Goal: Task Accomplishment & Management: Complete application form

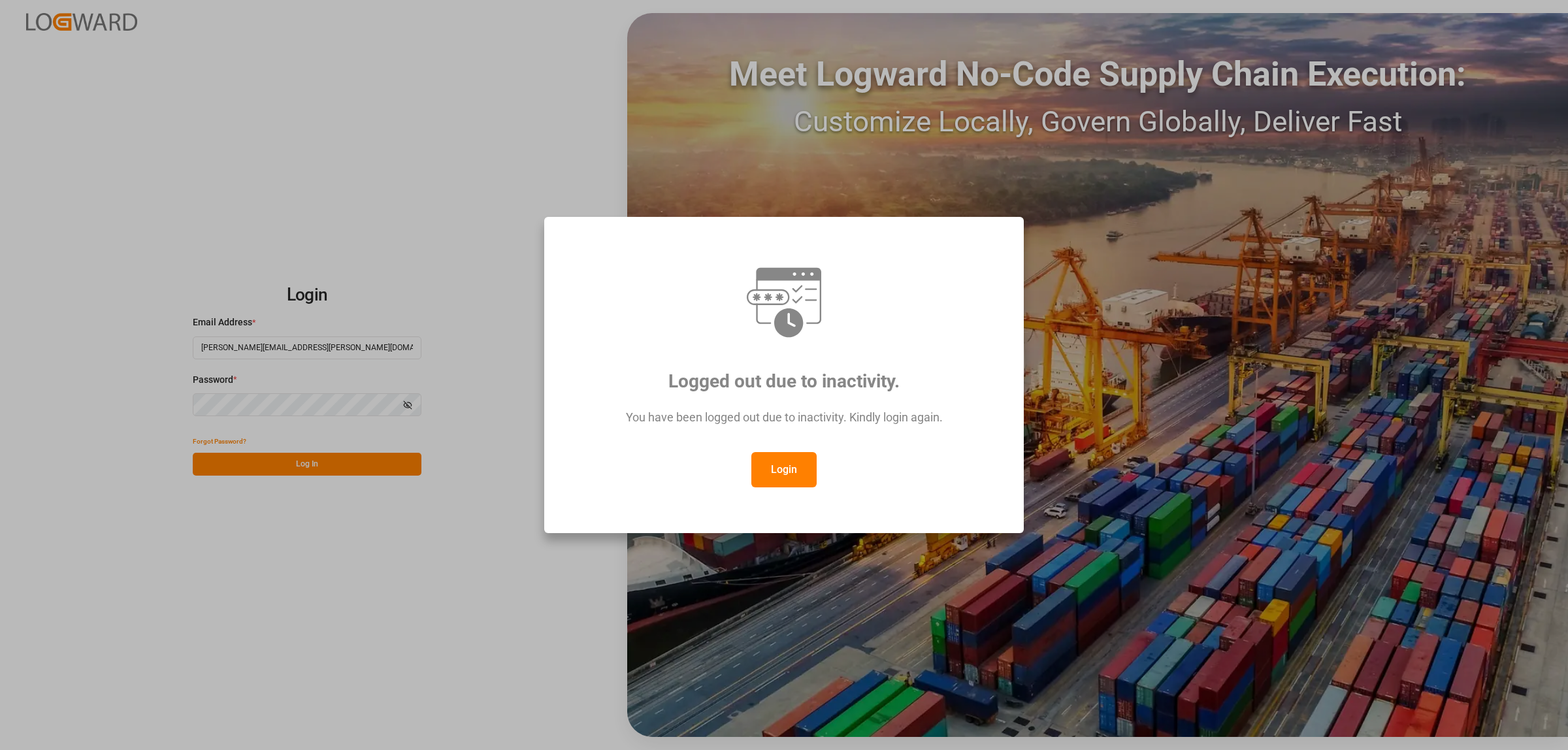
click at [801, 474] on button "Login" at bounding box center [784, 469] width 65 height 36
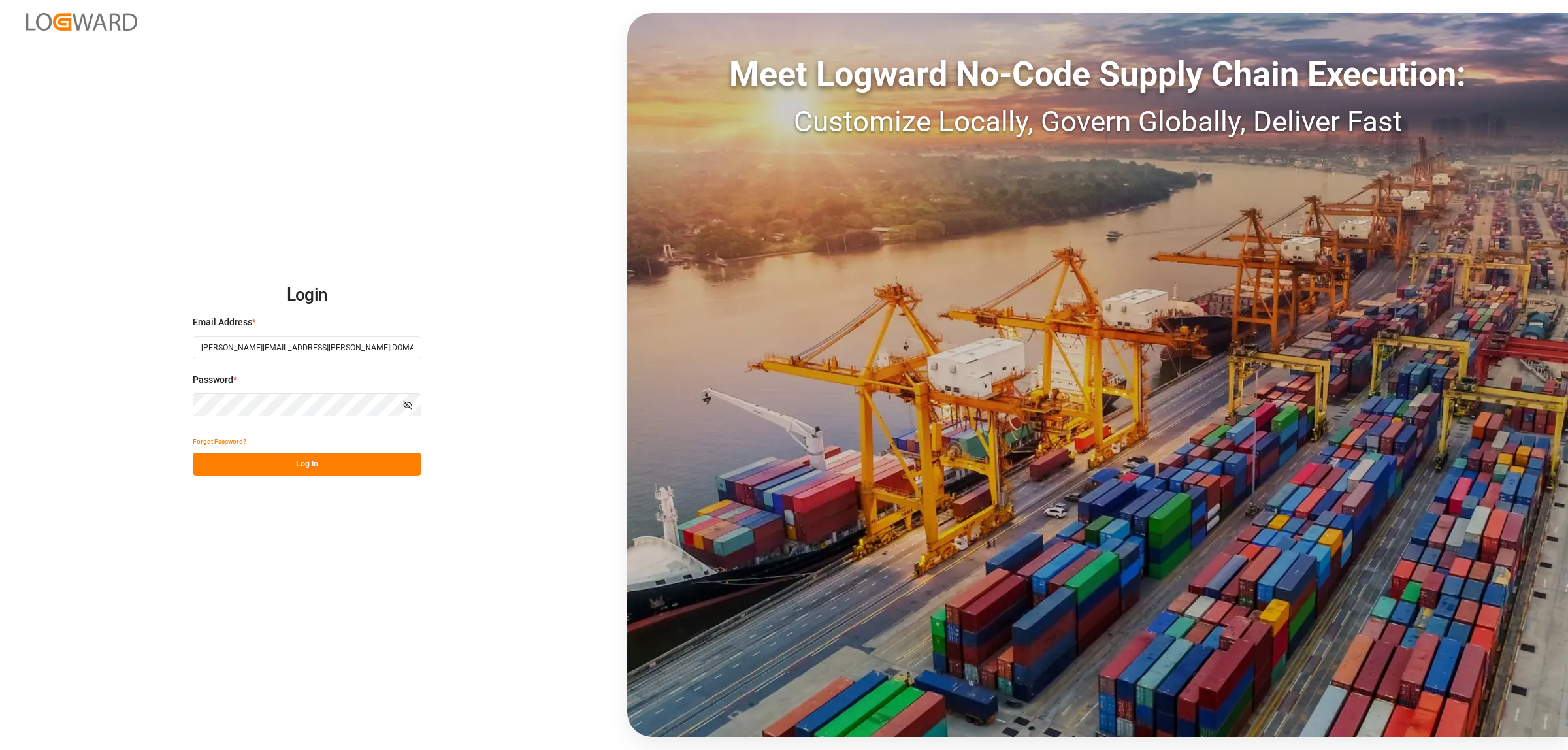
drag, startPoint x: 315, startPoint y: 468, endPoint x: 306, endPoint y: 454, distance: 16.6
click at [315, 469] on button "Log In" at bounding box center [307, 464] width 229 height 23
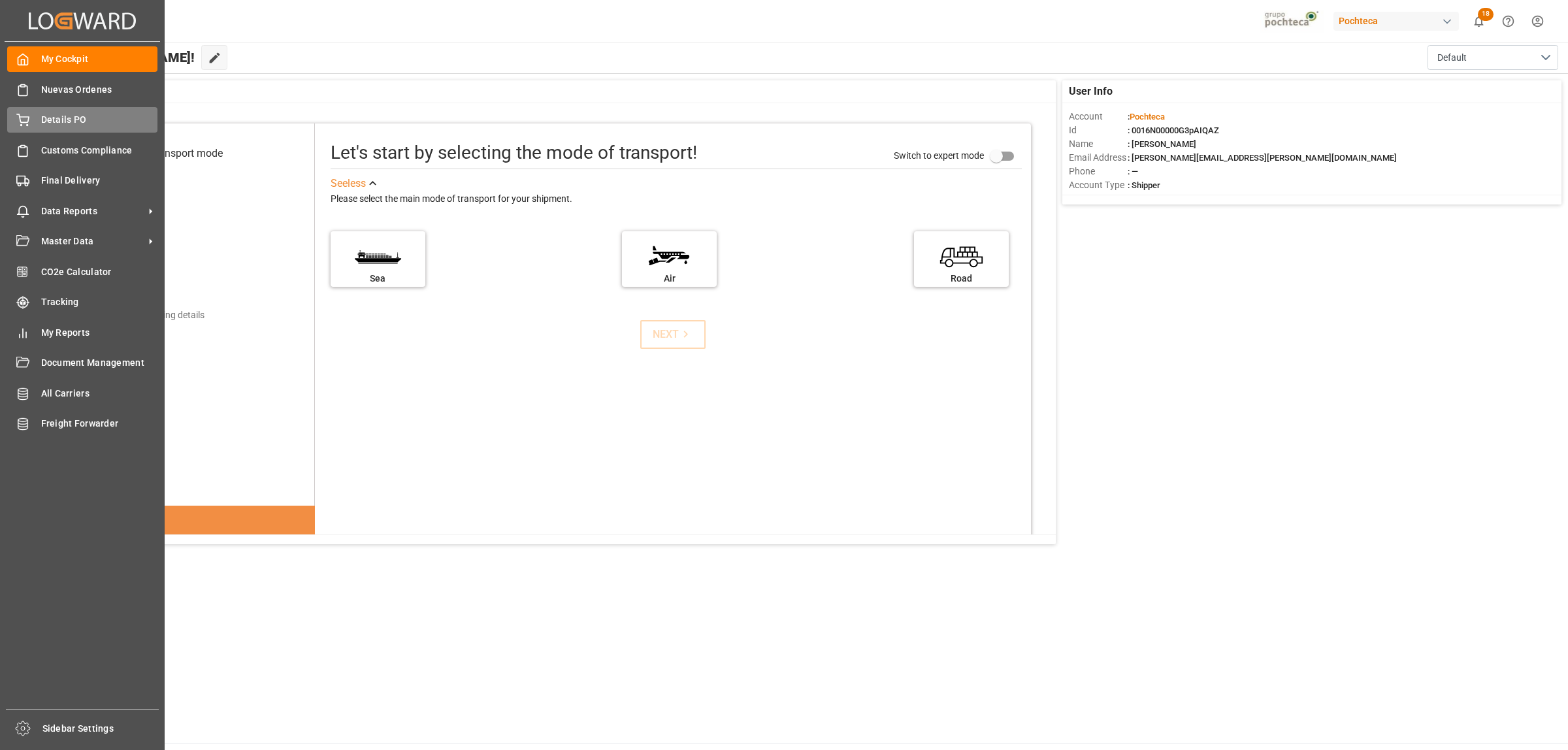
click at [61, 122] on span "Details PO" at bounding box center [100, 120] width 117 height 13
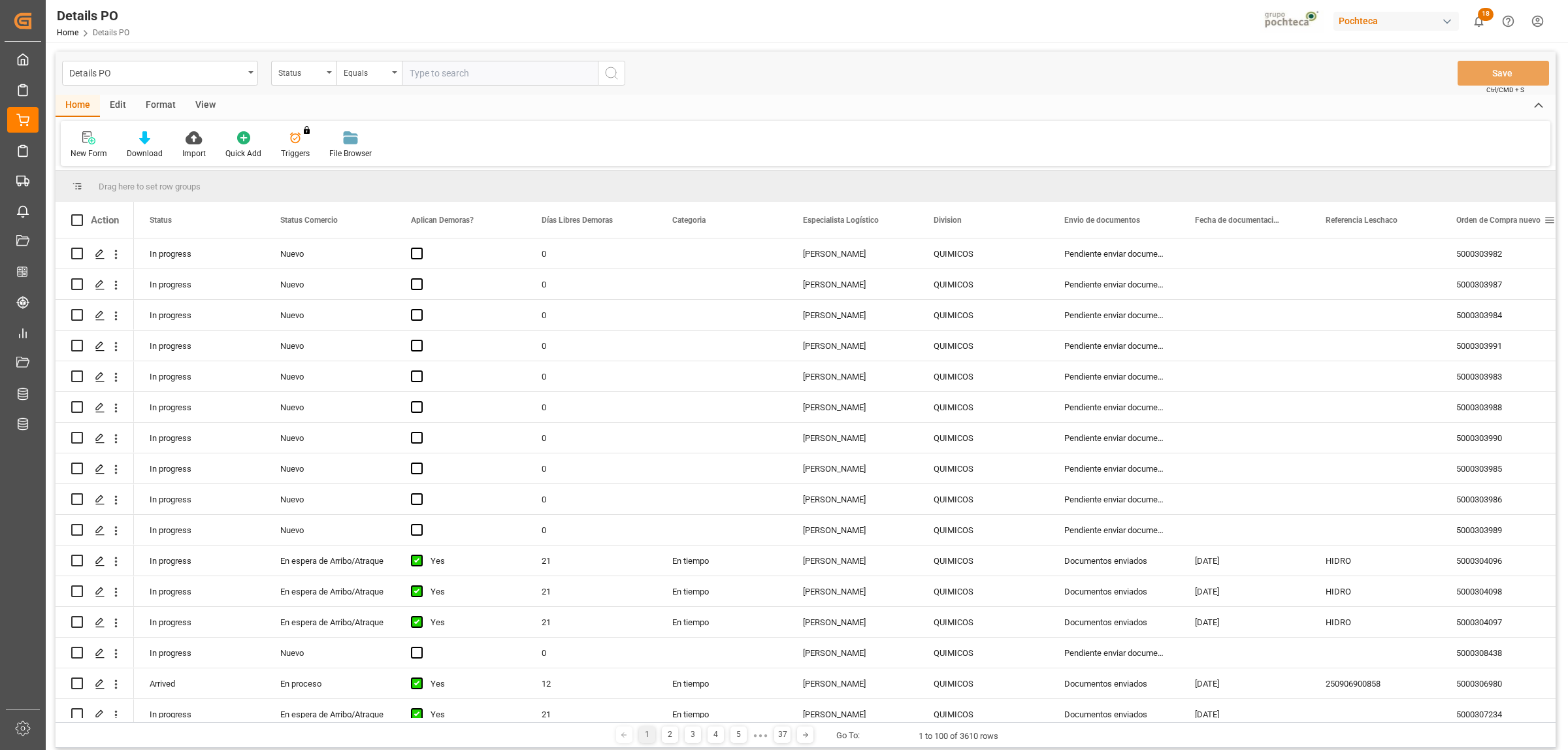
click at [1546, 220] on span at bounding box center [1550, 220] width 12 height 12
click at [1501, 222] on span "filter" at bounding box center [1506, 222] width 12 height 12
type input "5000304774"
click at [1494, 330] on button "Apply" at bounding box center [1500, 331] width 24 height 13
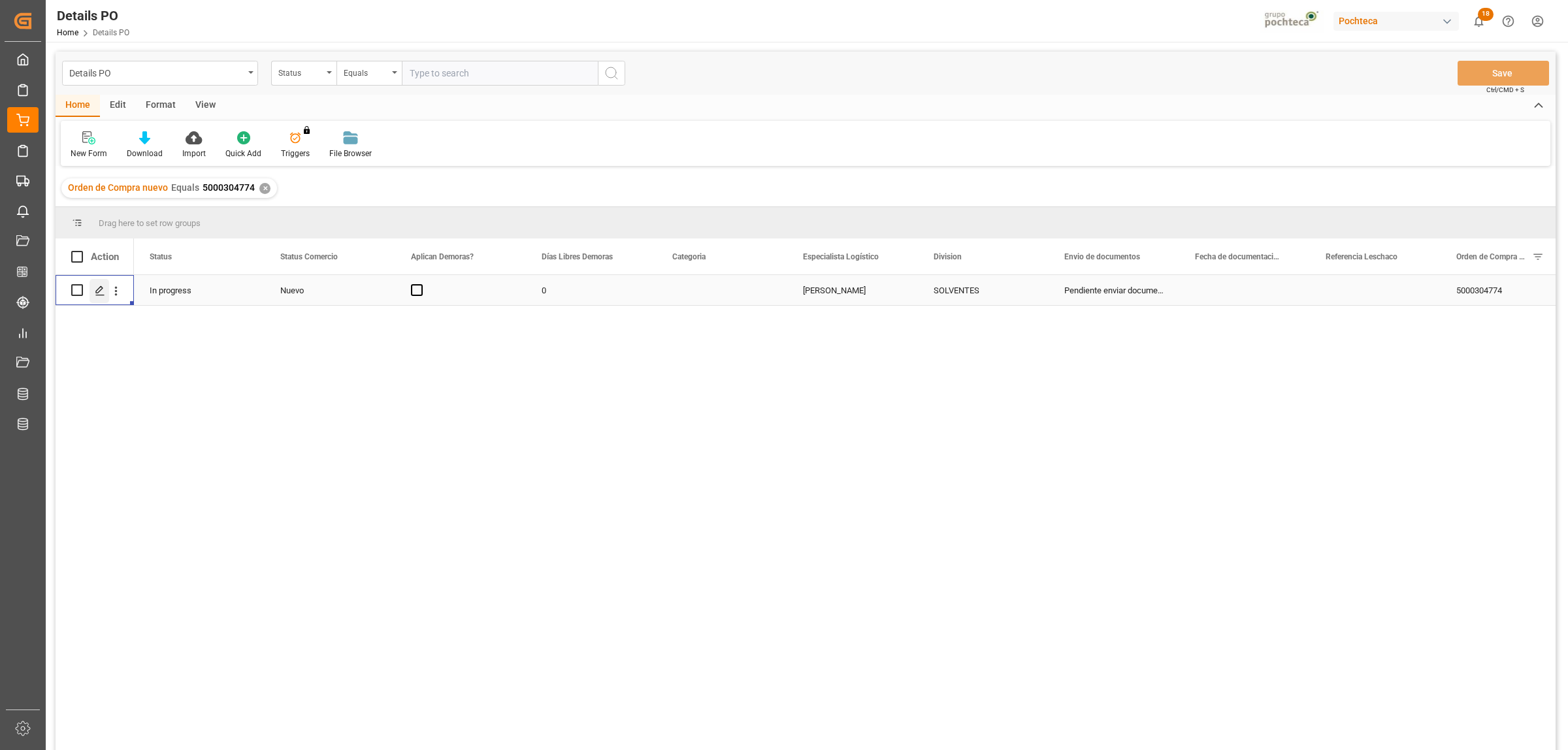
click at [99, 291] on polygon "Press SPACE to select this row." at bounding box center [99, 289] width 7 height 7
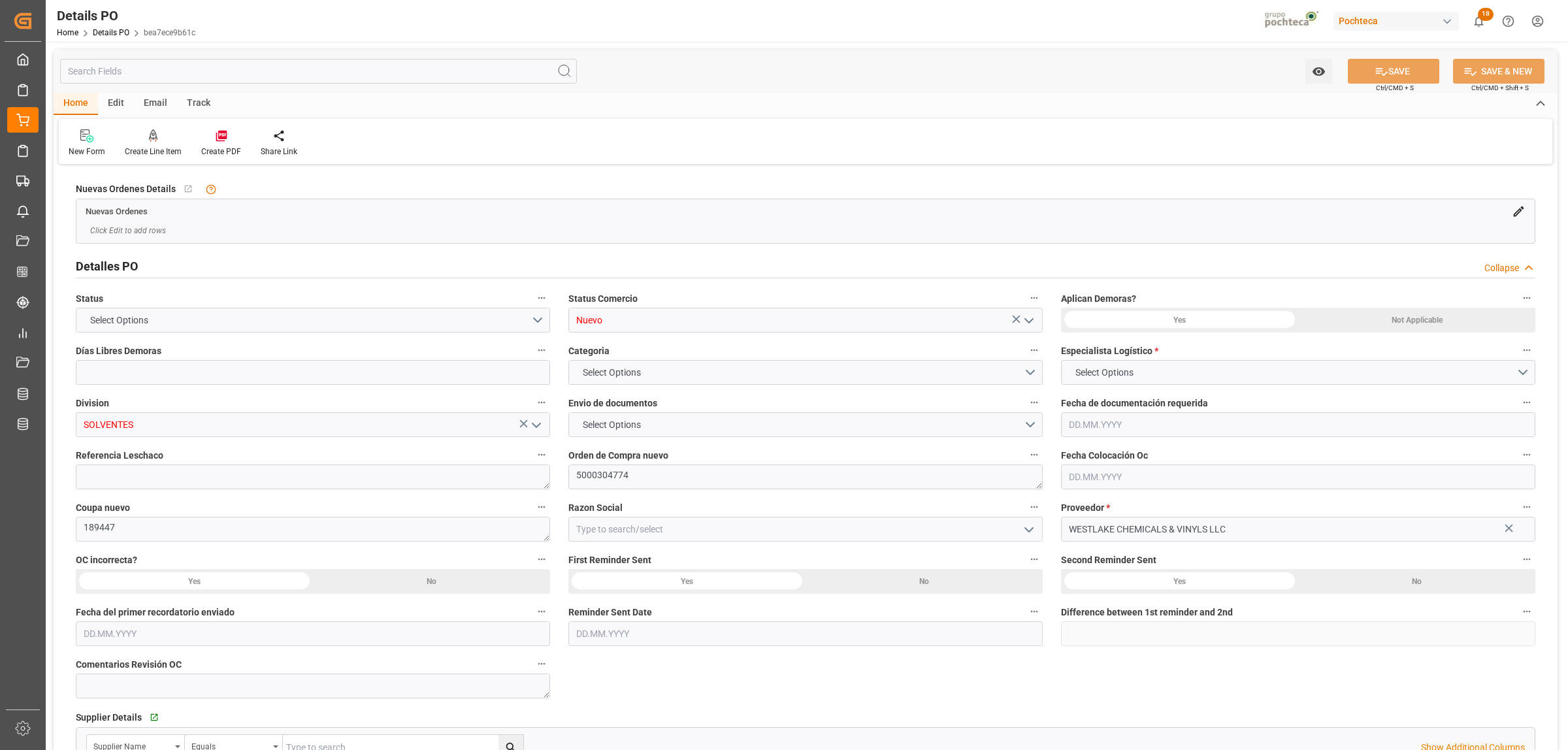
type input "0"
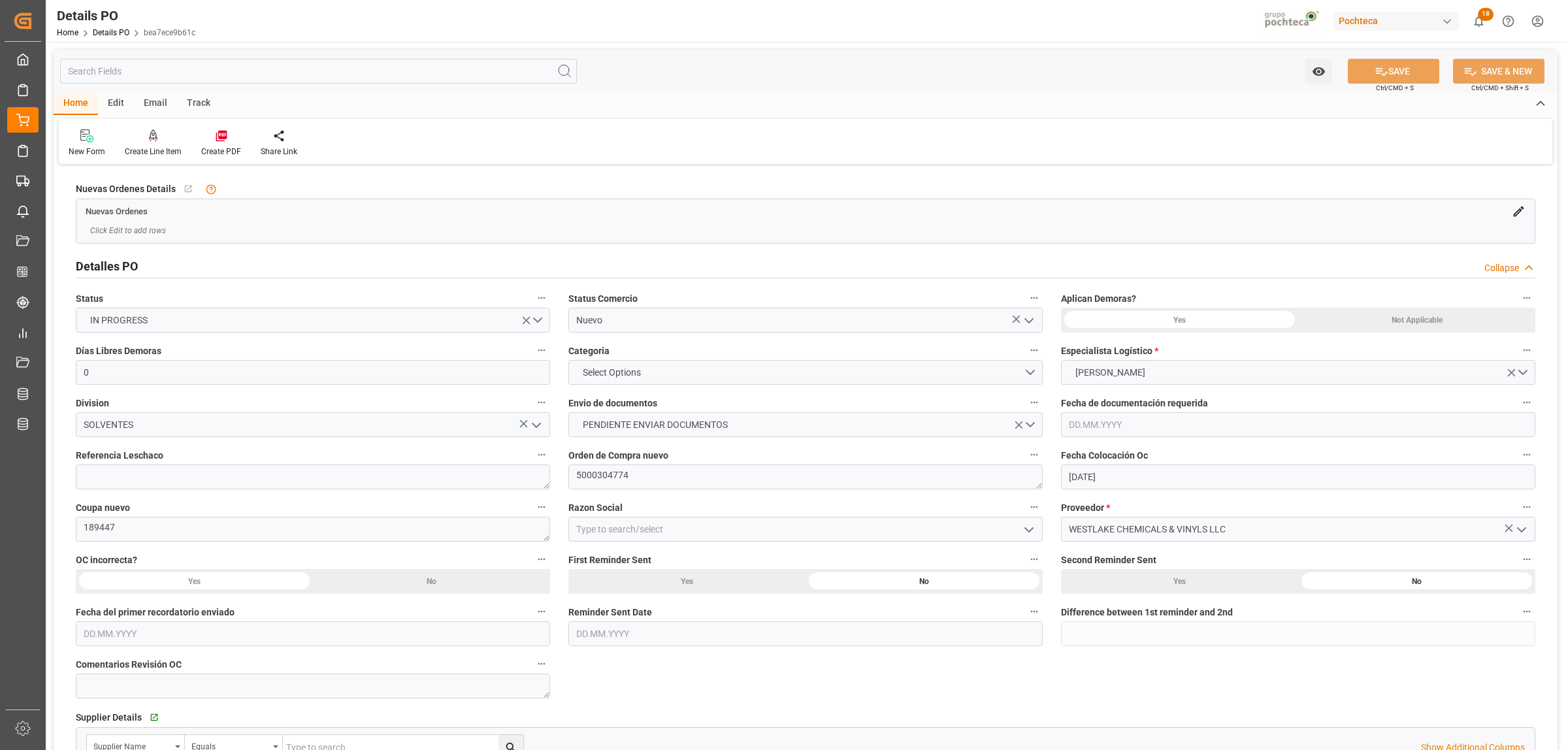
type input "[DATE]"
click at [1036, 317] on icon "open menu" at bounding box center [1029, 321] width 15 height 15
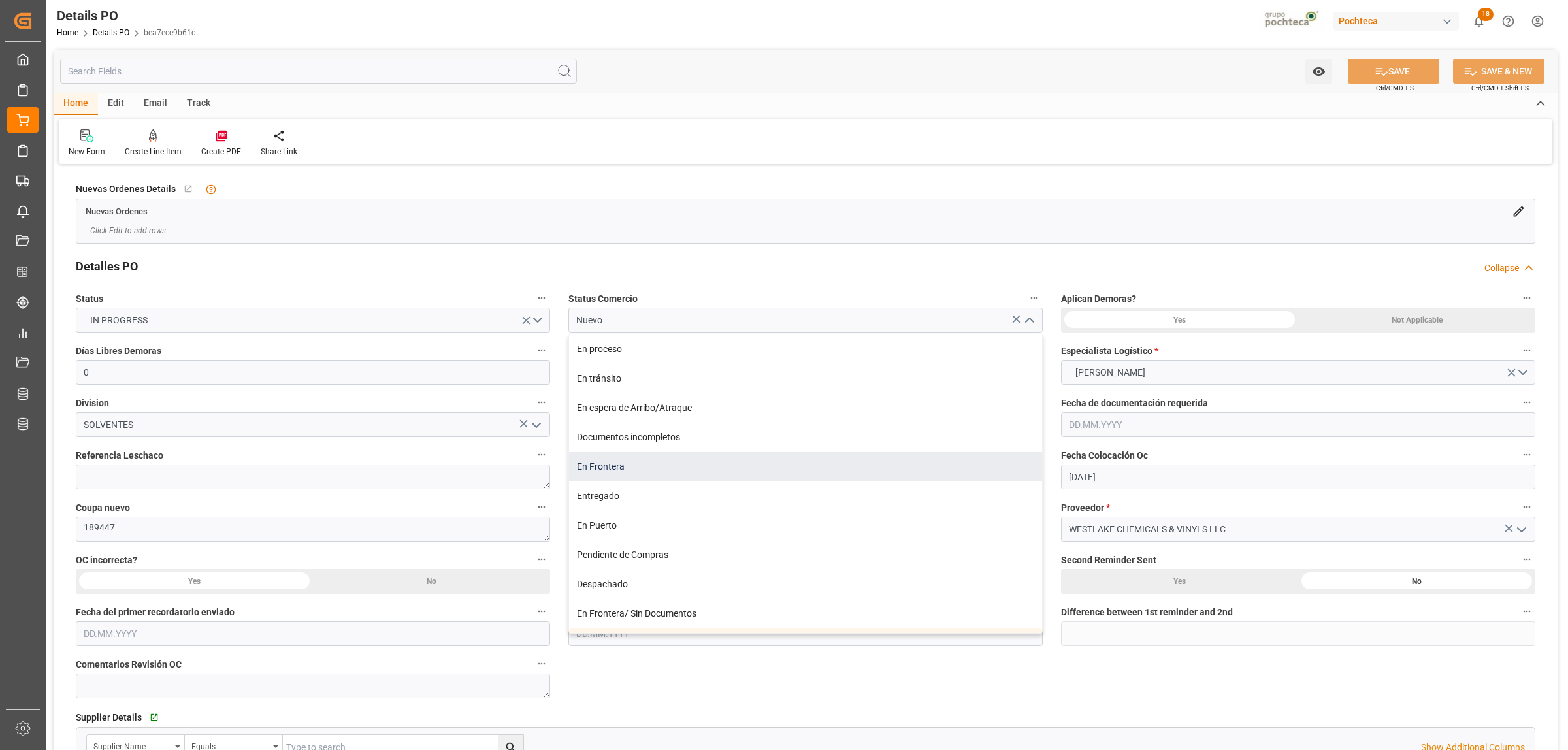
click at [662, 480] on div "En Frontera" at bounding box center [805, 466] width 473 height 30
type input "En Frontera"
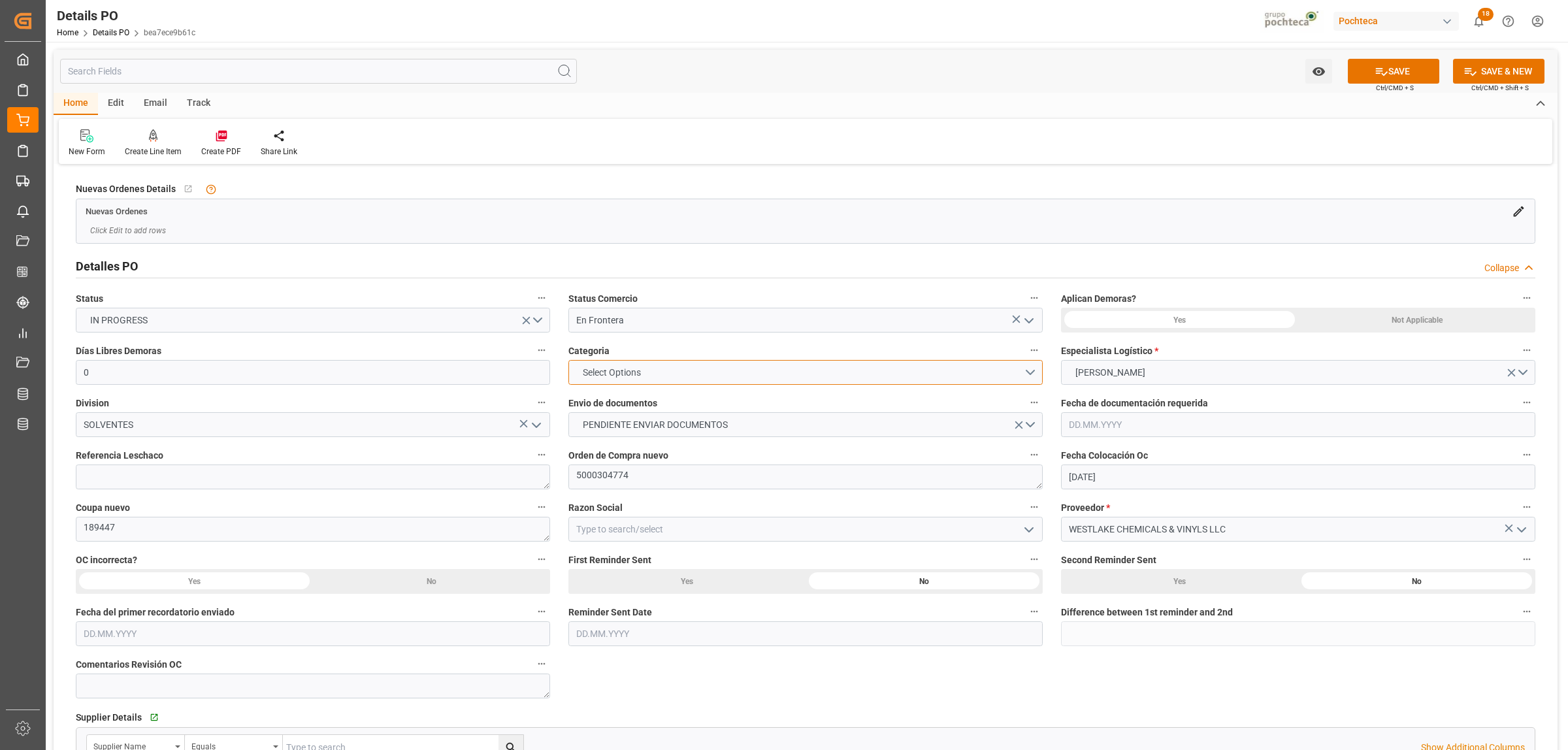
click at [1038, 368] on button "Select Options" at bounding box center [805, 373] width 475 height 25
click at [625, 382] on div "PRIORITARIO" at bounding box center [805, 375] width 473 height 28
click at [1027, 422] on button "PENDIENTE ENVIAR DOCUMENTOS" at bounding box center [805, 424] width 475 height 25
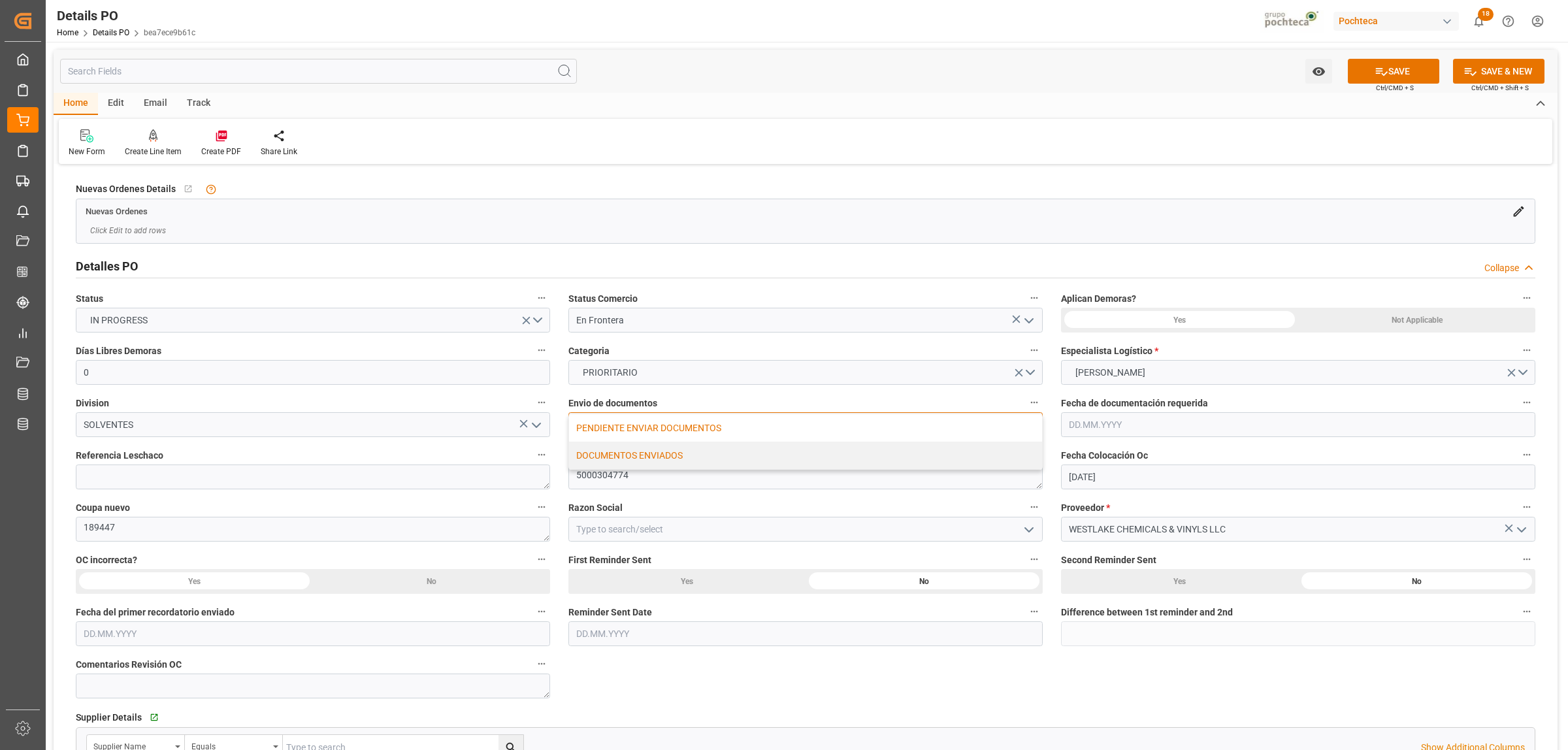
click at [651, 451] on div "DOCUMENTOS ENVIADOS" at bounding box center [805, 455] width 473 height 28
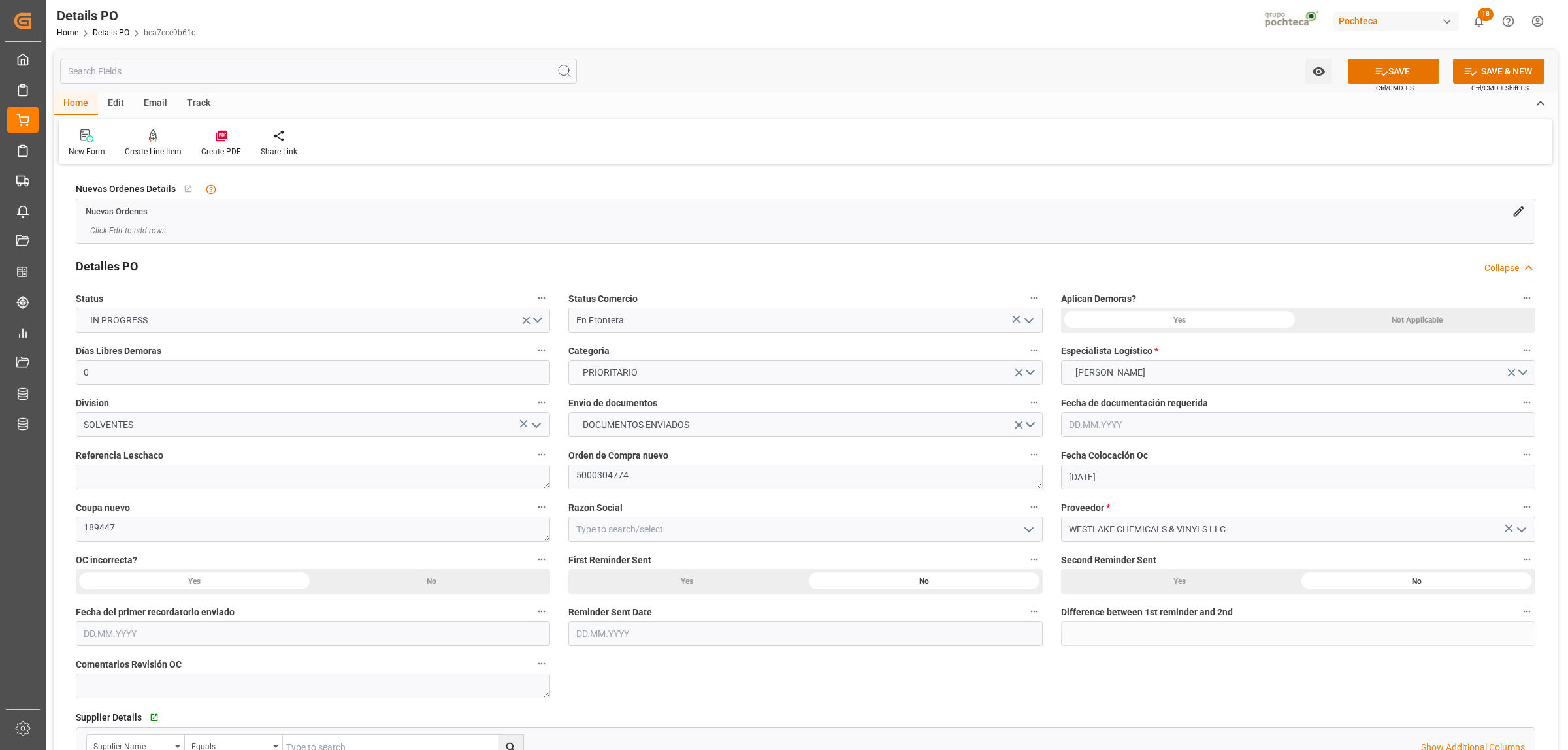
click at [1019, 530] on button "open menu" at bounding box center [1028, 529] width 19 height 20
click at [660, 565] on div "Materias Primas" at bounding box center [805, 558] width 473 height 30
type input "Materias Primas"
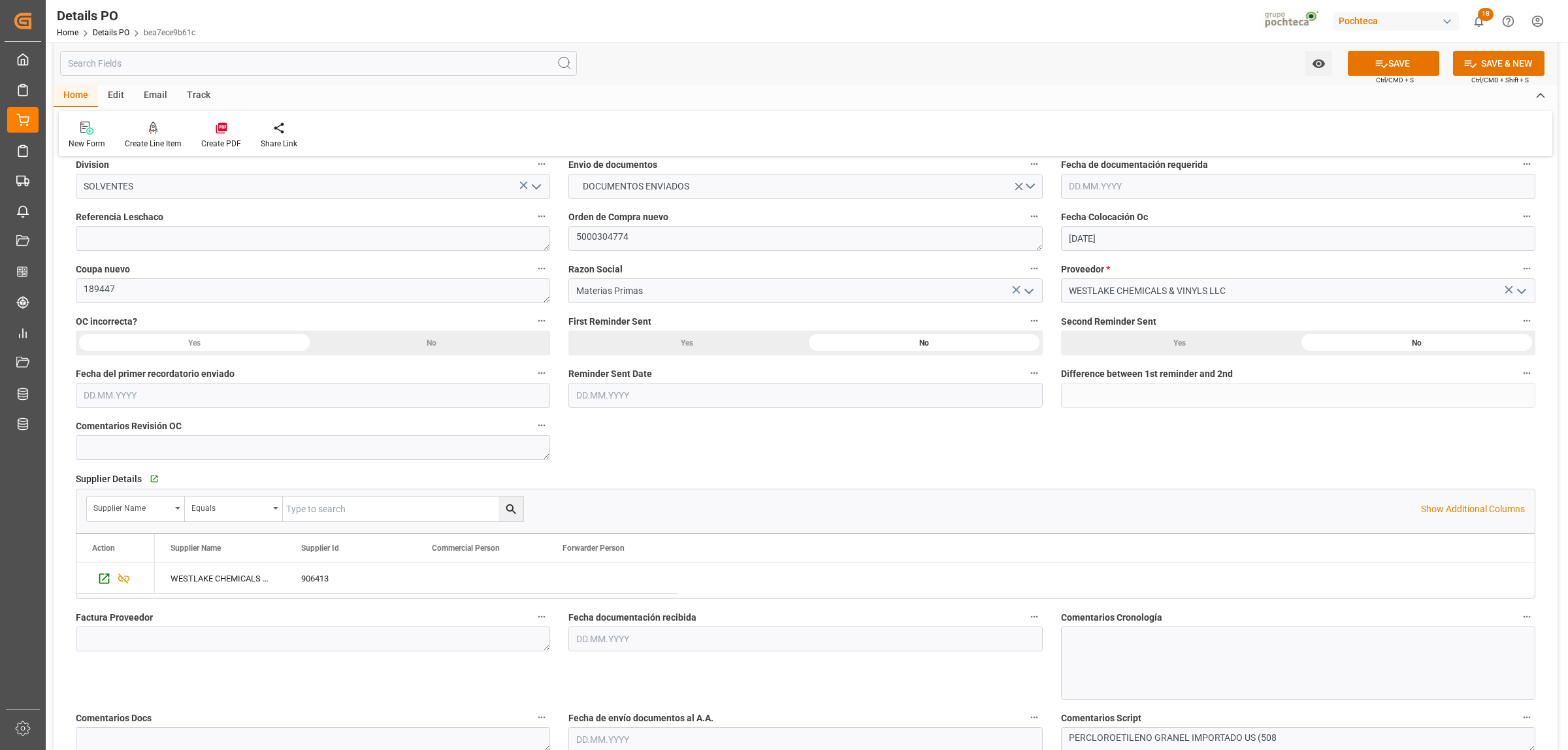
scroll to position [245, 0]
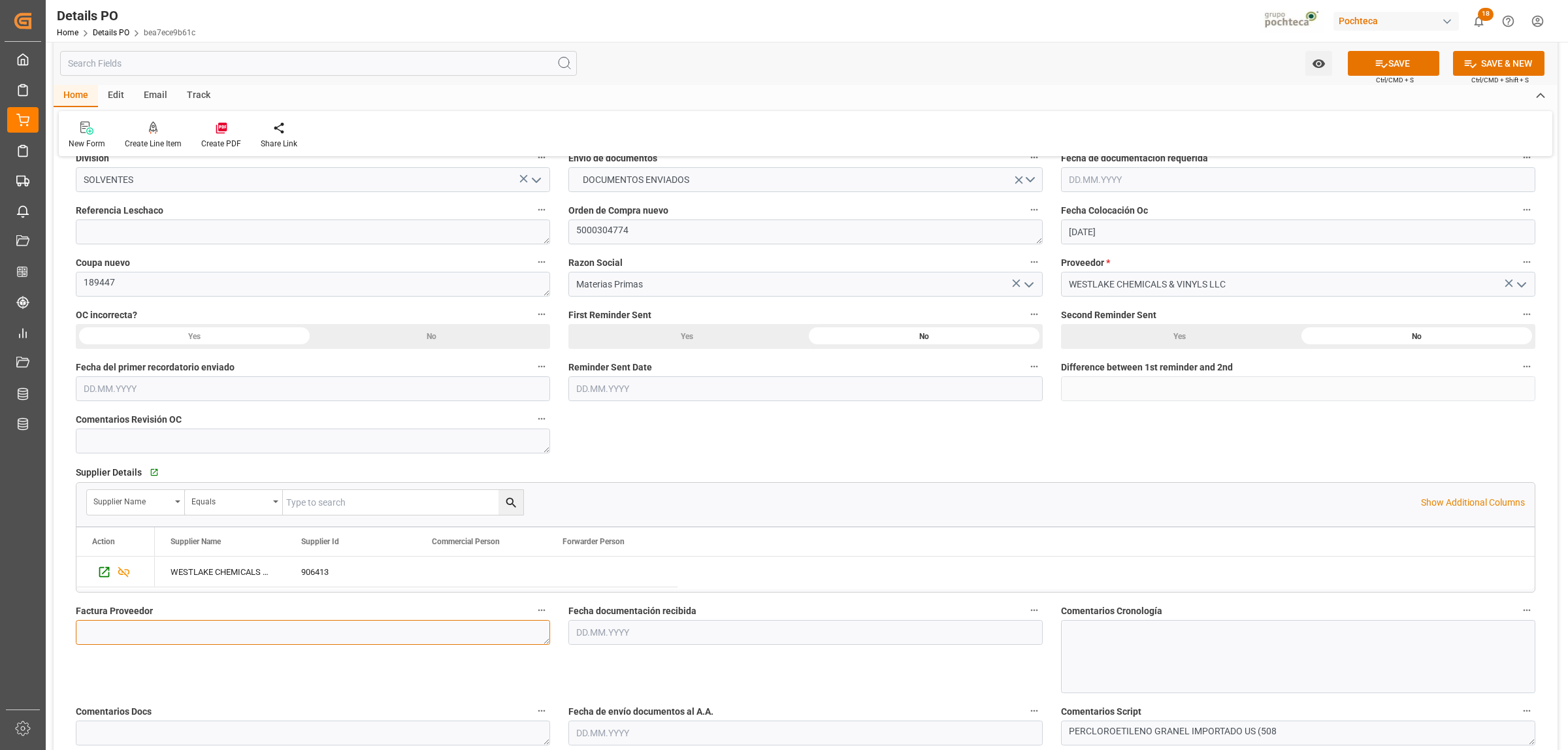
click at [239, 632] on textarea at bounding box center [313, 632] width 475 height 25
paste textarea "92767871"
type textarea "92767871"
click at [648, 625] on input "text" at bounding box center [805, 632] width 475 height 25
drag, startPoint x: 609, startPoint y: 566, endPoint x: 612, endPoint y: 585, distance: 19.2
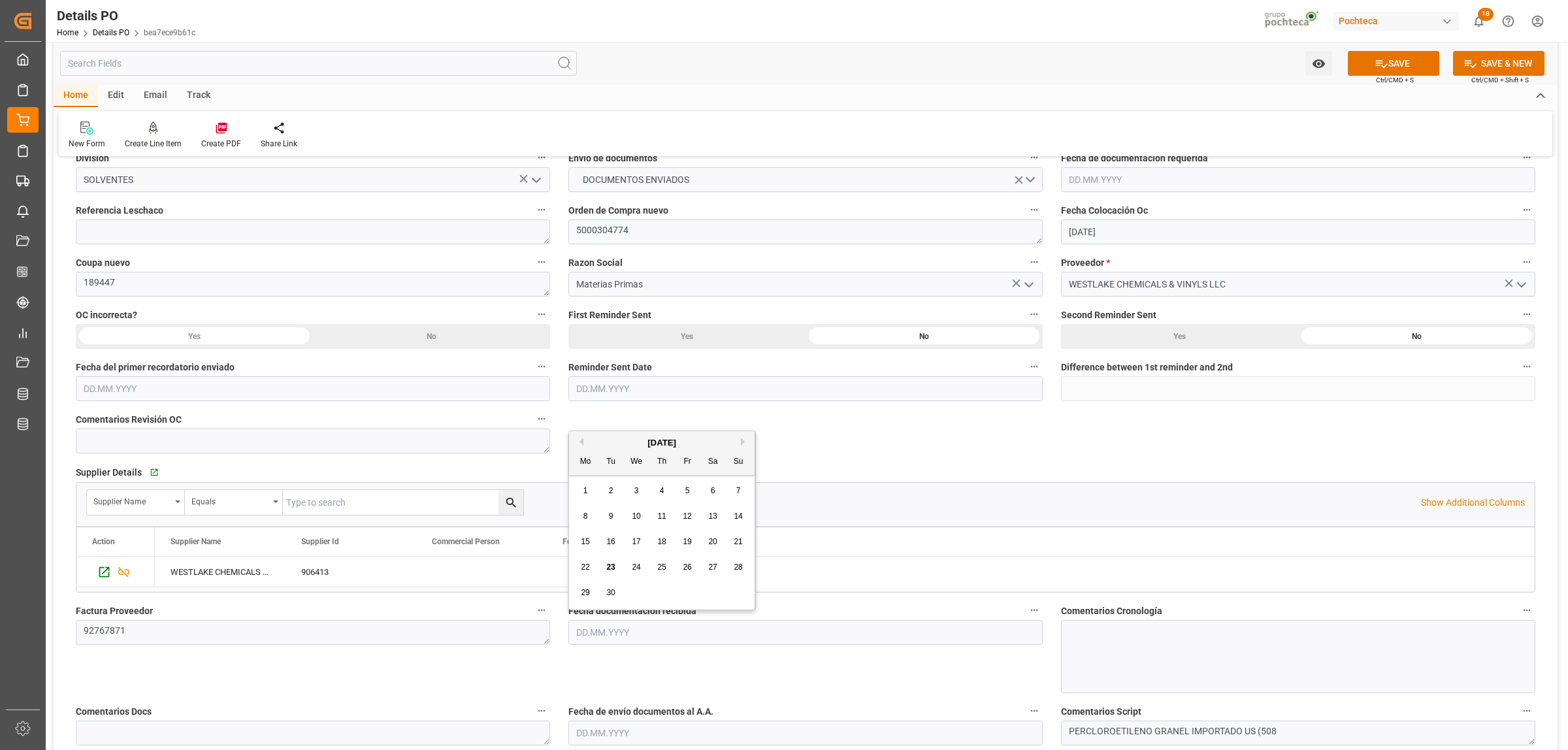
click at [609, 565] on span "23" at bounding box center [610, 567] width 9 height 10
type input "[DATE]"
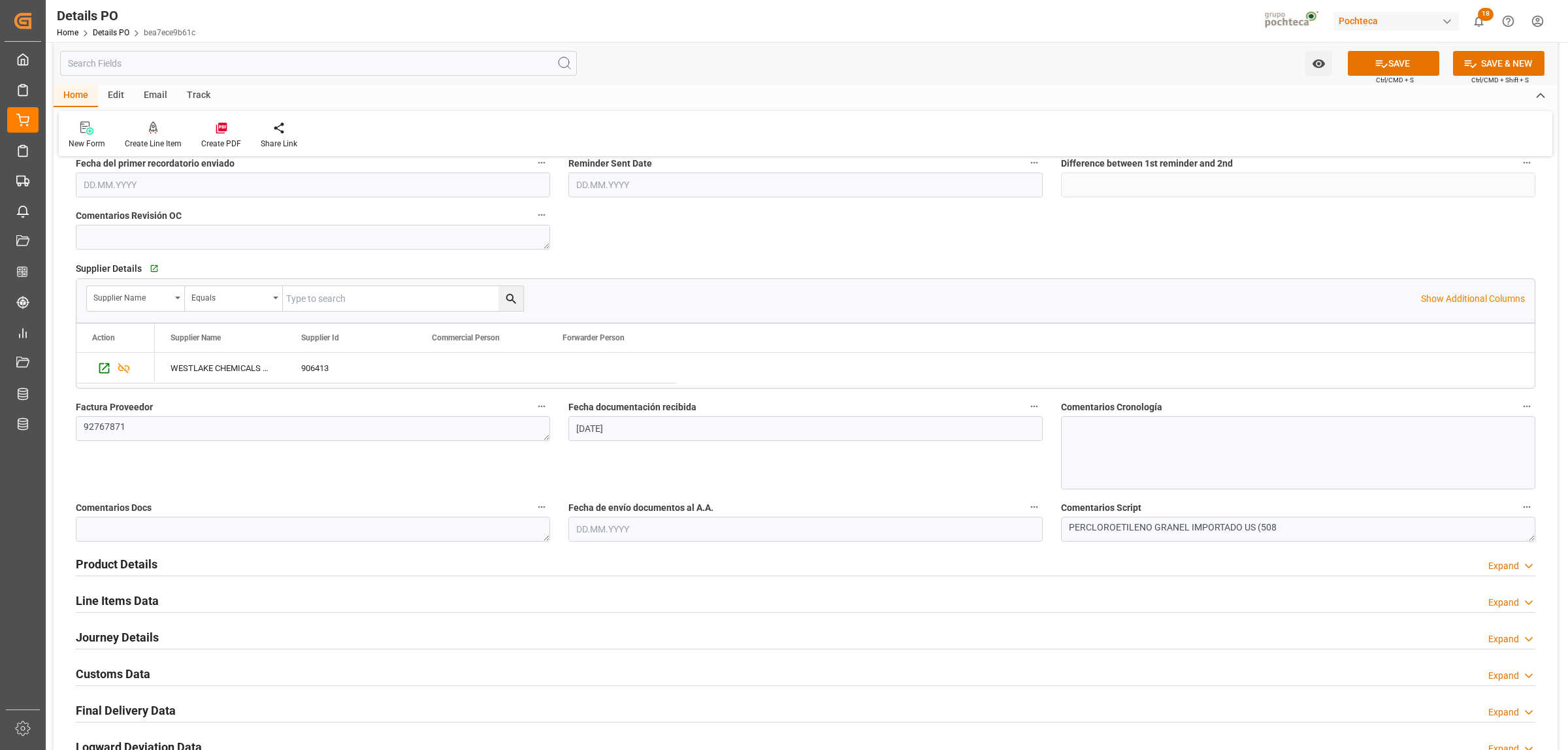
scroll to position [490, 0]
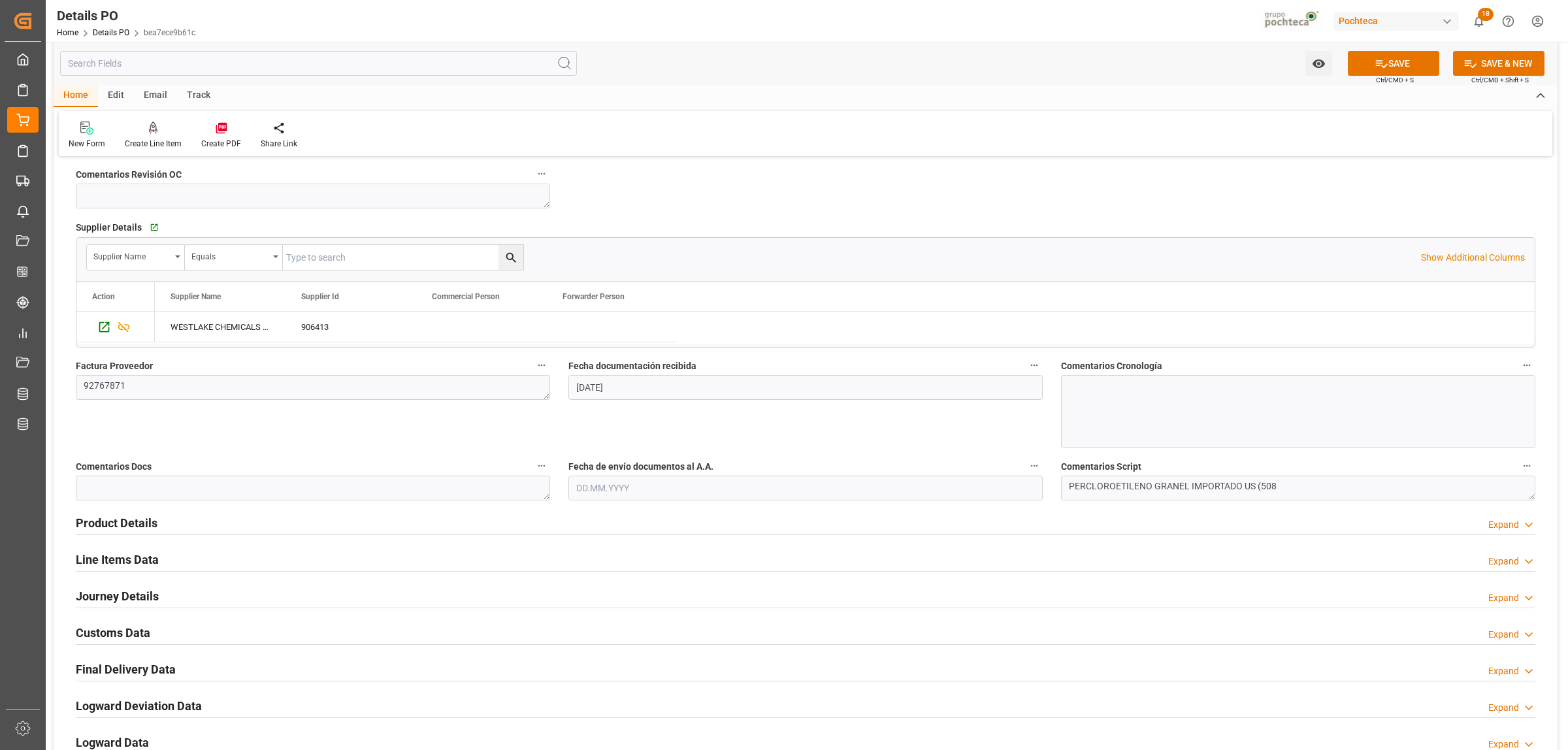
click at [597, 495] on input "text" at bounding box center [805, 488] width 475 height 25
click at [609, 641] on span "23" at bounding box center [610, 644] width 9 height 10
type input "[DATE]"
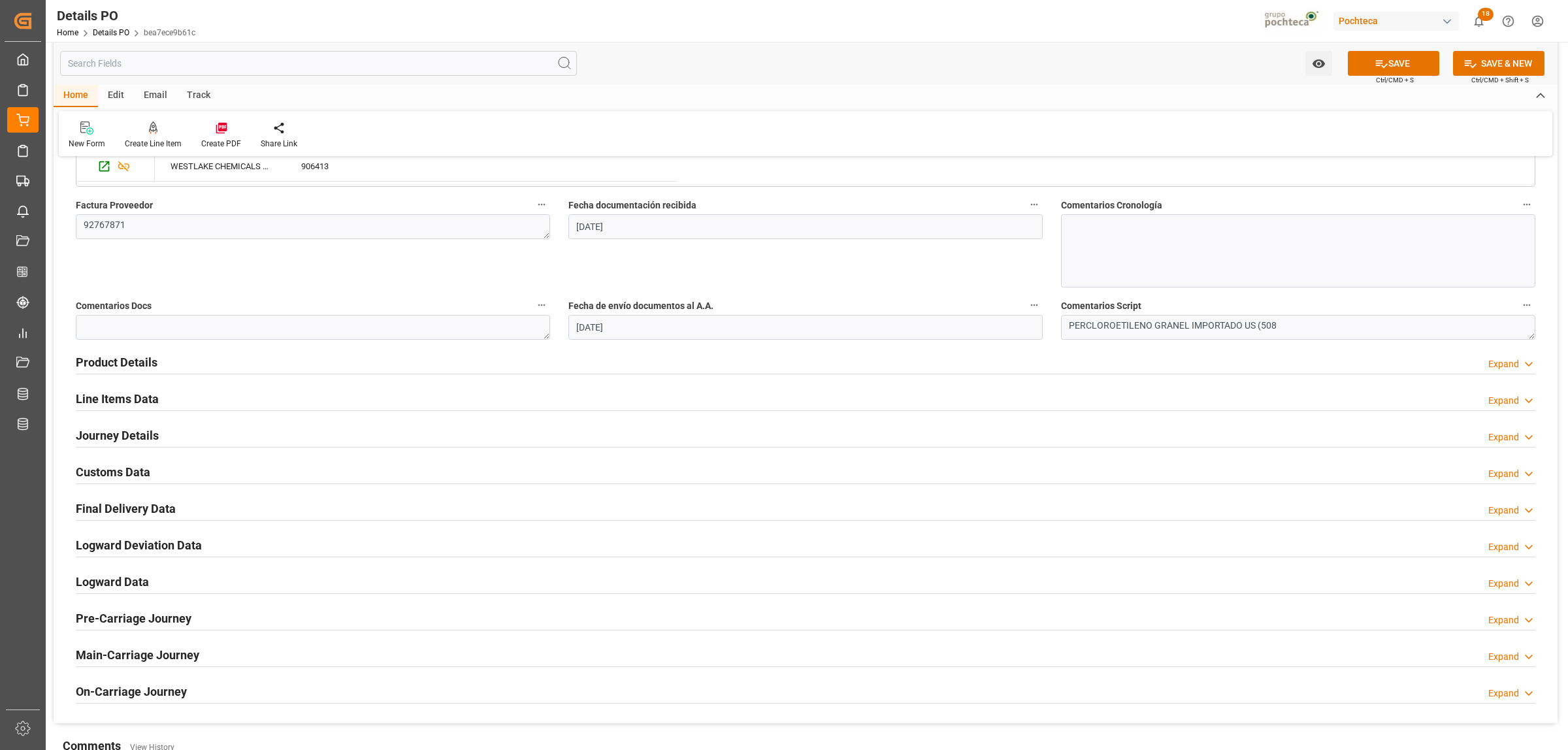
scroll to position [653, 0]
click at [128, 358] on h2 "Product Details" at bounding box center [116, 359] width 82 height 17
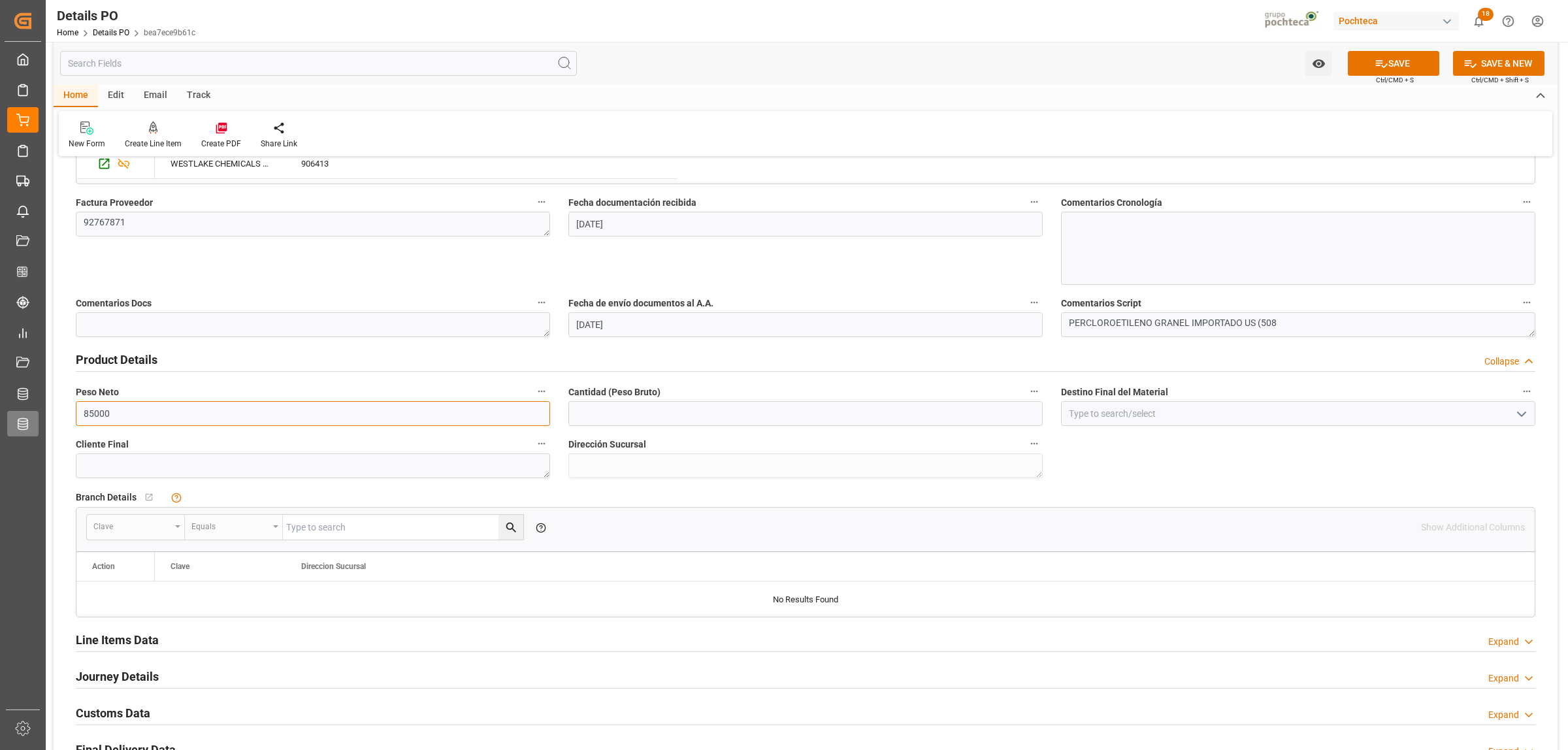
drag, startPoint x: 62, startPoint y: 417, endPoint x: 28, endPoint y: 417, distance: 34.0
click at [28, 417] on div "Created by potrace 1.15, written by [PERSON_NAME] [DATE]-[DATE] Created by potr…" at bounding box center [784, 375] width 1568 height 750
click at [698, 415] on input "text" at bounding box center [805, 413] width 475 height 25
paste input "85000"
type input "85000"
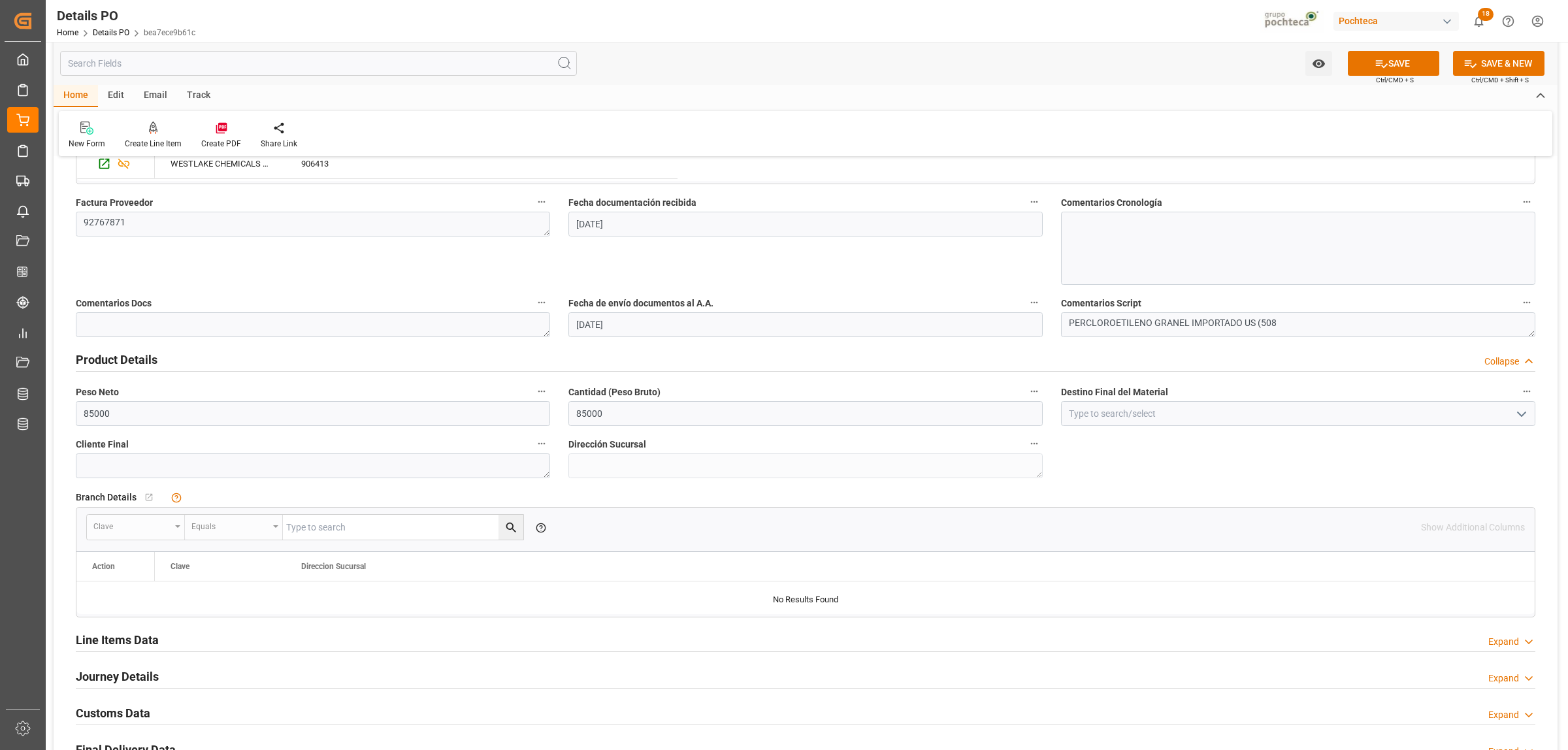
click at [1513, 413] on icon "open menu" at bounding box center [1521, 414] width 15 height 15
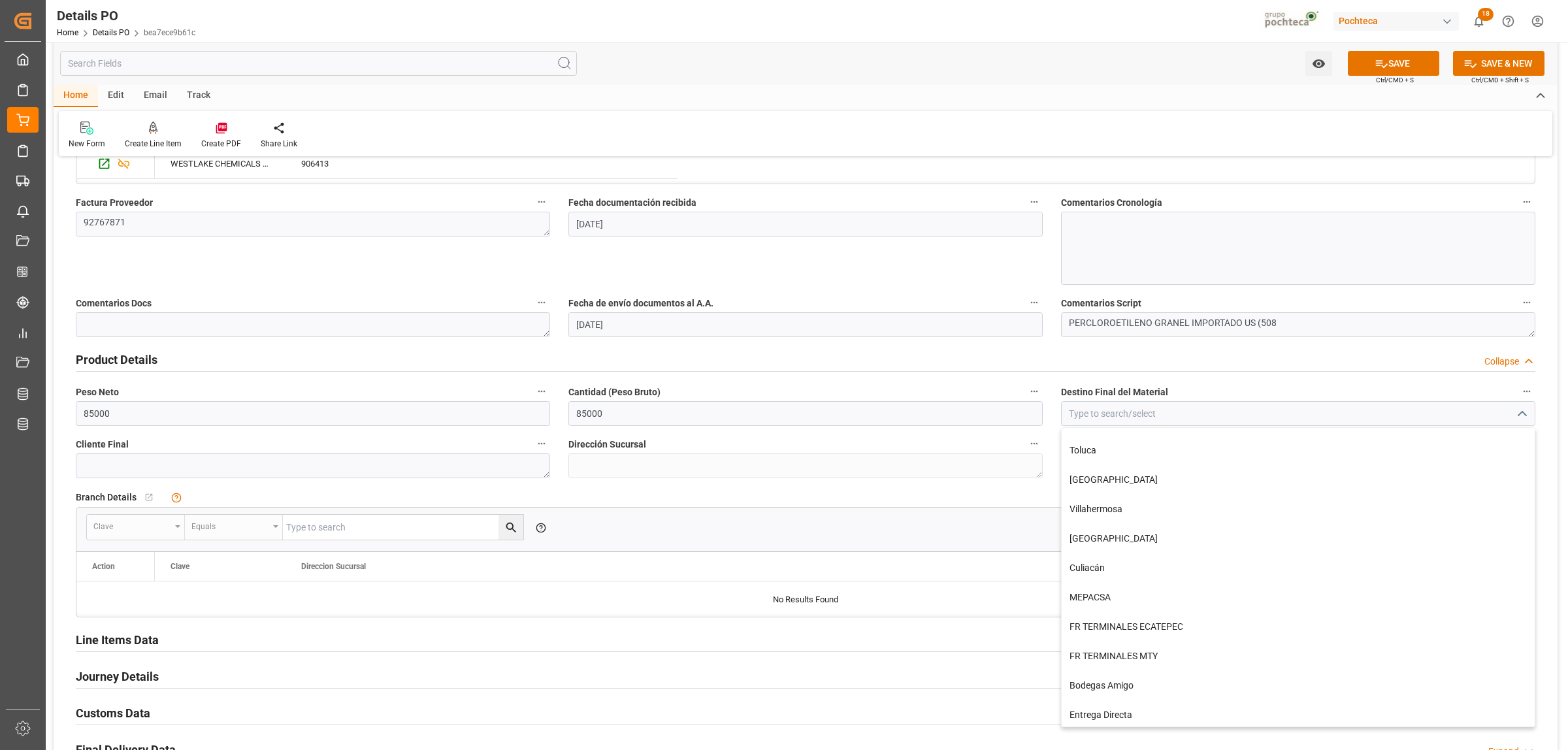
scroll to position [699, 0]
click at [1127, 651] on div "FR TERMINALES MTY" at bounding box center [1298, 654] width 473 height 30
type input "FR TERMINALES MTY"
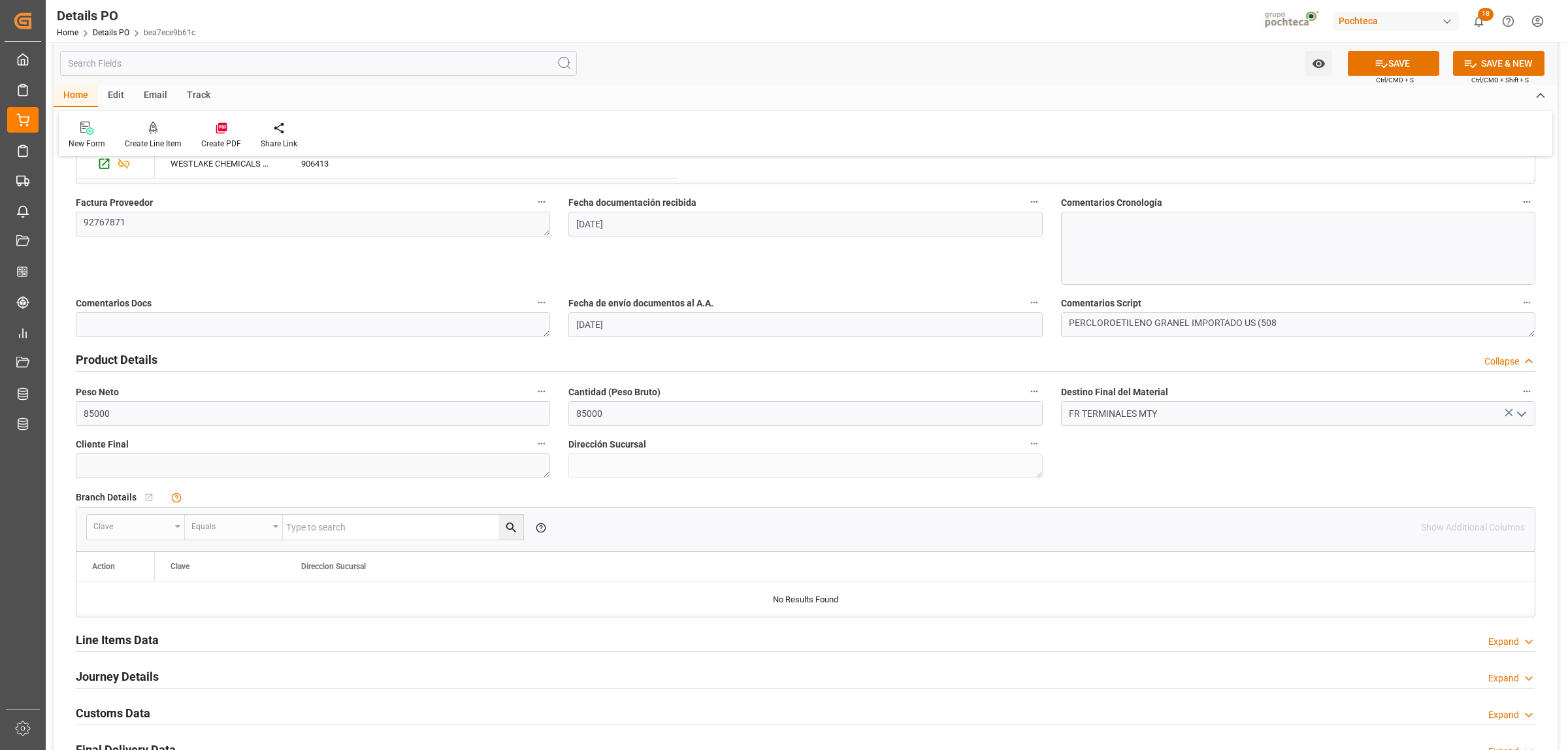
click at [1107, 474] on div "Nuevas Ordenes Details   No child Object linked Nuevas Ordenes Click Edit to ad…" at bounding box center [805, 239] width 1504 height 1449
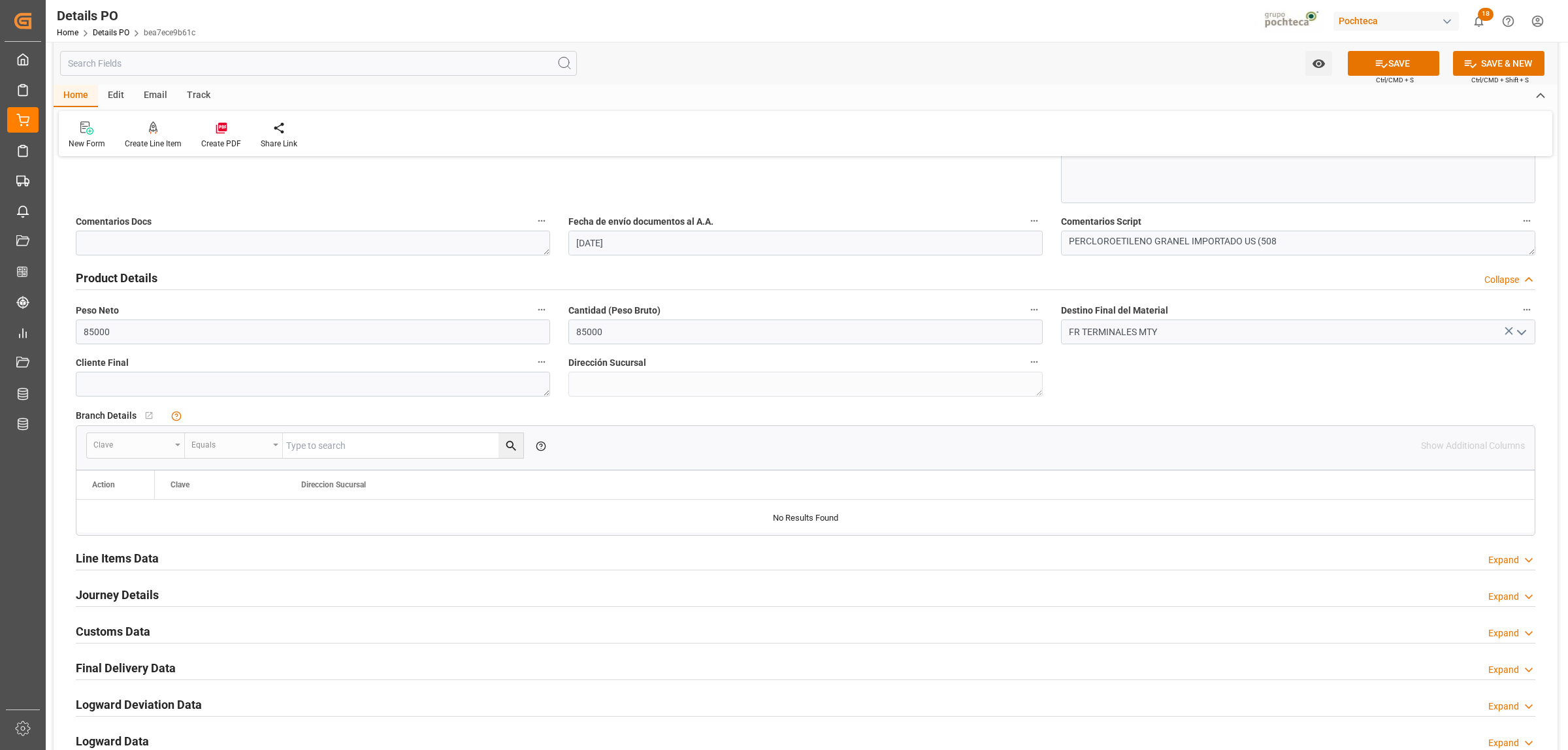
click at [131, 563] on h2 "Line Items Data" at bounding box center [117, 558] width 83 height 17
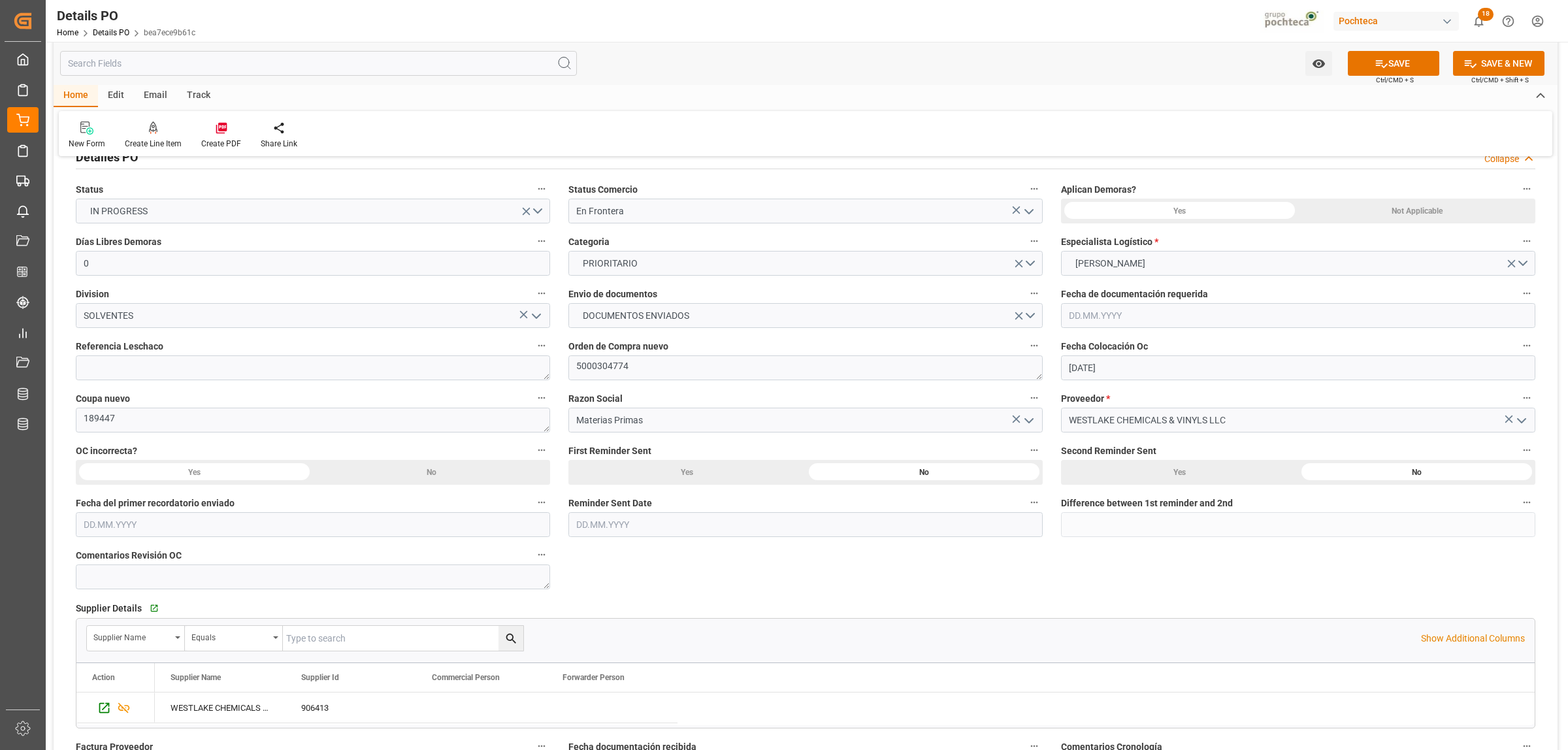
scroll to position [82, 0]
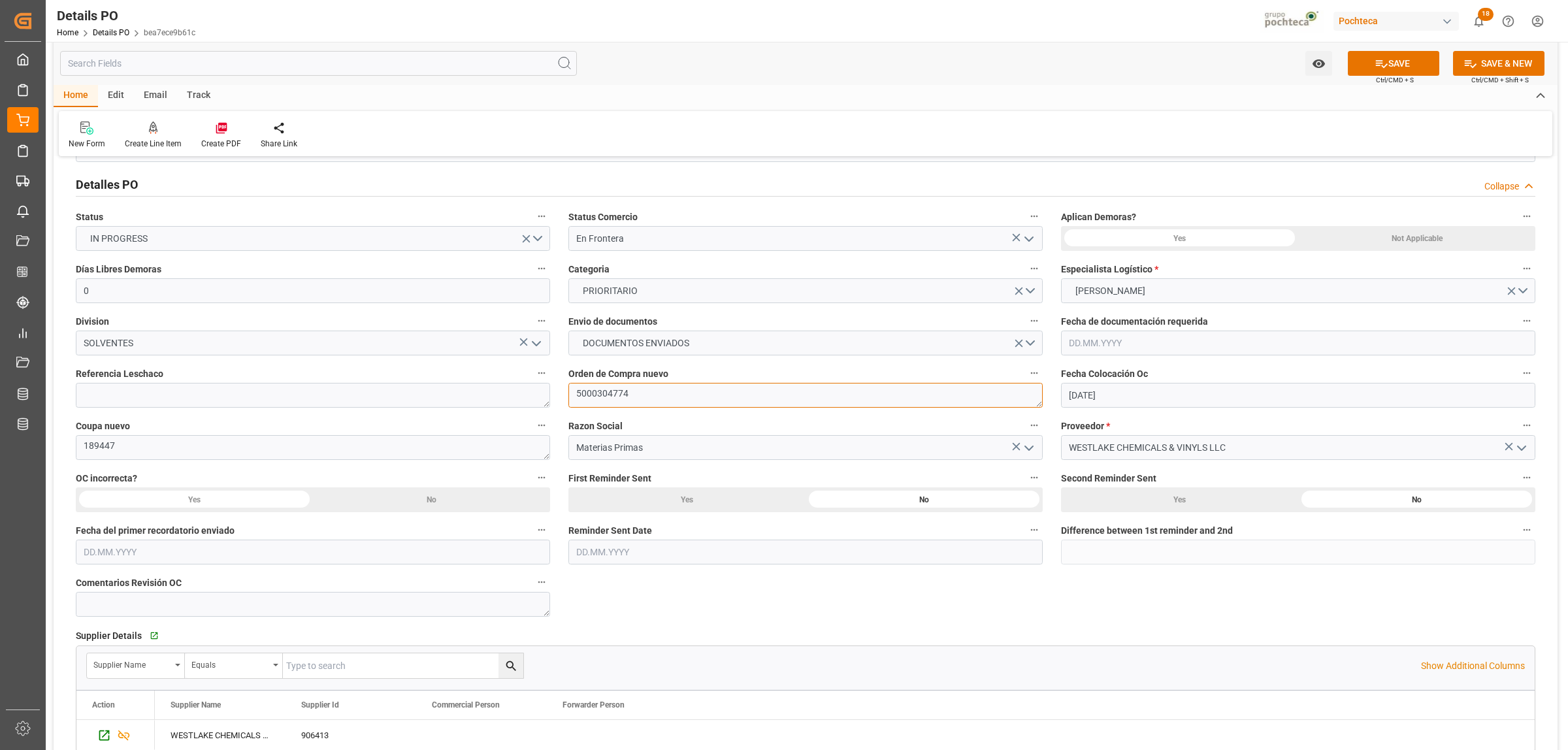
drag, startPoint x: 631, startPoint y: 393, endPoint x: 520, endPoint y: 395, distance: 111.0
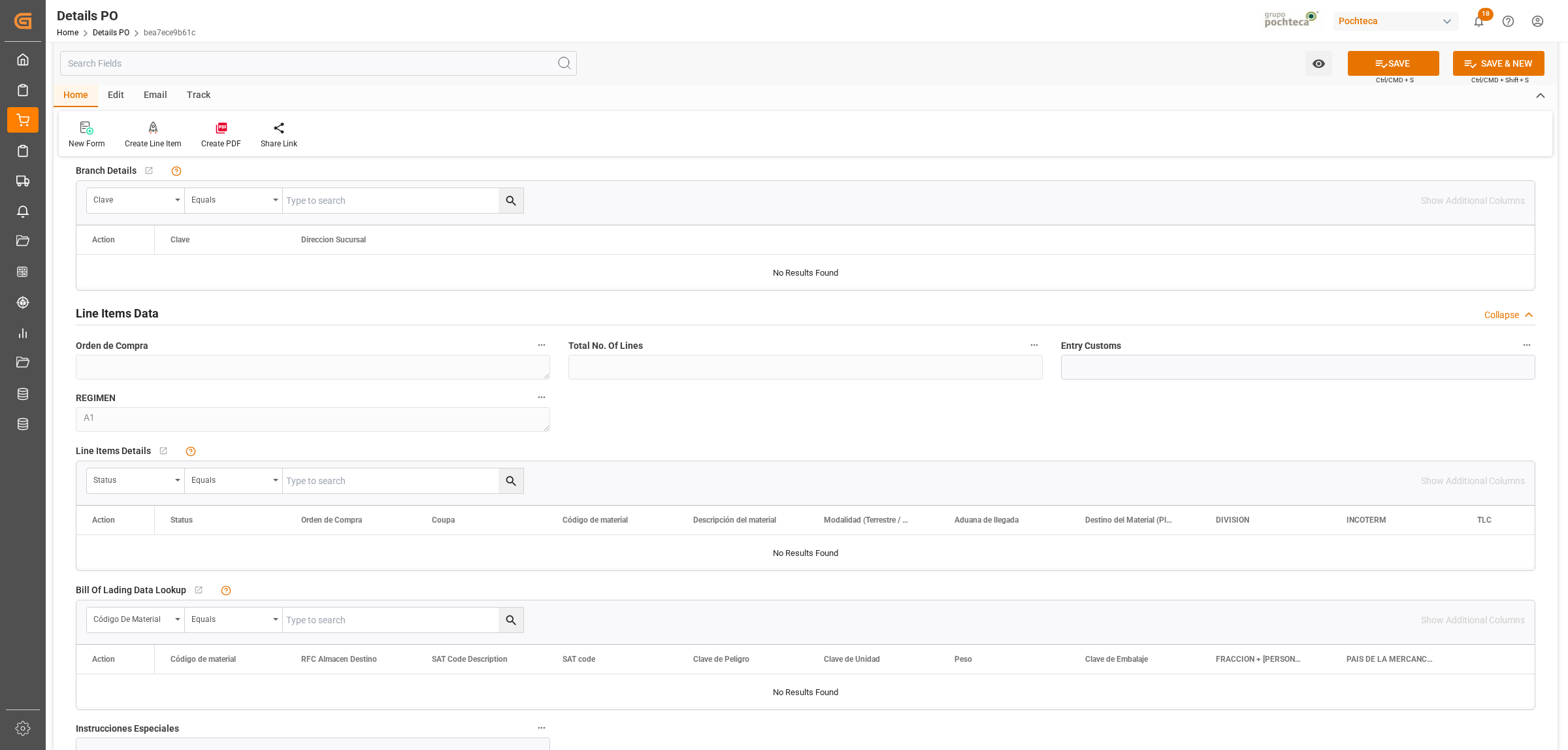
scroll to position [1061, 0]
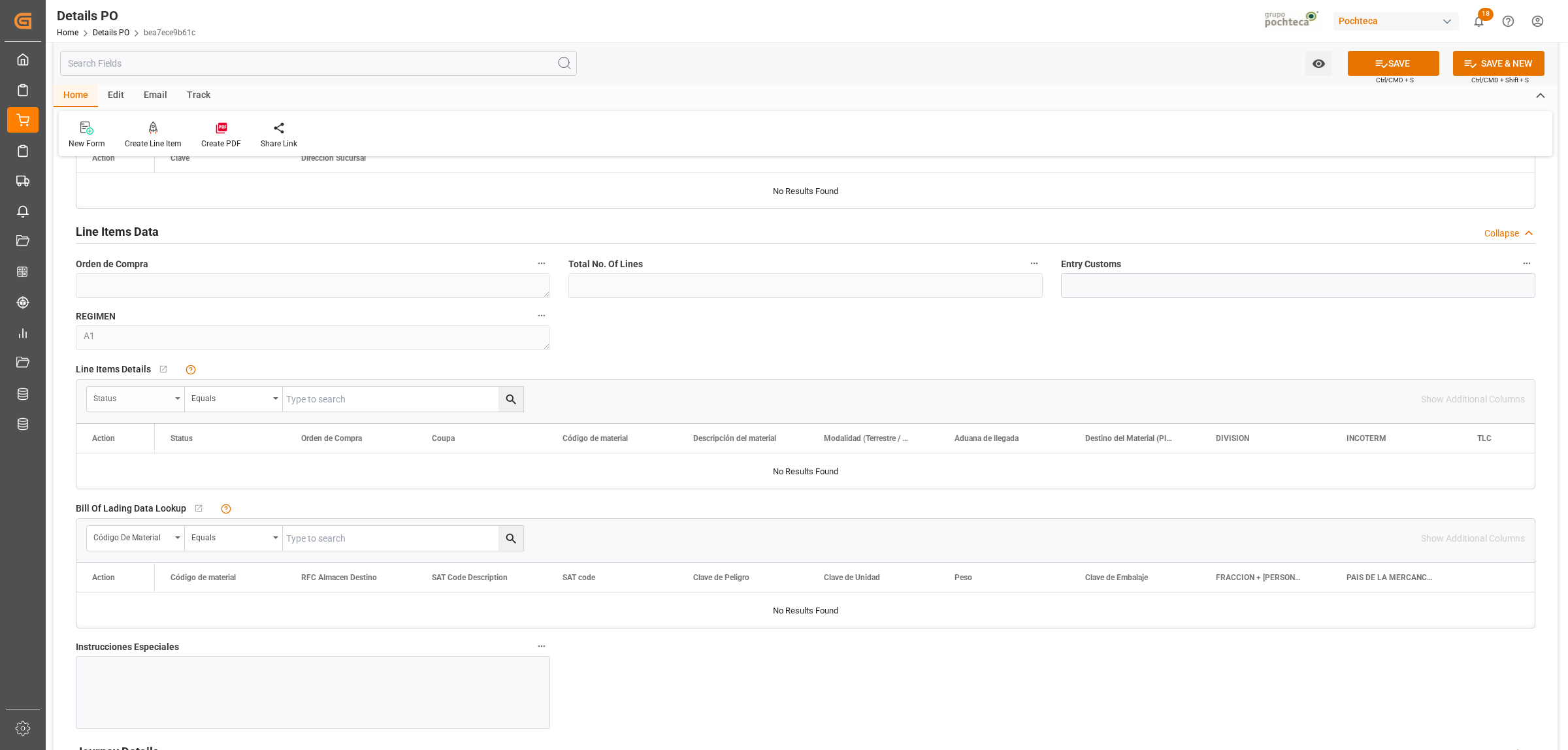
click at [181, 399] on icon "open menu" at bounding box center [177, 398] width 5 height 3
type input "or"
click at [152, 465] on div "Orden de Compra" at bounding box center [184, 459] width 195 height 28
click at [329, 409] on input "text" at bounding box center [403, 399] width 240 height 25
paste input "5000304774"
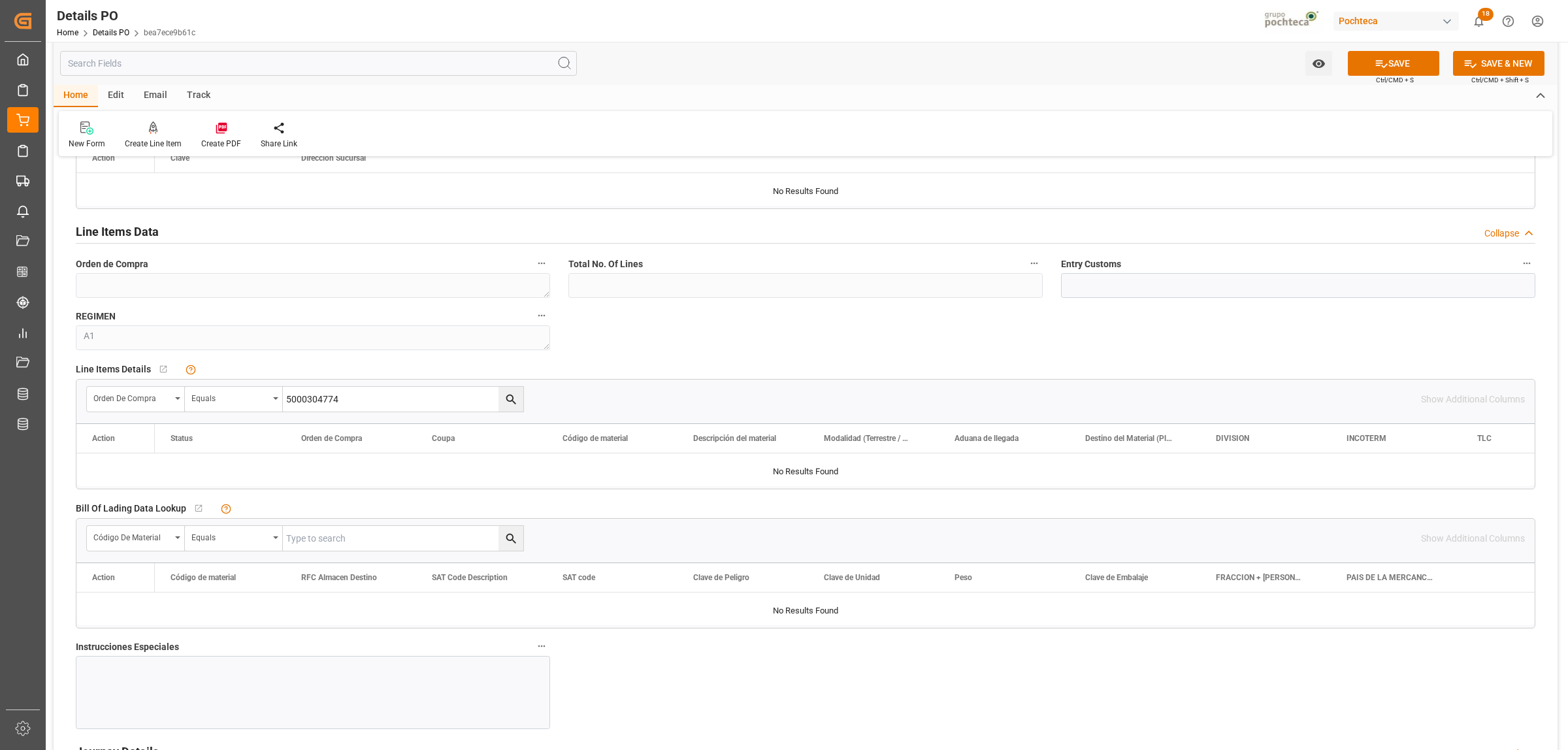
type input "5000304774"
click at [521, 402] on button "search button" at bounding box center [511, 399] width 25 height 25
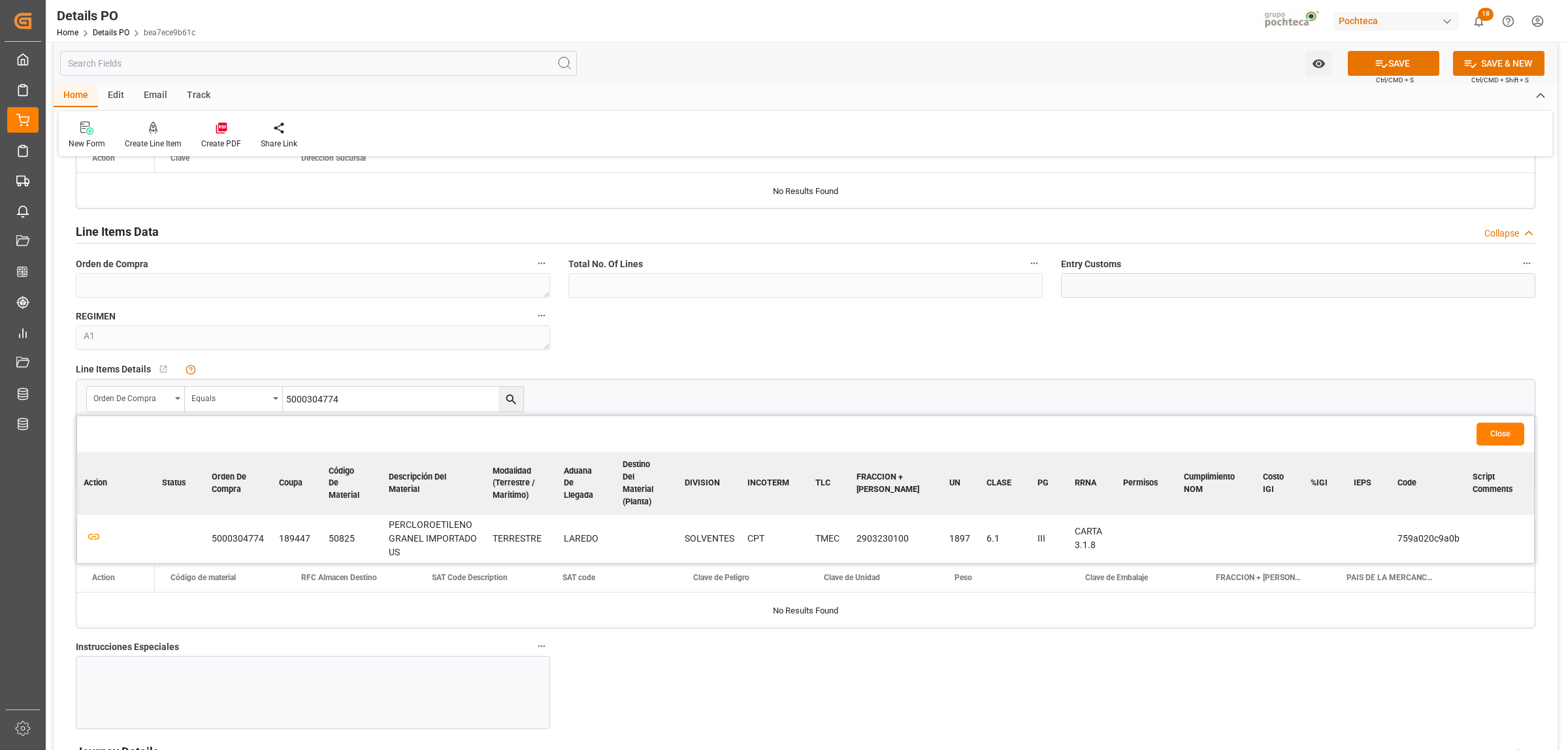
click at [85, 538] on td at bounding box center [116, 539] width 79 height 48
click at [98, 537] on icon "button" at bounding box center [93, 536] width 16 height 16
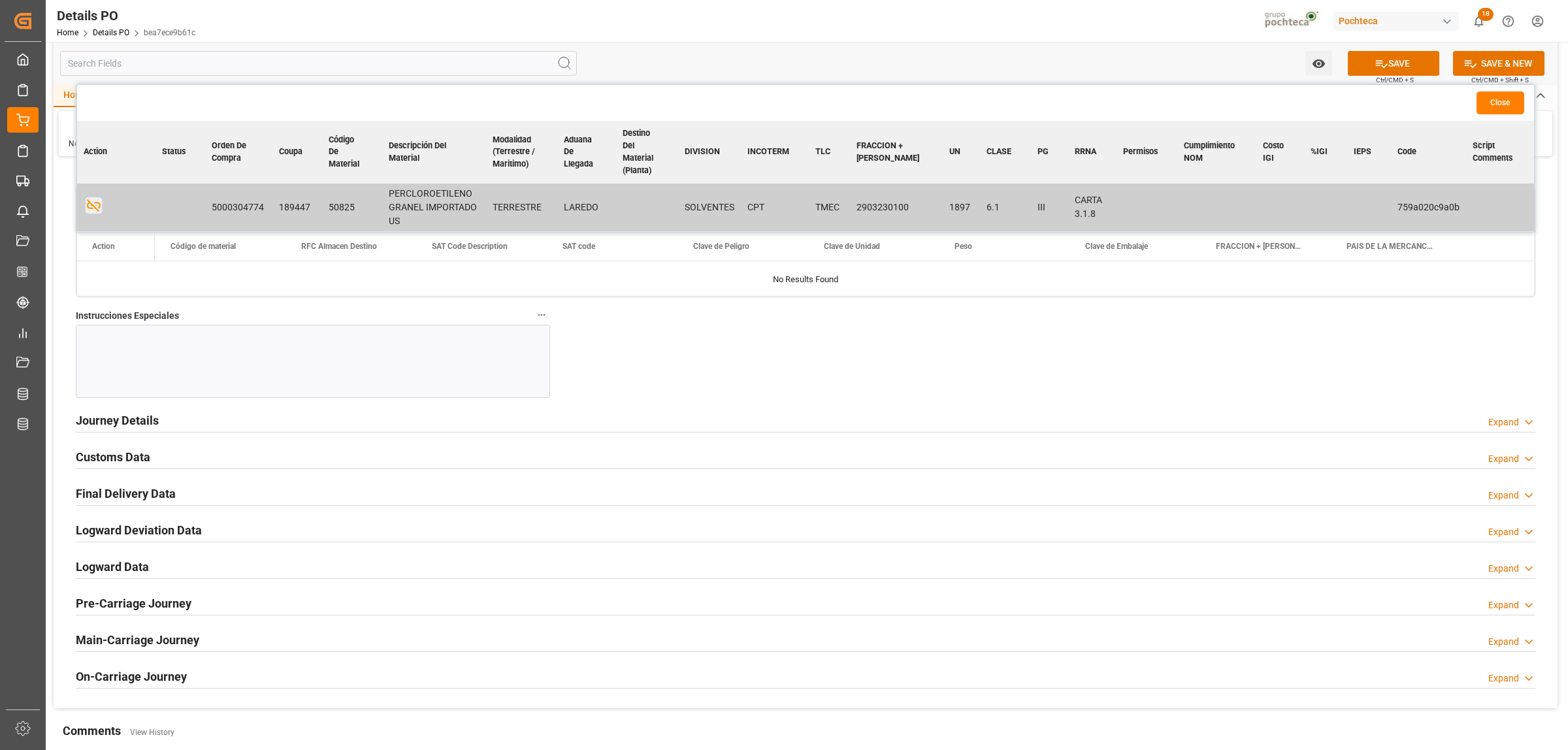
scroll to position [1469, 0]
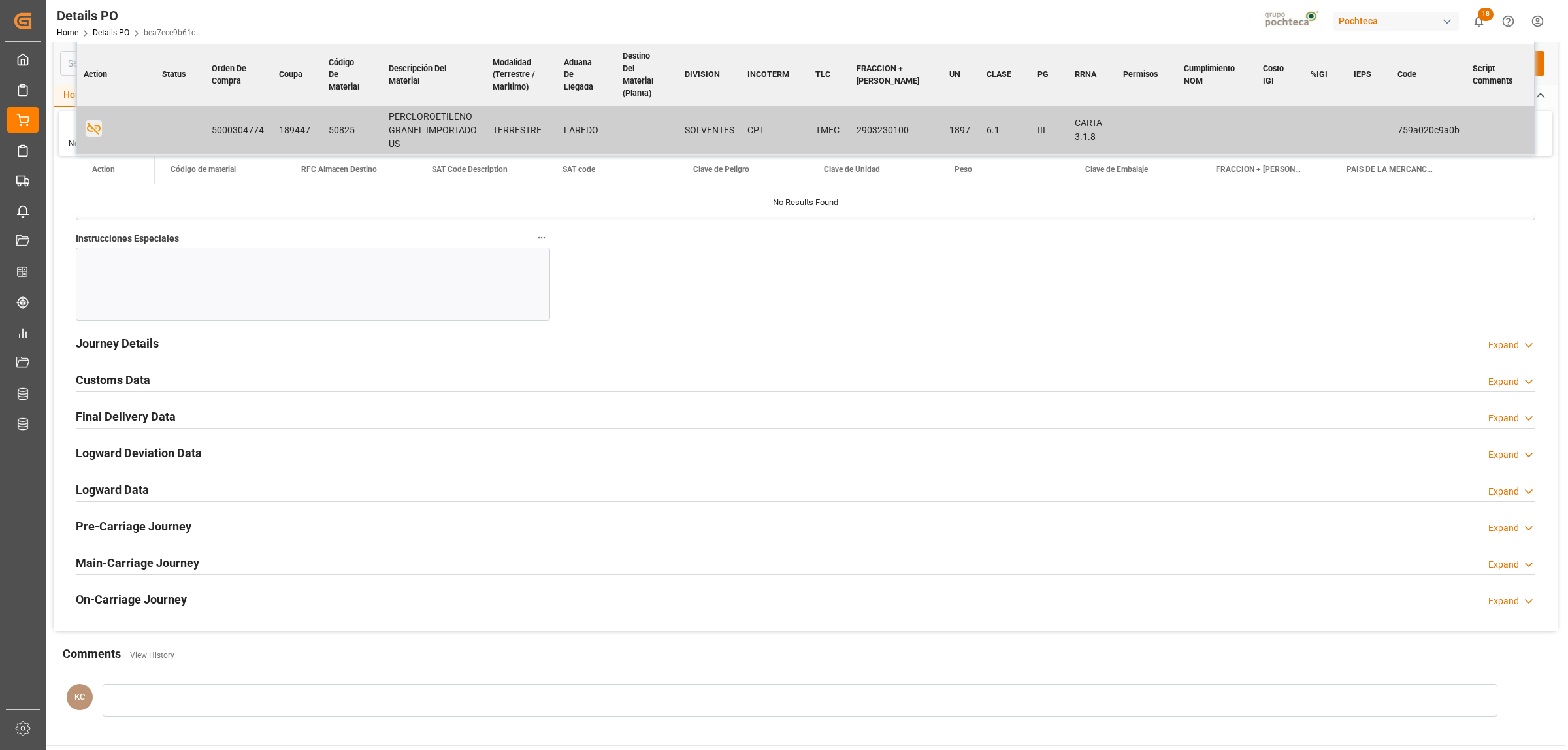
click at [142, 351] on h2 "Journey Details" at bounding box center [117, 343] width 83 height 17
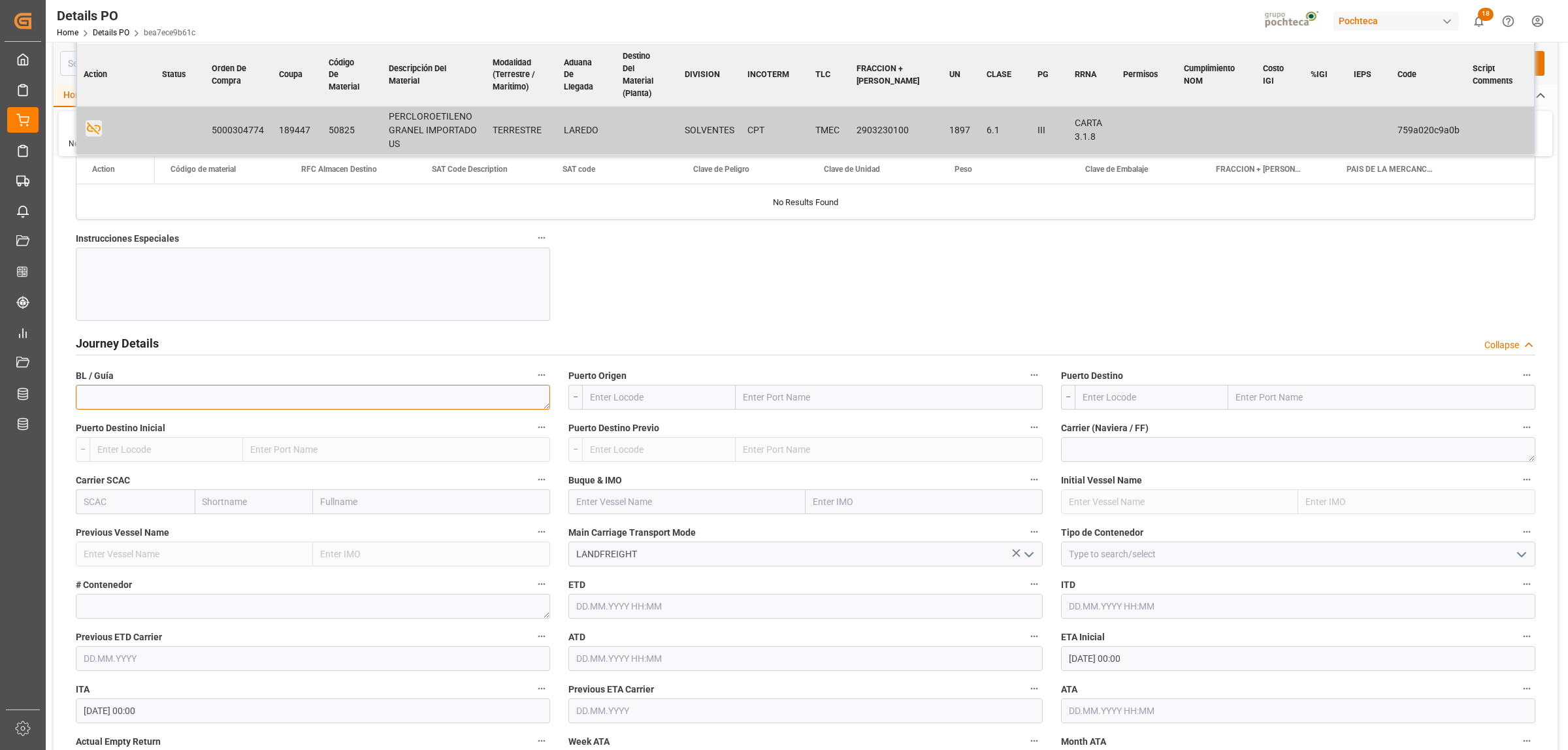
click at [124, 401] on textarea at bounding box center [313, 397] width 475 height 25
paste textarea "85931959"
type textarea "85931959"
click at [787, 393] on input "text" at bounding box center [890, 397] width 307 height 25
type input "LAREDO"
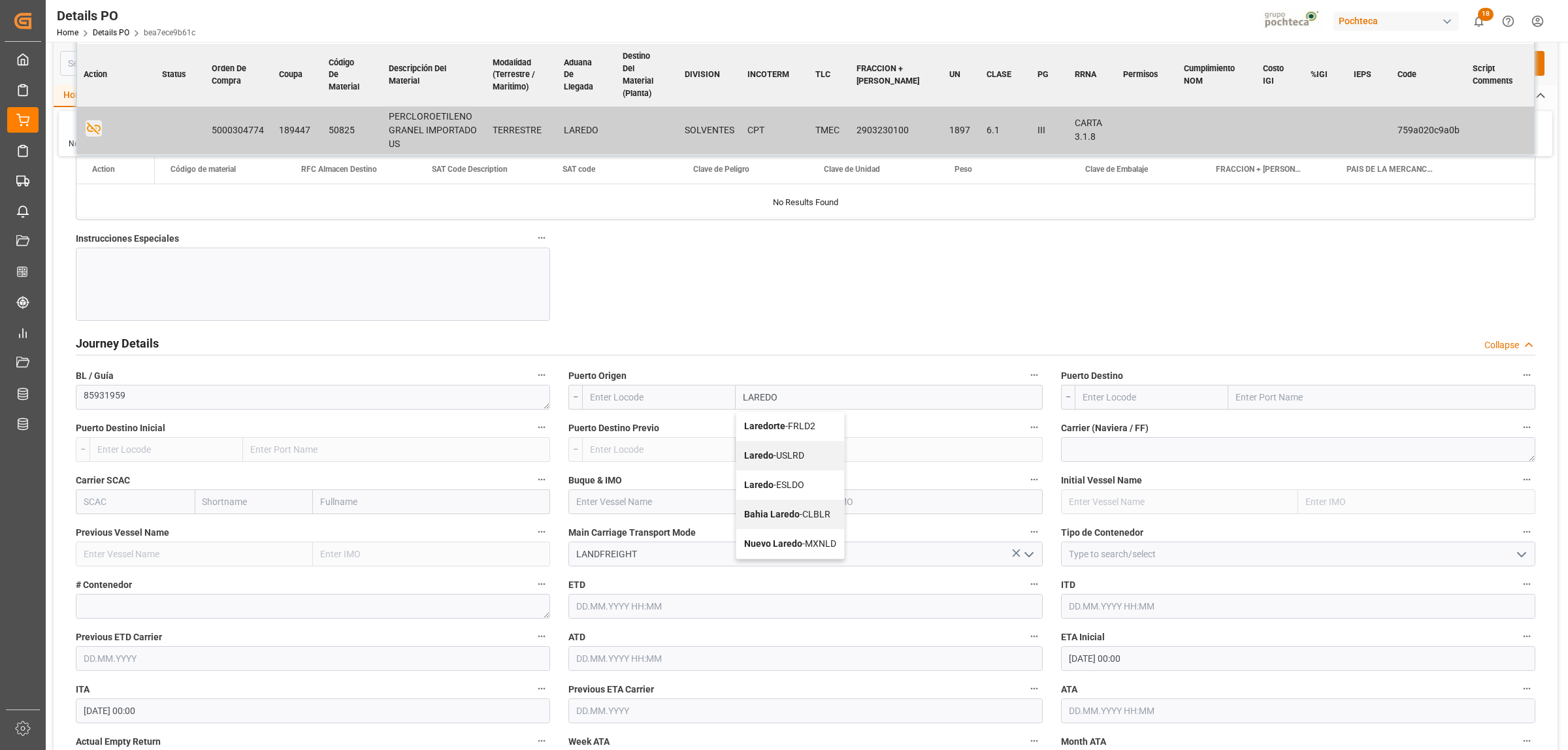
click at [771, 456] on b "Laredo" at bounding box center [758, 454] width 30 height 11
type input "USLRD"
type input "Laredo"
click at [1264, 397] on input "text" at bounding box center [1382, 397] width 307 height 25
type input "NUEVO LAREDO"
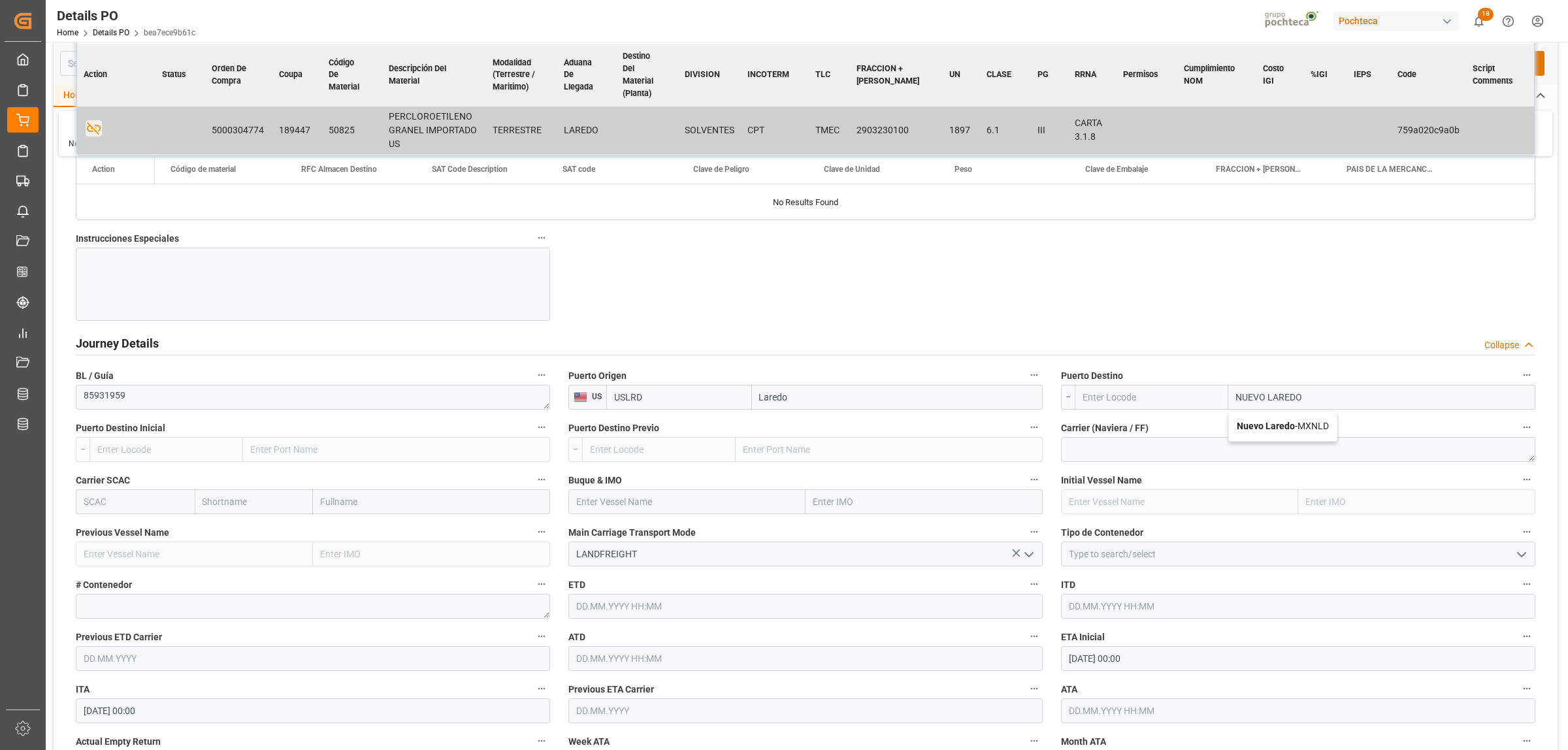
click at [1254, 436] on div "Nuevo Laredo - MXNLD" at bounding box center [1283, 425] width 108 height 30
type input "MXNLD"
type input "Nuevo Laredo"
click at [1517, 559] on icon "open menu" at bounding box center [1521, 554] width 15 height 15
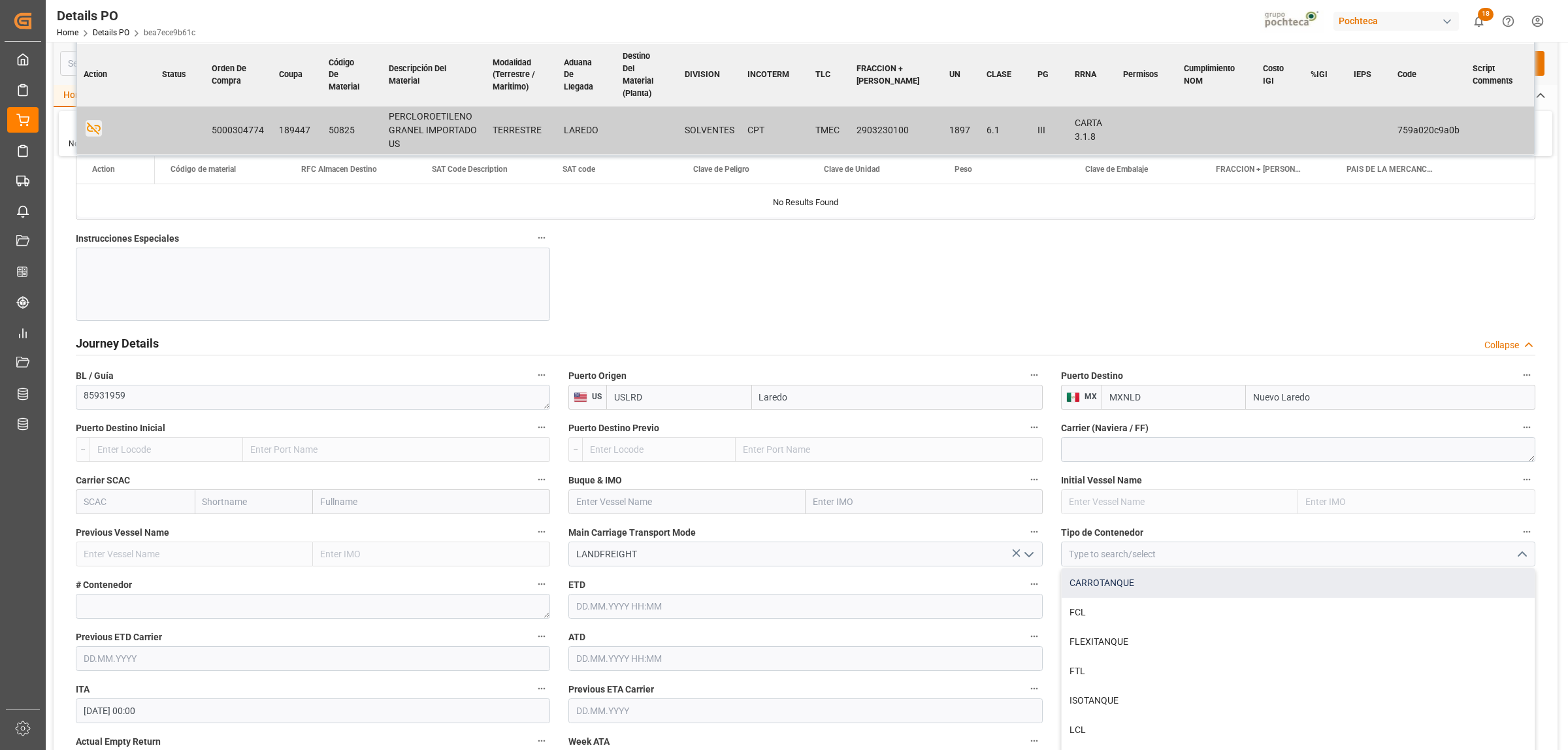
click at [1083, 586] on div "CARROTANQUE" at bounding box center [1298, 582] width 473 height 30
type input "CARROTANQUE"
click at [217, 603] on textarea at bounding box center [313, 606] width 475 height 25
paste textarea "TILX210046"
type textarea "TILX210046"
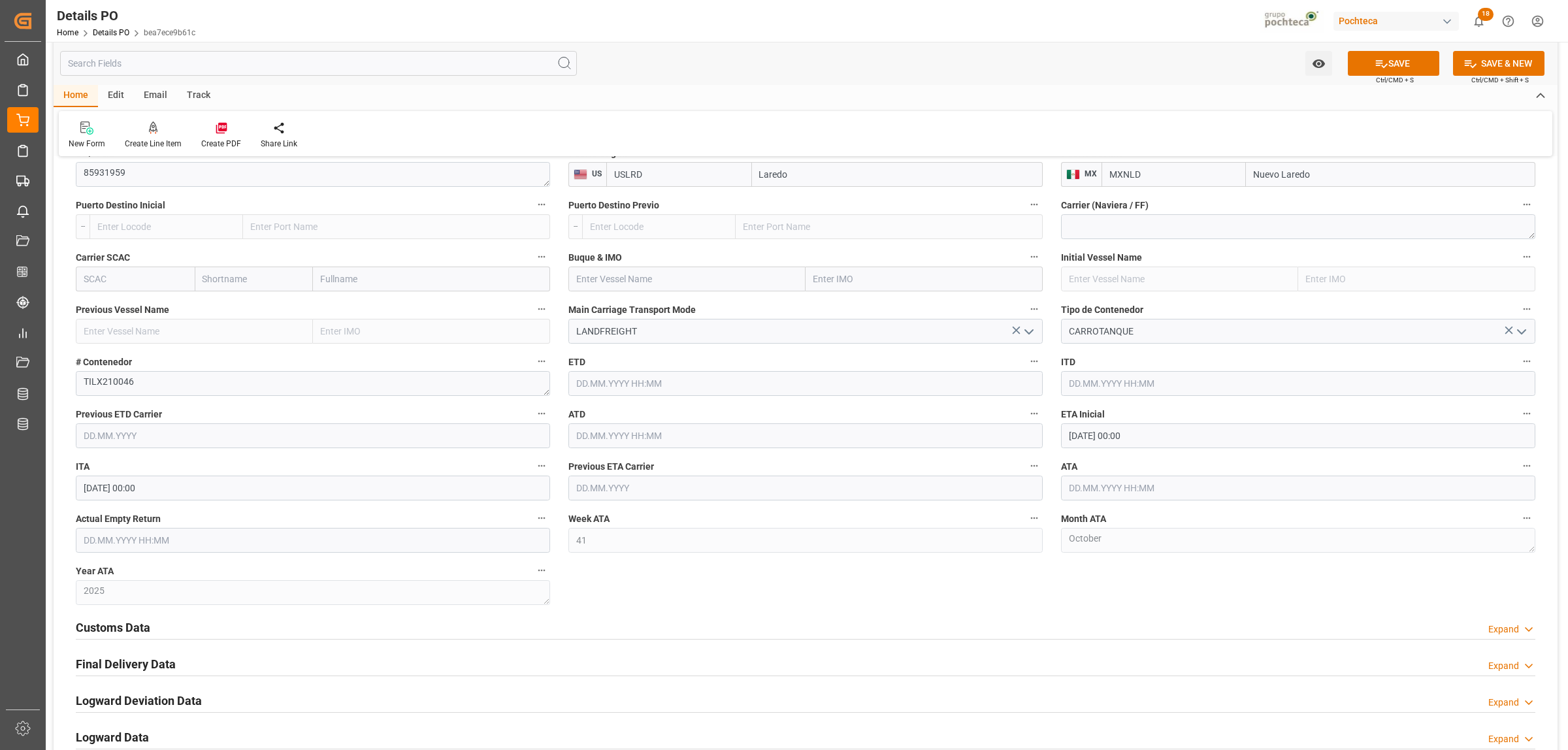
scroll to position [1714, 0]
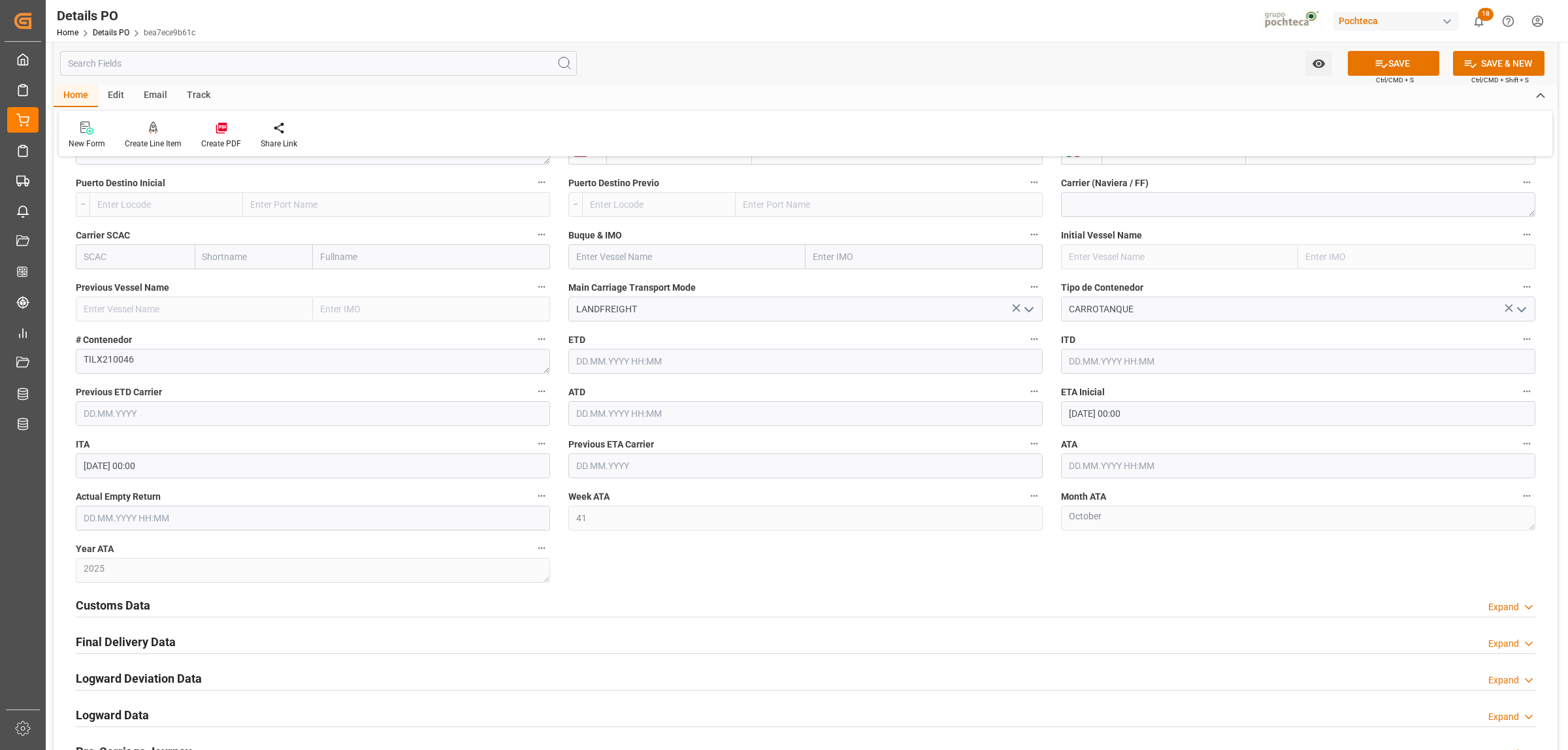
click at [1104, 413] on input "[DATE] 00:00" at bounding box center [1298, 413] width 475 height 25
click at [1078, 445] on div "[DATE]" at bounding box center [1154, 448] width 185 height 13
click at [1076, 444] on button "Previous Month" at bounding box center [1072, 446] width 8 height 8
click at [1082, 576] on span "22" at bounding box center [1077, 571] width 9 height 10
type input "[DATE] 00:00"
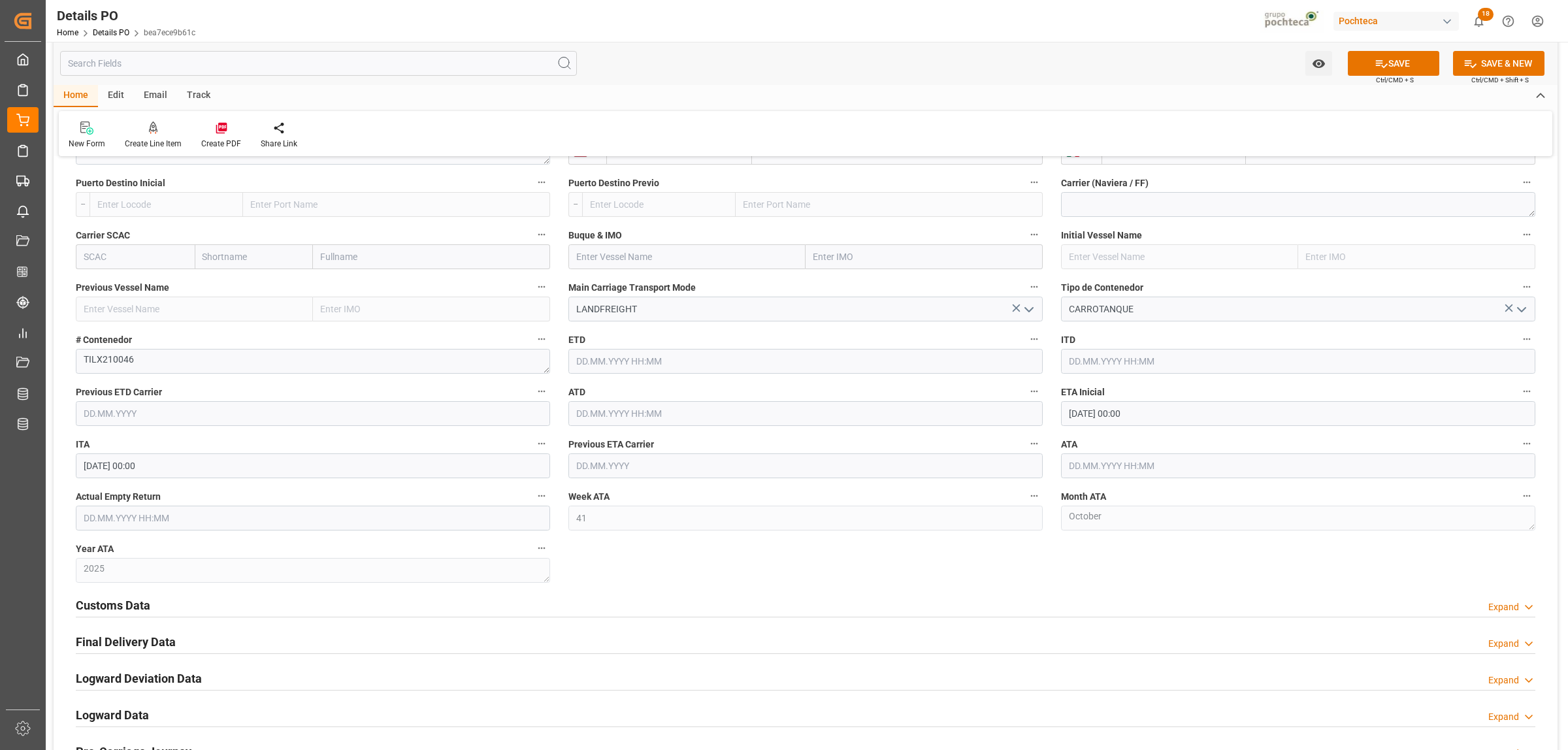
click at [1087, 465] on input "text" at bounding box center [1298, 466] width 475 height 25
click at [1075, 497] on button "Previous Month" at bounding box center [1072, 498] width 8 height 8
click at [1237, 496] on button "Next Month" at bounding box center [1237, 498] width 8 height 8
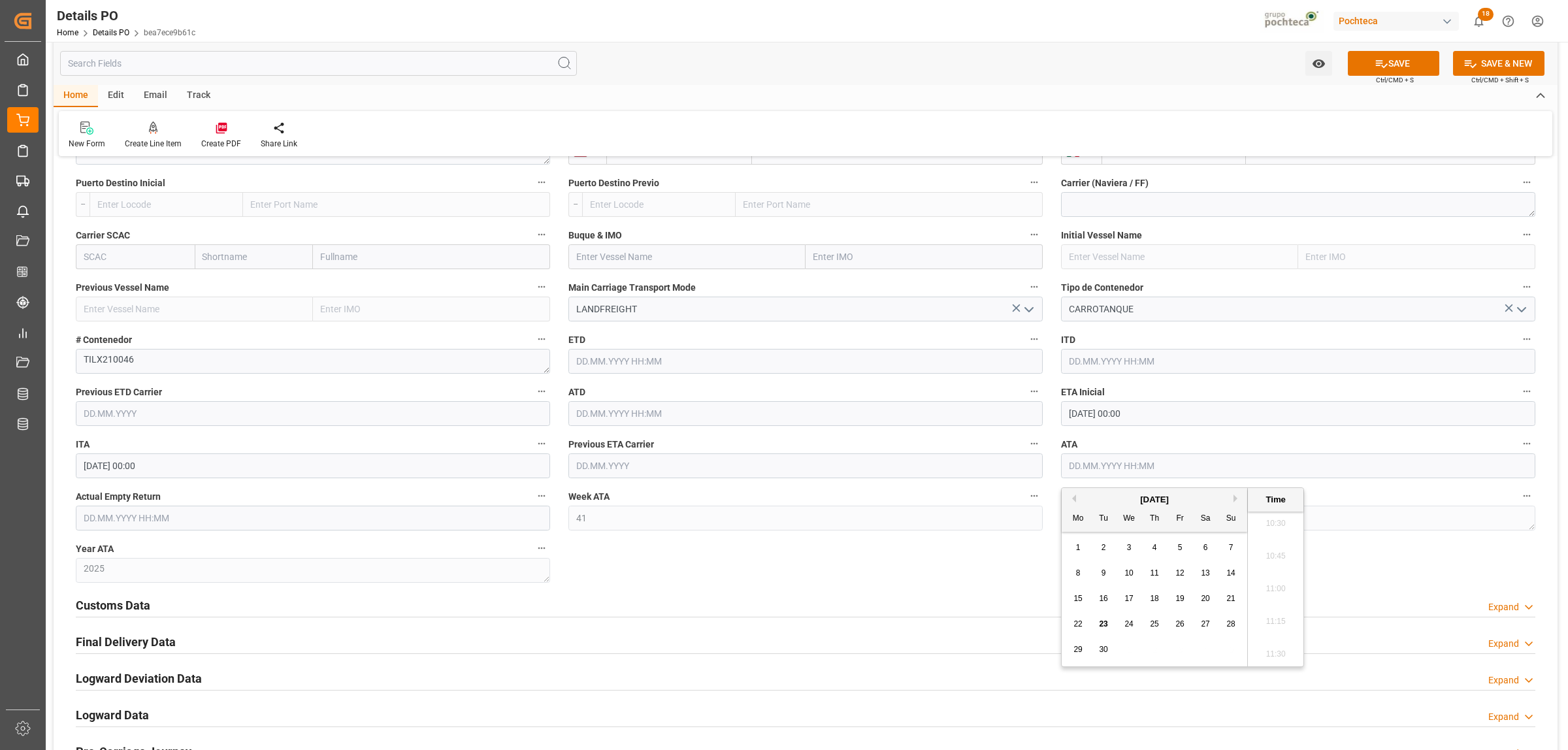
click at [1080, 627] on span "22" at bounding box center [1077, 624] width 9 height 10
type input "[DATE] 00:00"
drag, startPoint x: 958, startPoint y: 576, endPoint x: 977, endPoint y: 597, distance: 28.3
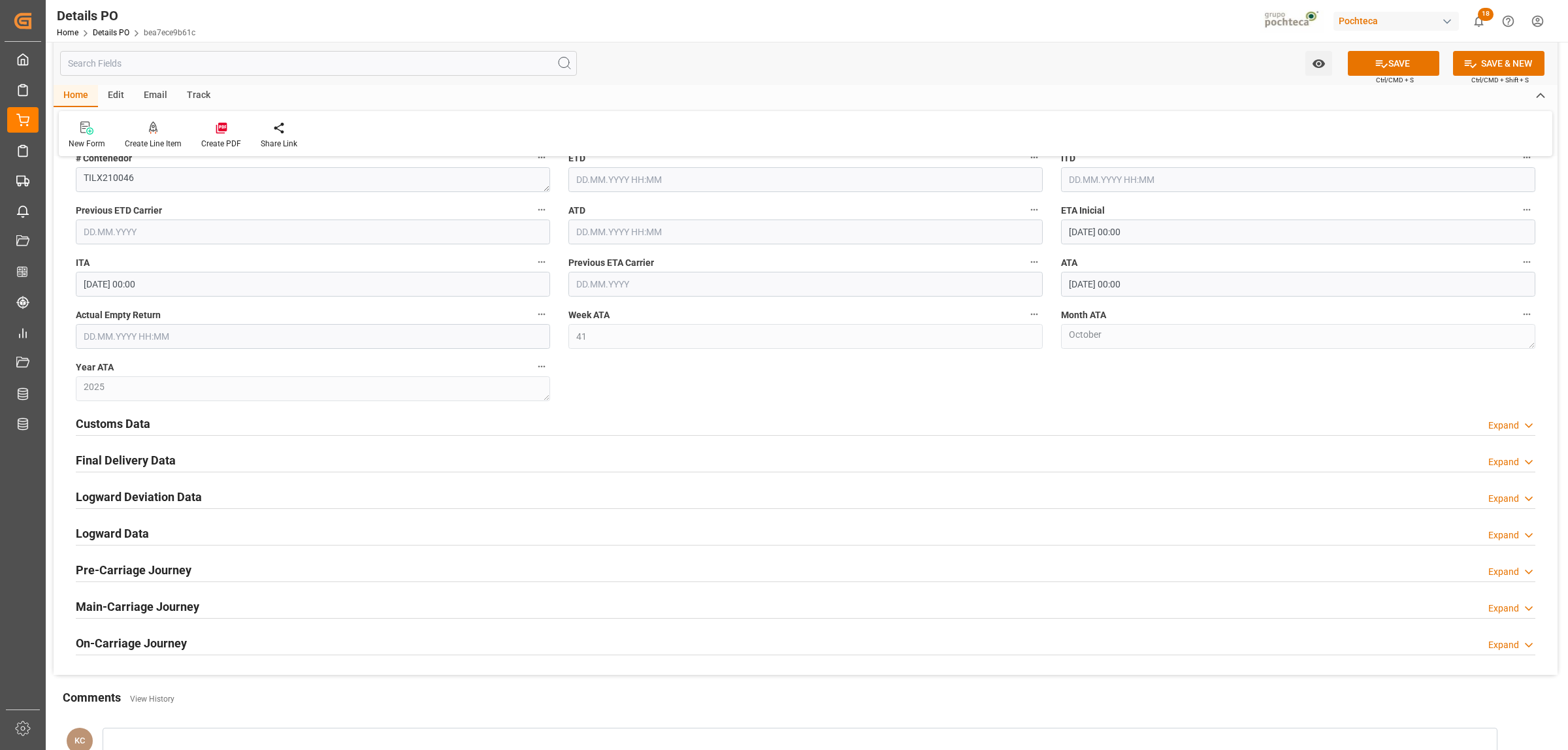
scroll to position [1959, 0]
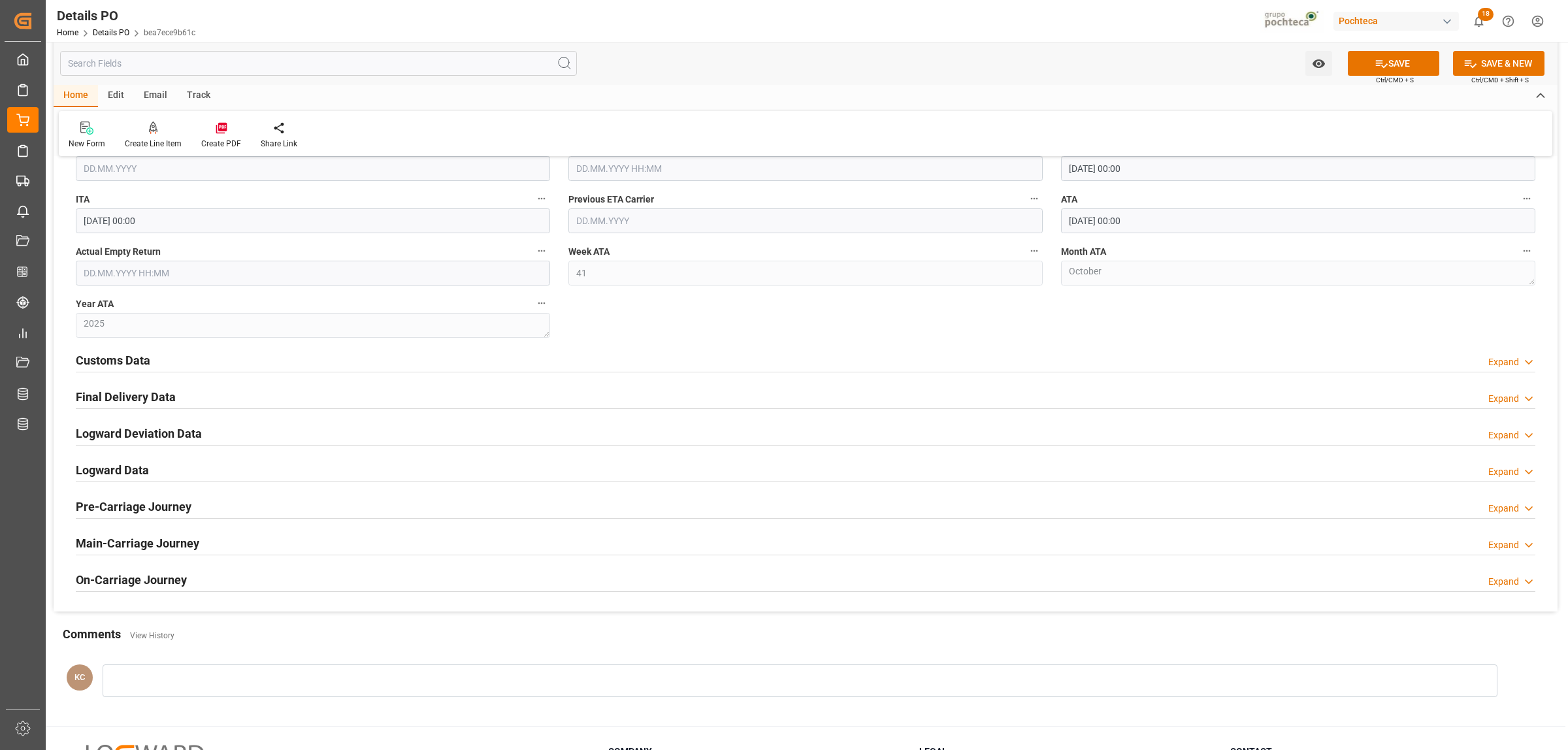
click at [115, 359] on h2 "Customs Data" at bounding box center [113, 360] width 75 height 17
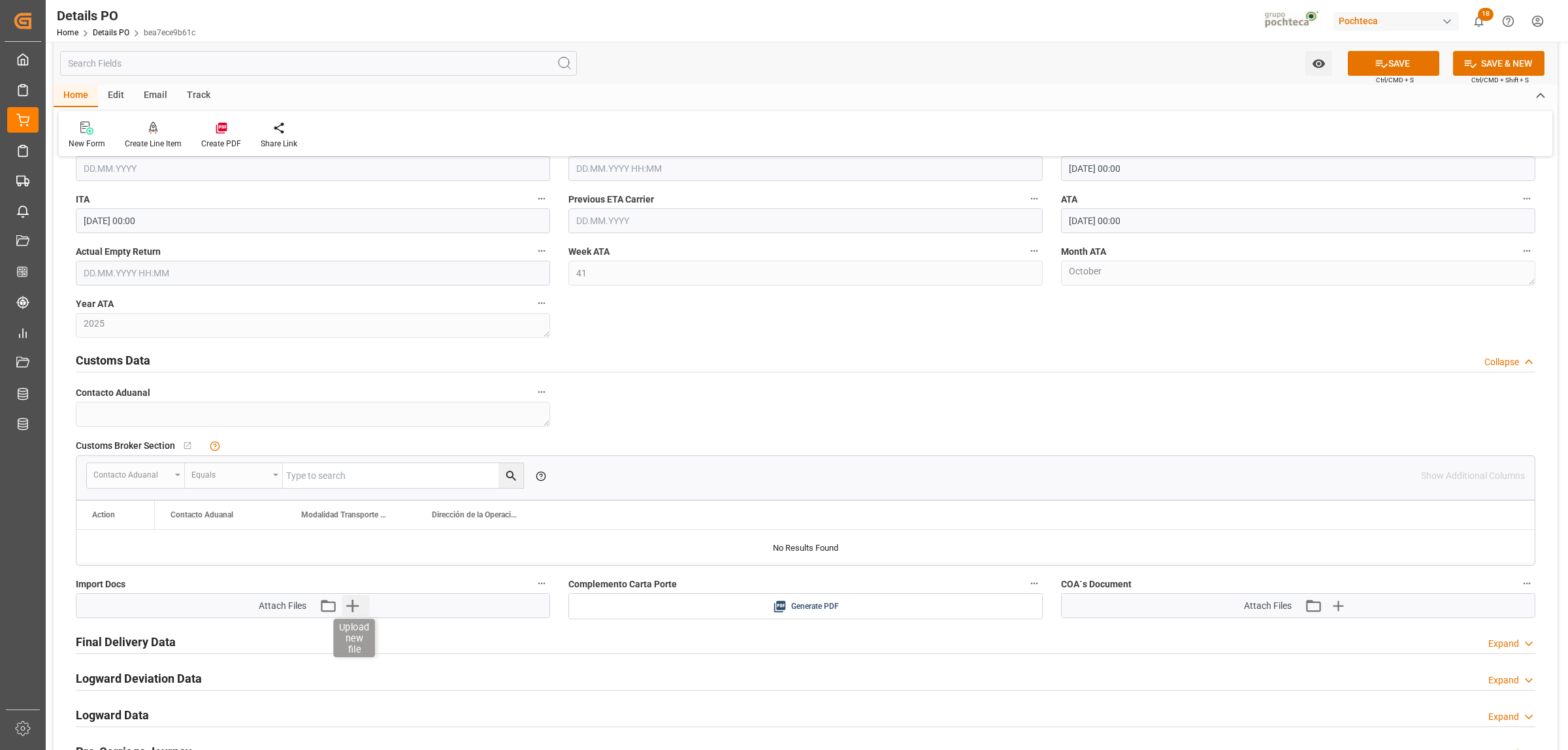
click at [356, 616] on icon "button" at bounding box center [353, 605] width 21 height 21
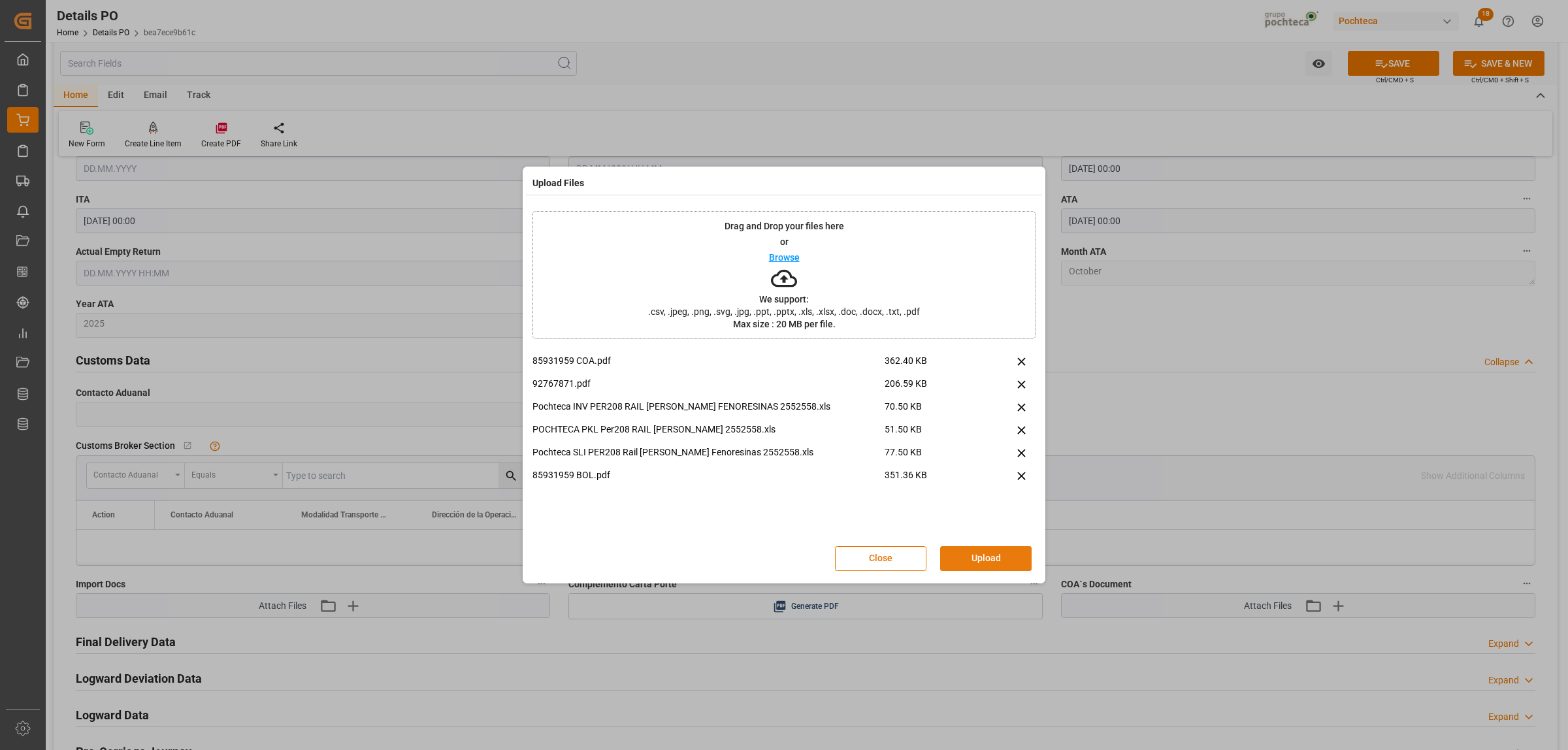
click at [1003, 555] on button "Upload" at bounding box center [985, 558] width 91 height 25
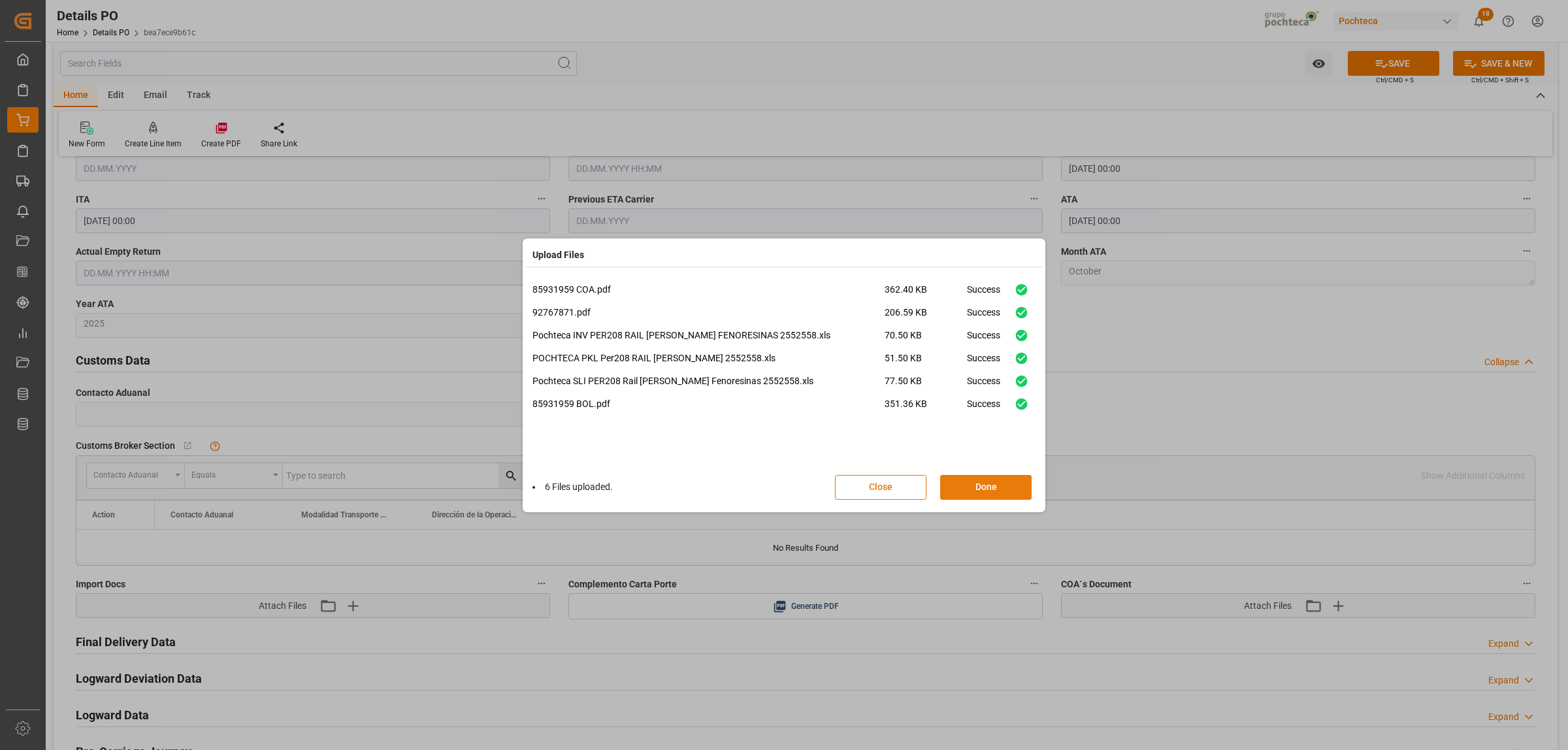
click at [989, 492] on button "Done" at bounding box center [985, 487] width 91 height 25
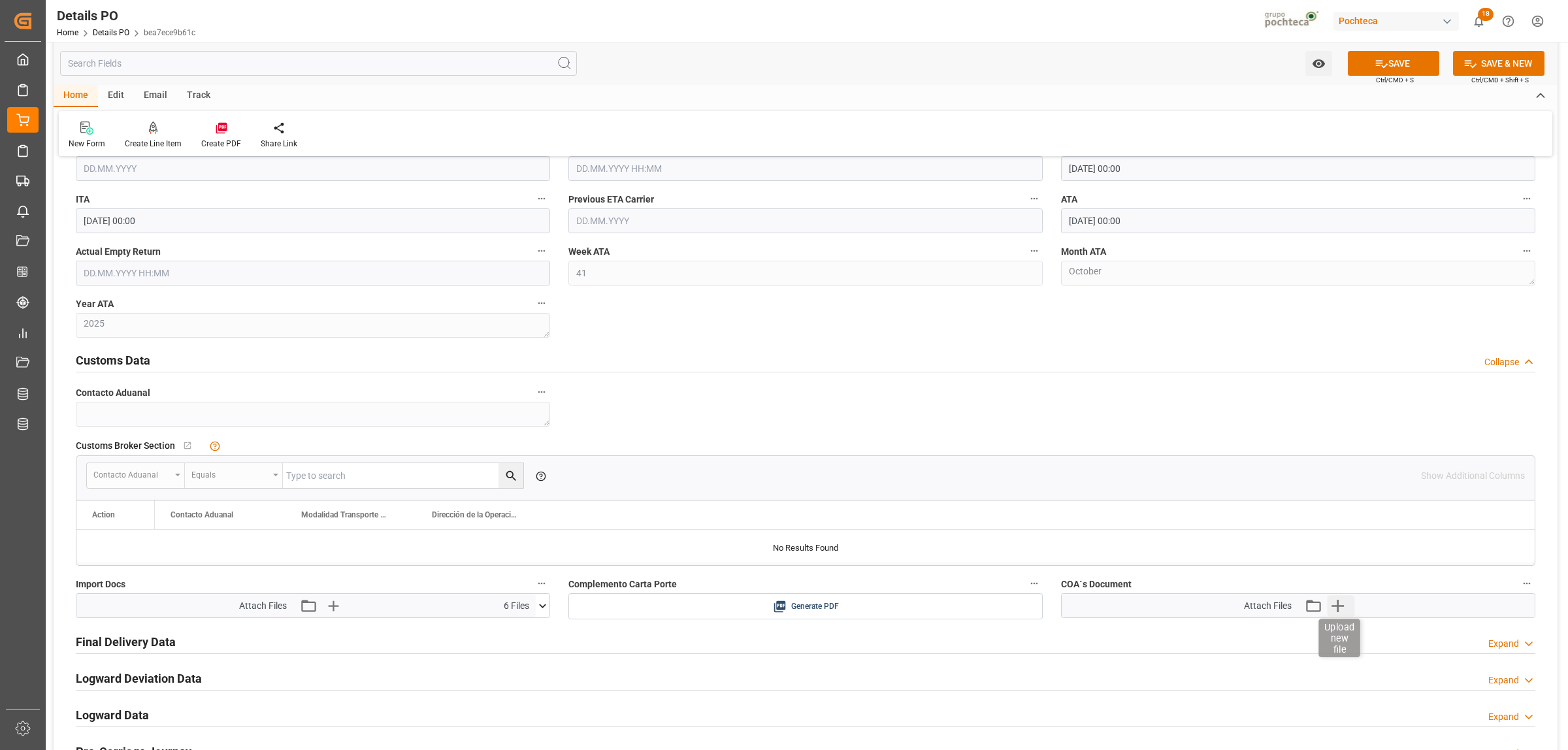
click at [1340, 602] on icon "button" at bounding box center [1338, 605] width 21 height 21
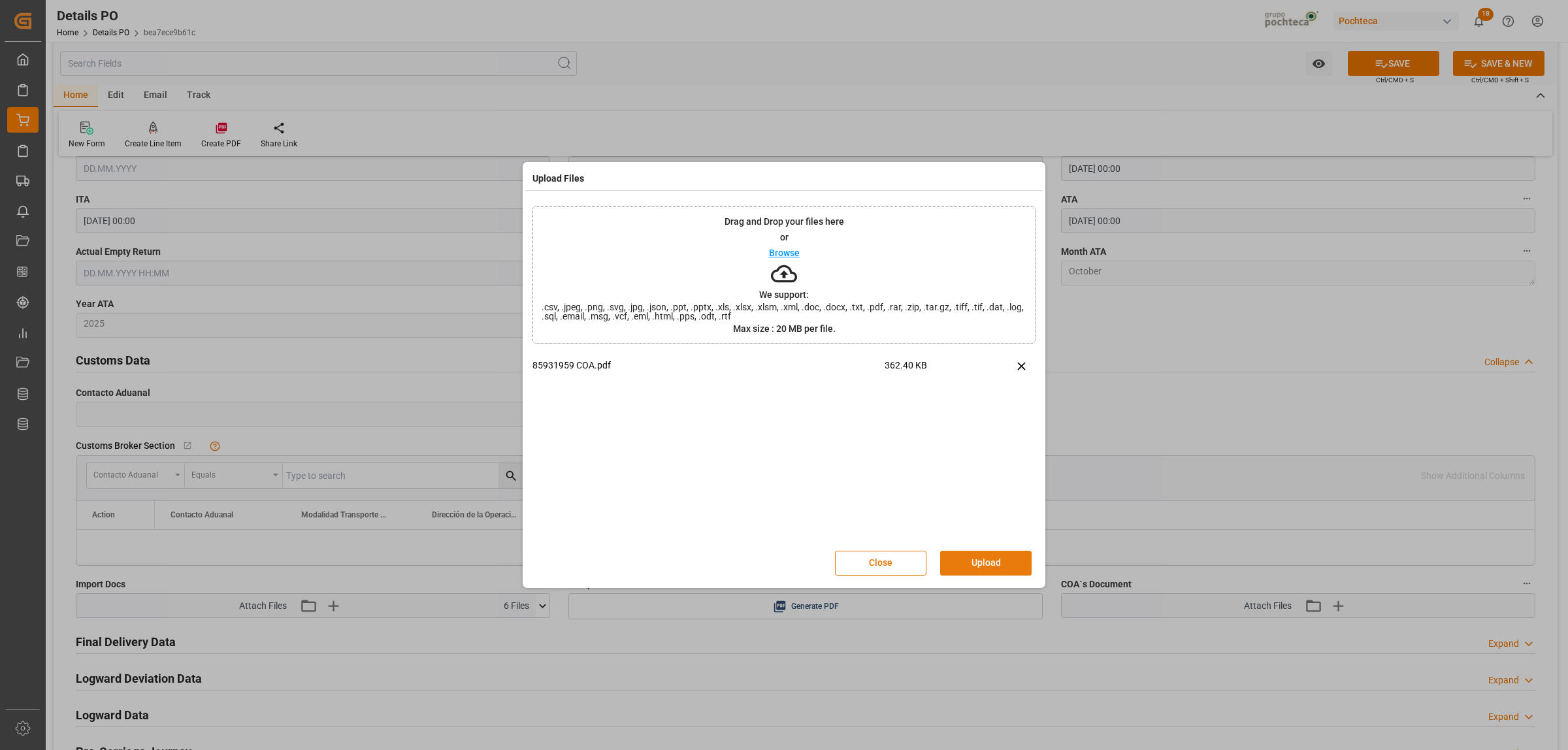
click at [989, 560] on button "Upload" at bounding box center [985, 563] width 91 height 25
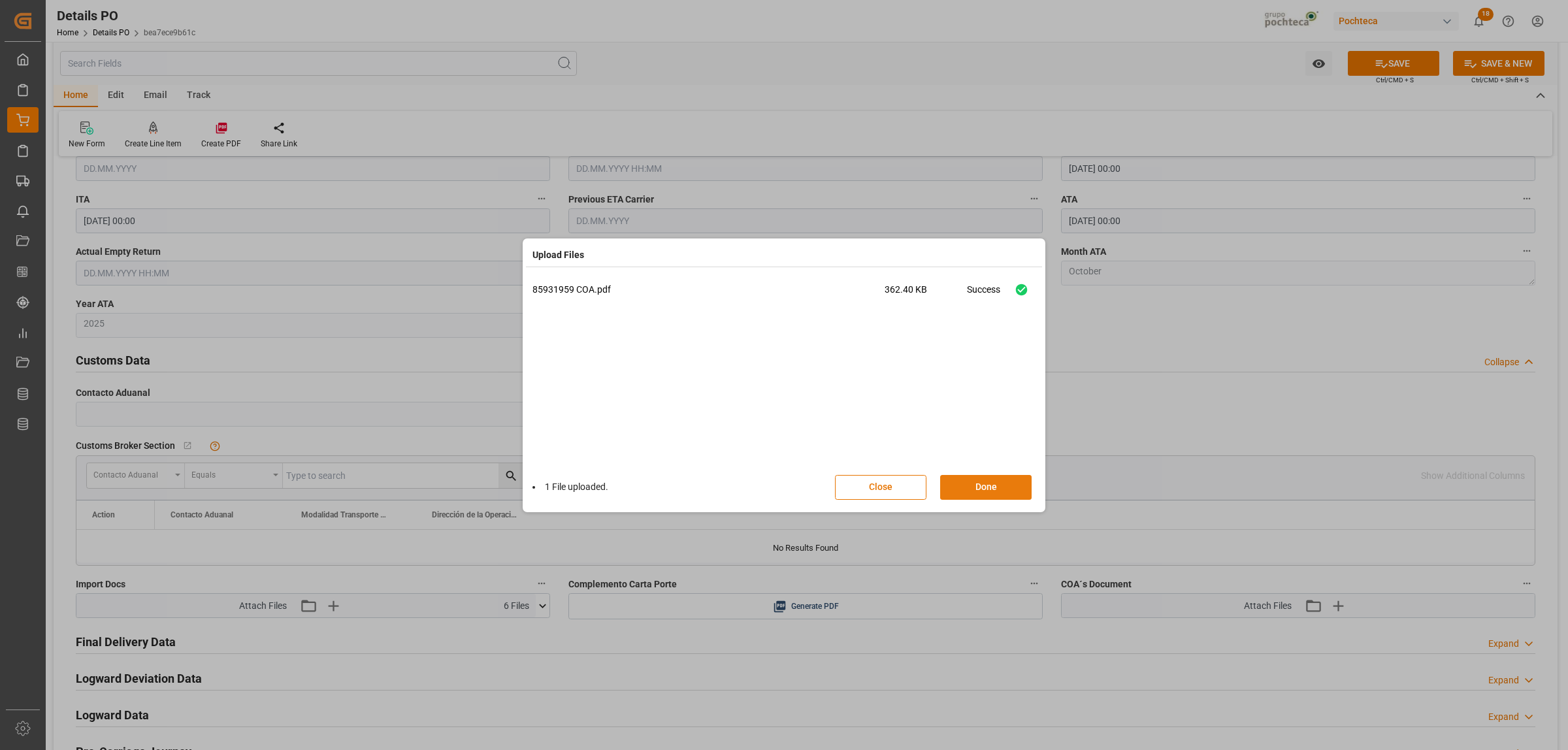
click at [990, 478] on button "Done" at bounding box center [985, 487] width 91 height 25
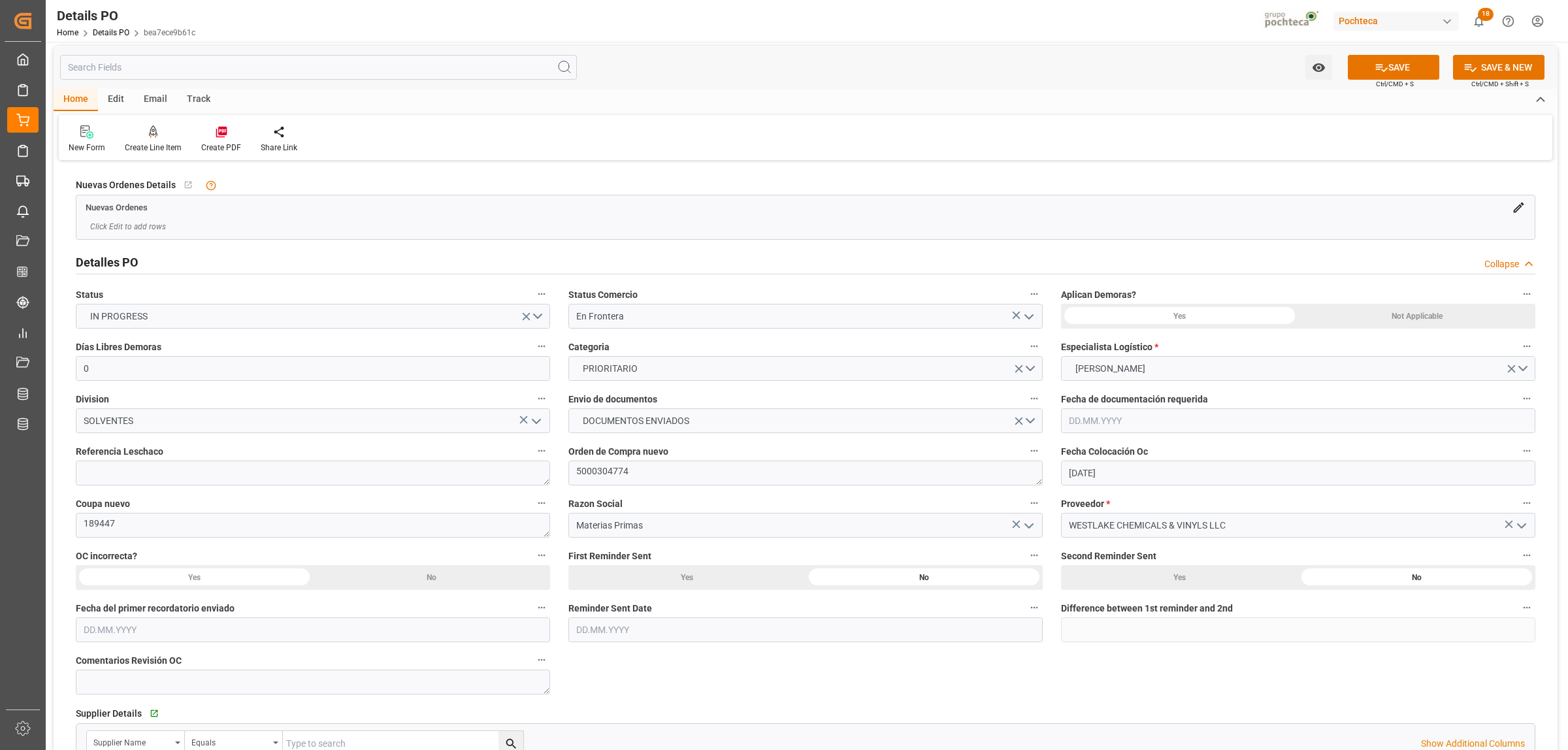
scroll to position [0, 0]
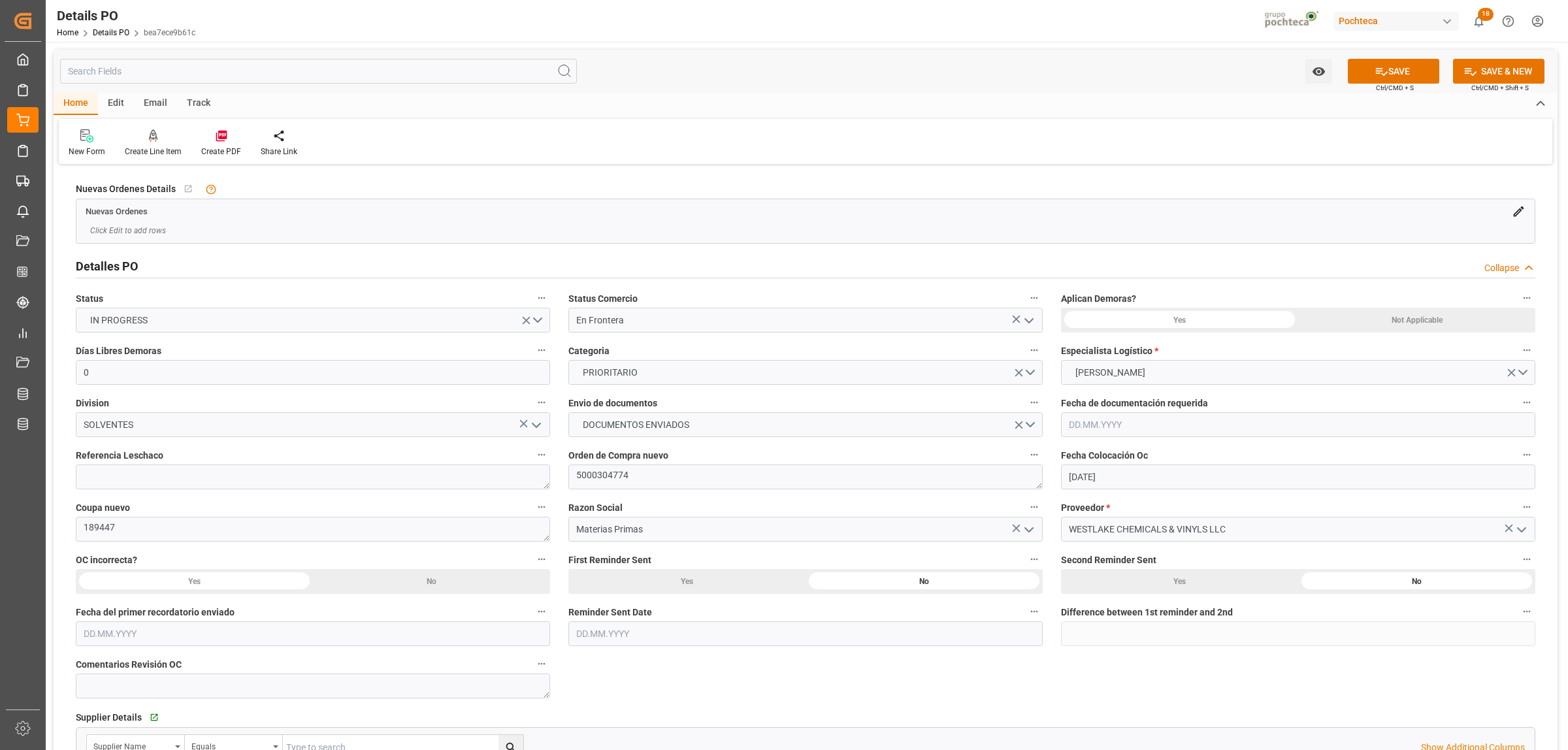
click at [1405, 311] on div "Not Applicable" at bounding box center [1416, 320] width 237 height 25
click at [1391, 72] on button "SAVE" at bounding box center [1393, 71] width 91 height 25
click at [224, 137] on icon at bounding box center [221, 136] width 12 height 12
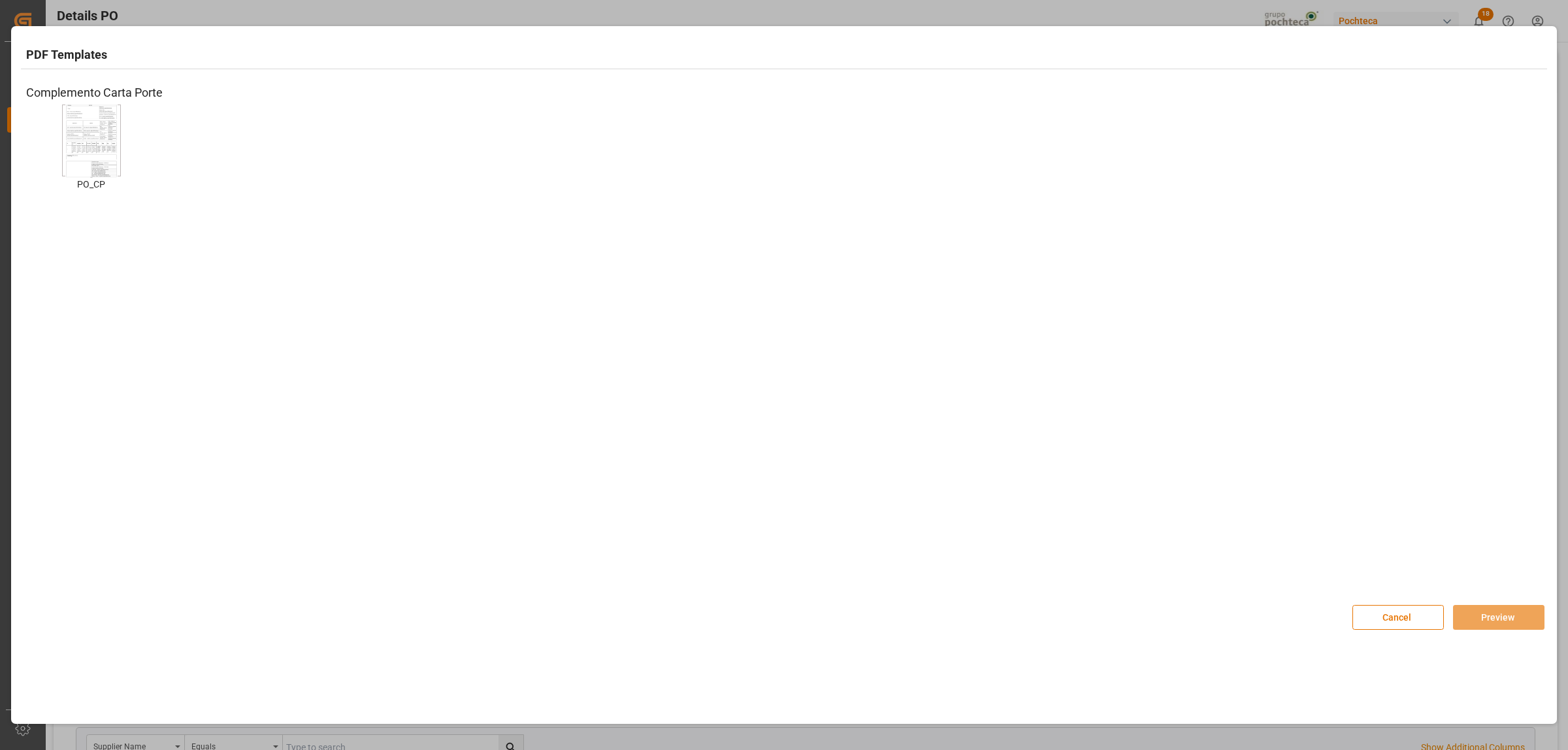
click at [52, 170] on div "PO_CP PO_CP" at bounding box center [91, 157] width 131 height 106
click at [86, 161] on img at bounding box center [91, 140] width 52 height 74
click at [1510, 615] on button "Preview" at bounding box center [1498, 617] width 91 height 25
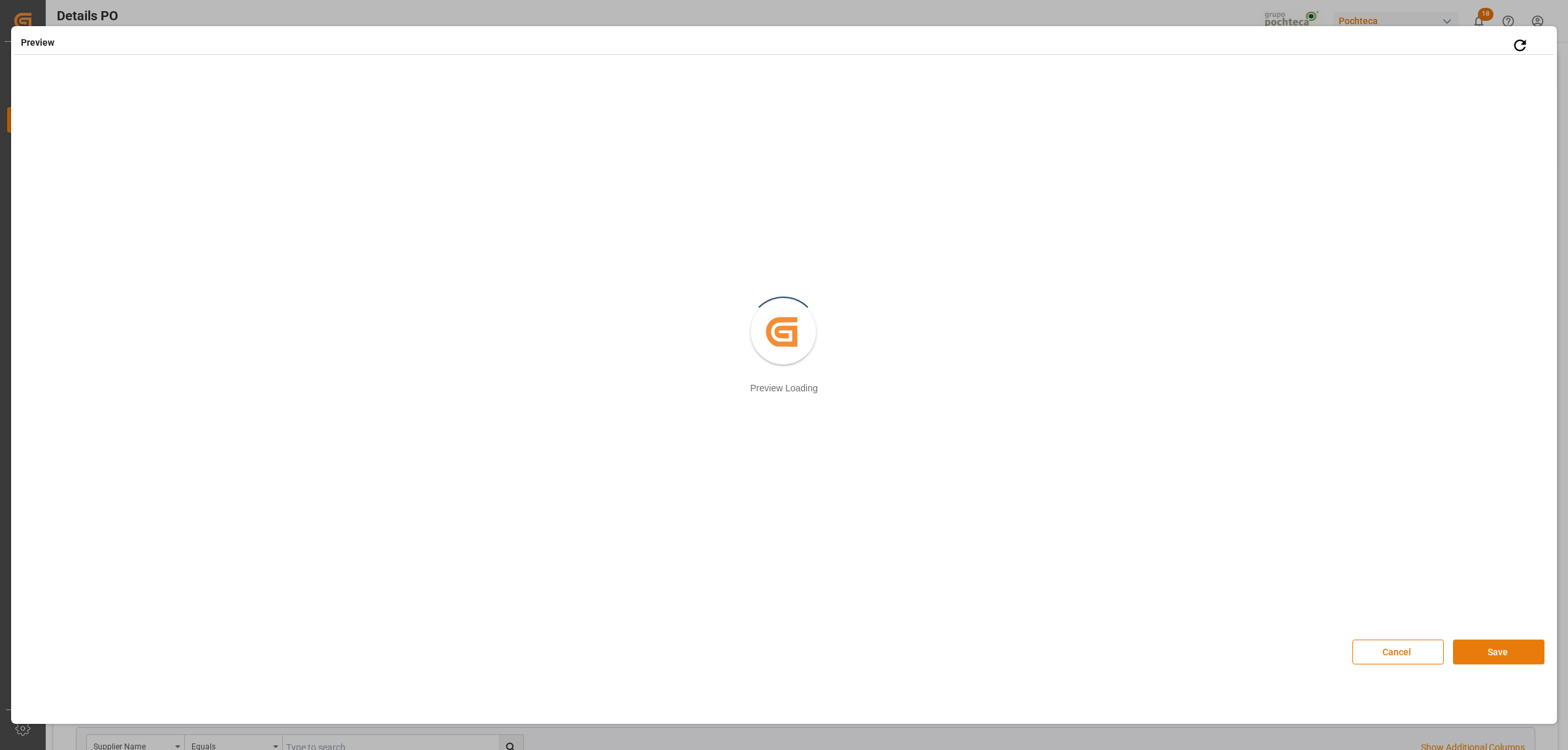
click at [1466, 654] on button "Save" at bounding box center [1498, 652] width 91 height 25
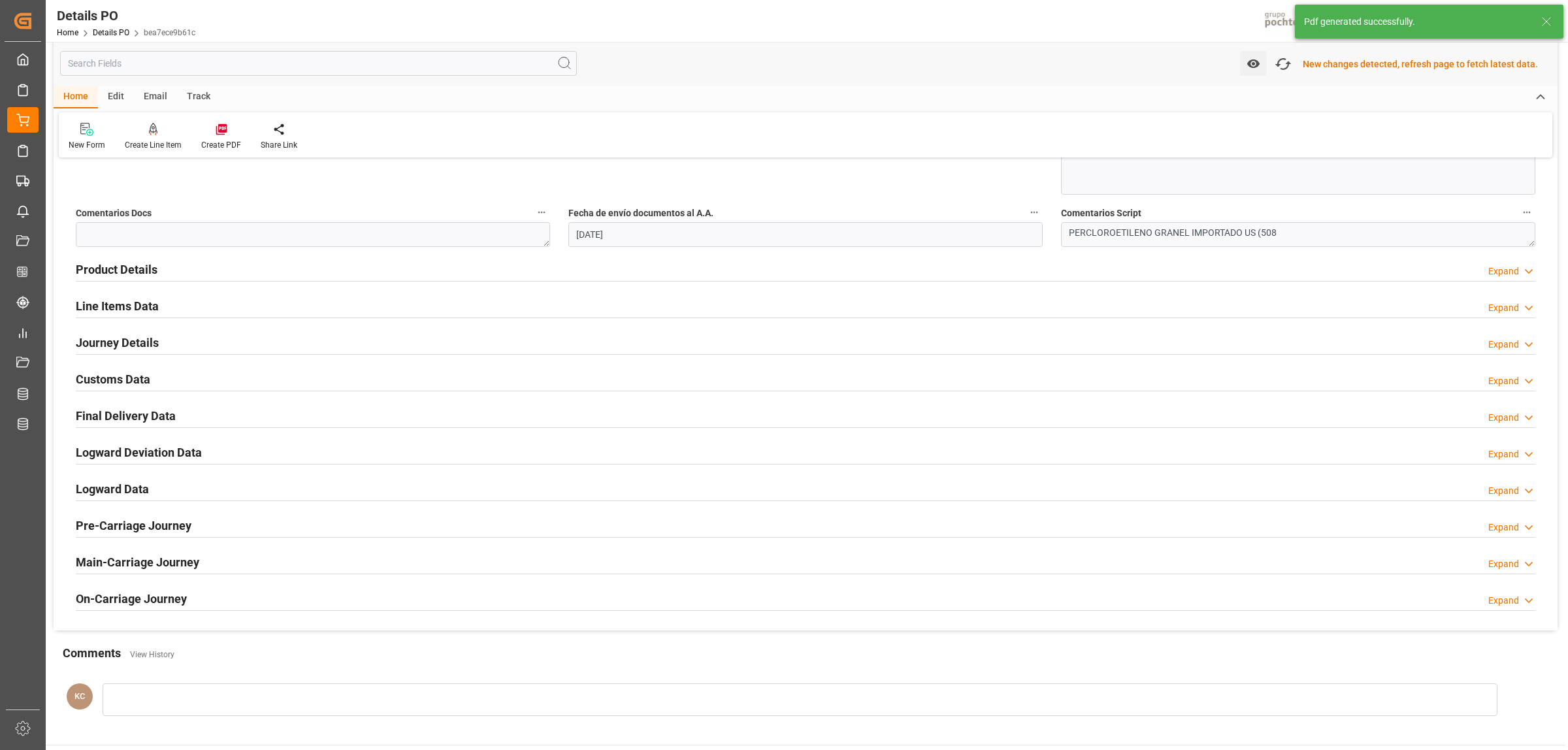
scroll to position [481, 0]
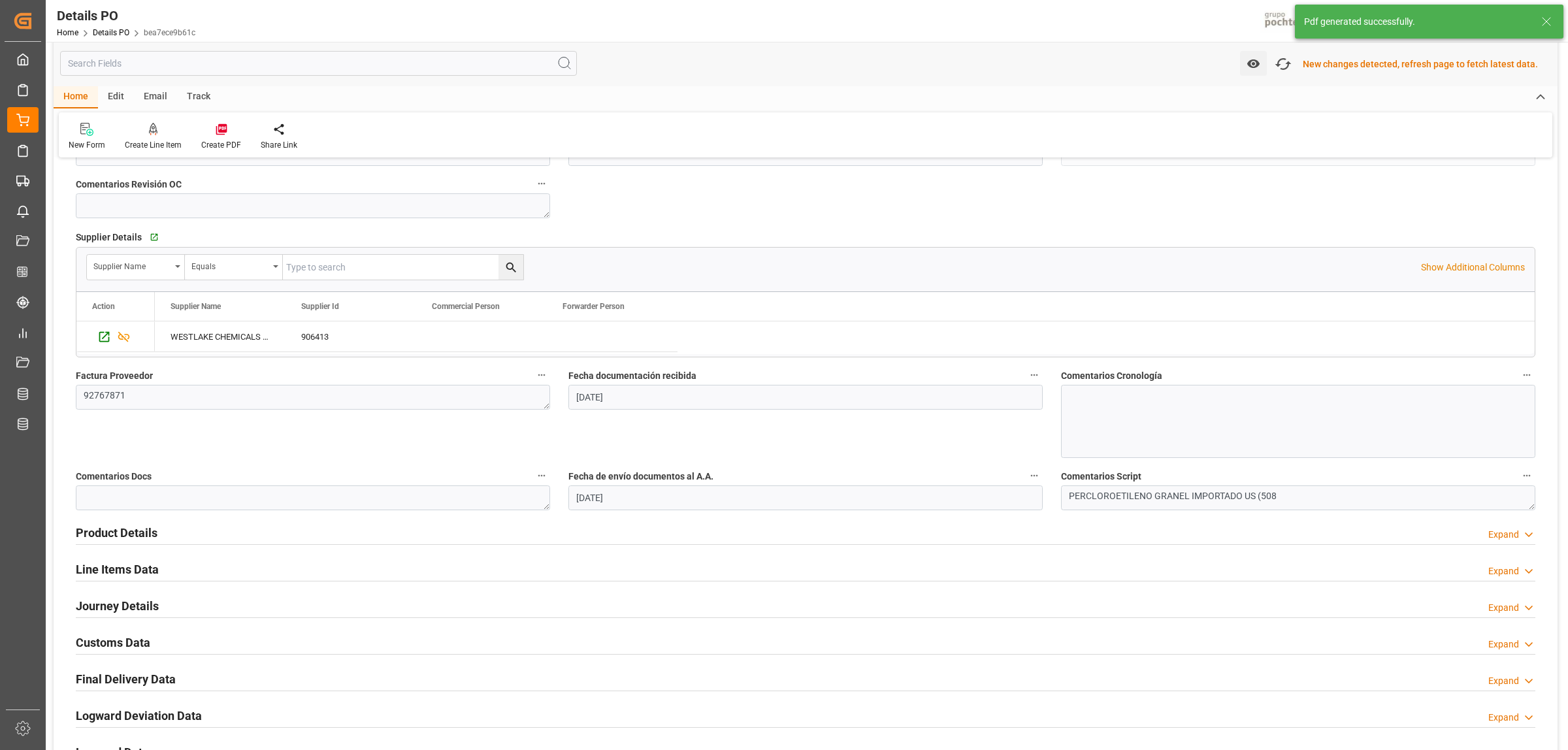
click at [125, 636] on h2 "Customs Data" at bounding box center [113, 641] width 75 height 17
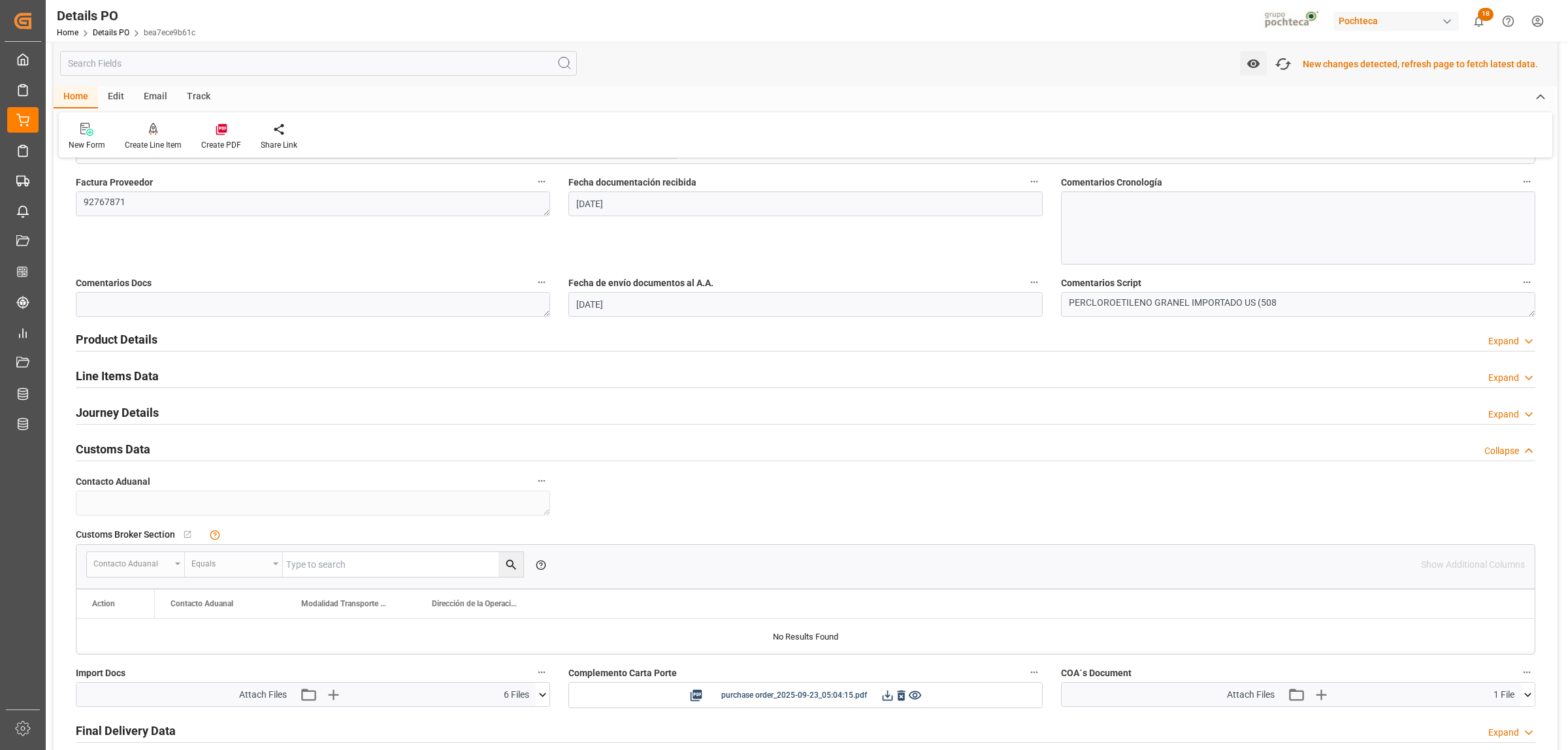
scroll to position [889, 0]
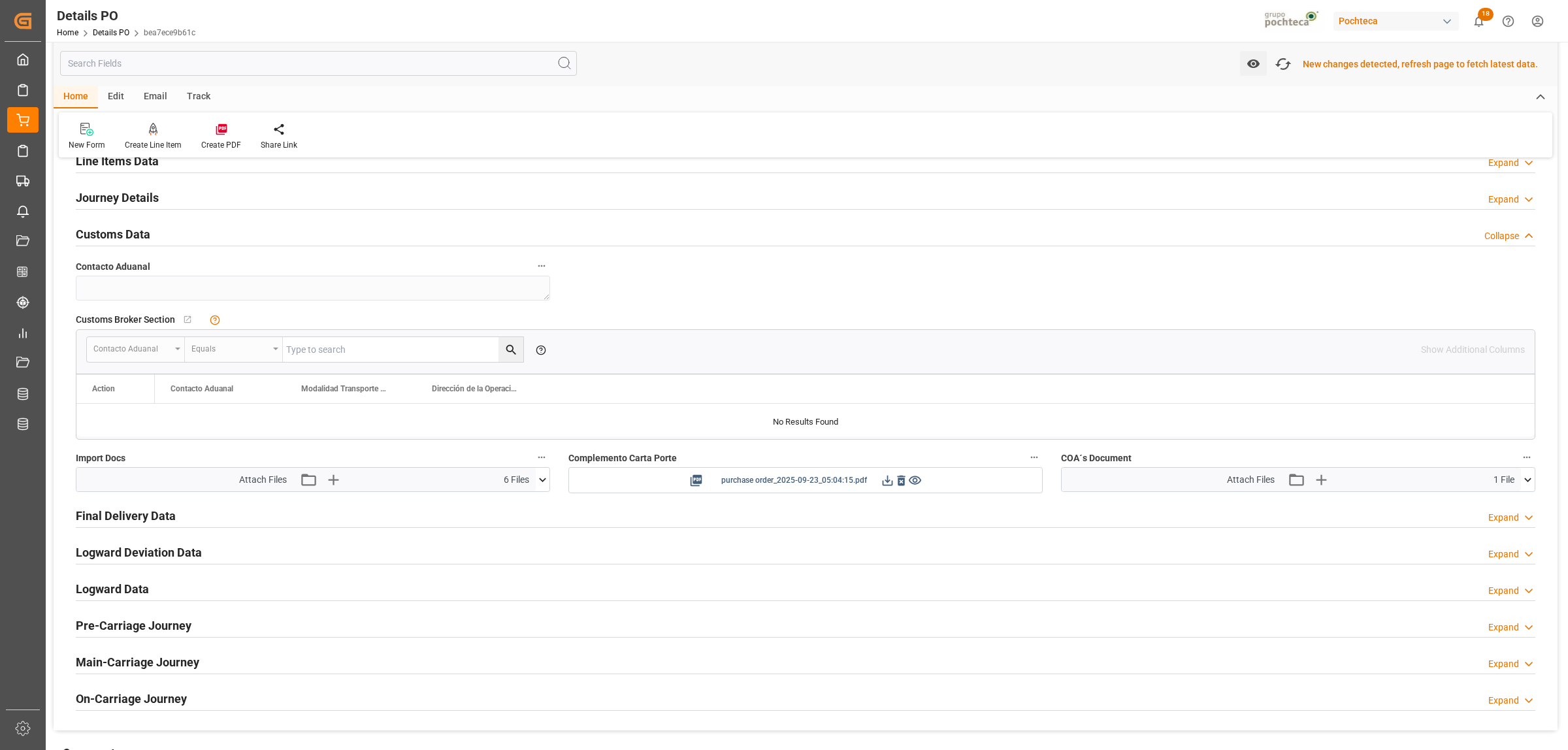
click at [889, 483] on icon at bounding box center [887, 480] width 13 height 13
click at [337, 481] on icon "button" at bounding box center [332, 479] width 12 height 12
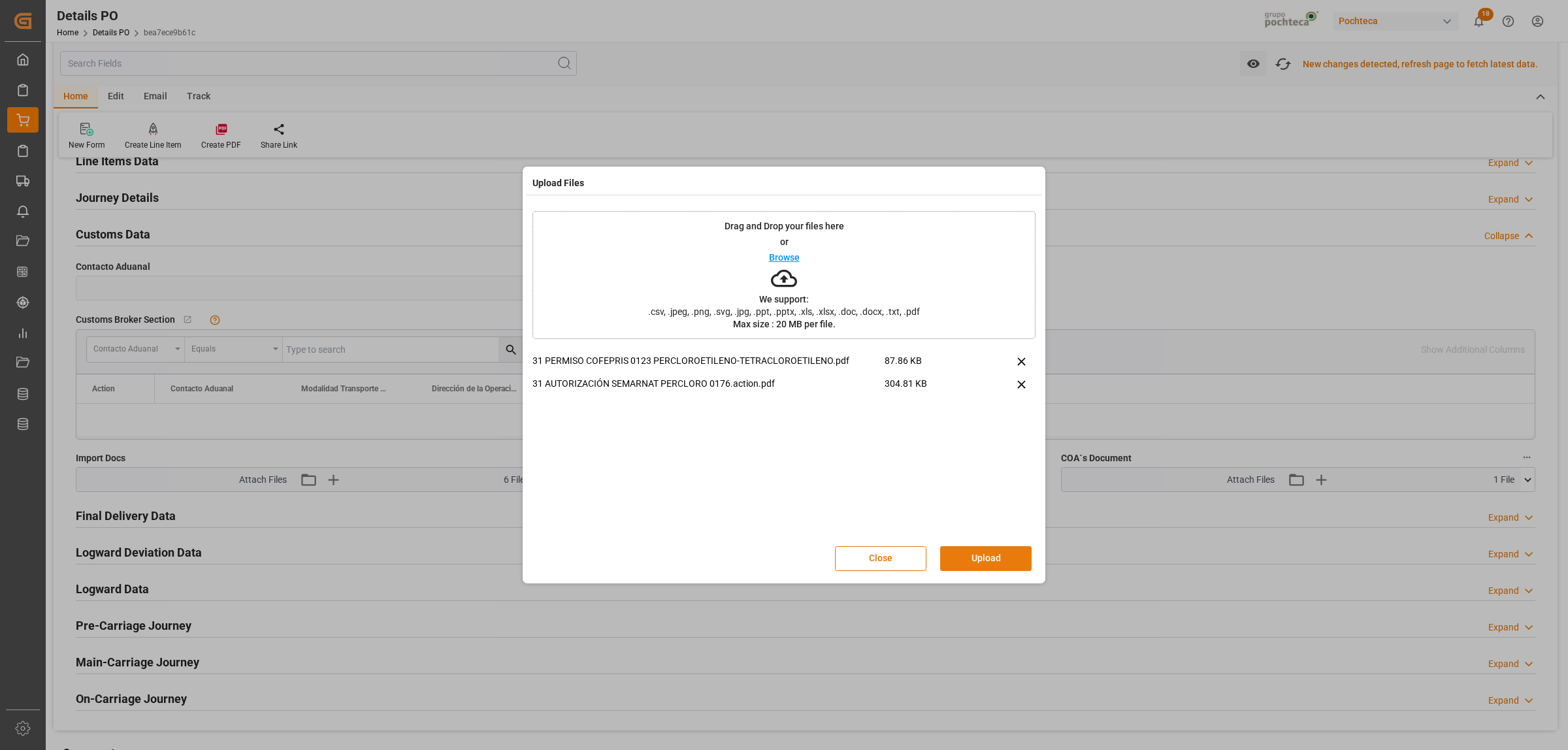
click at [983, 562] on button "Upload" at bounding box center [985, 558] width 91 height 25
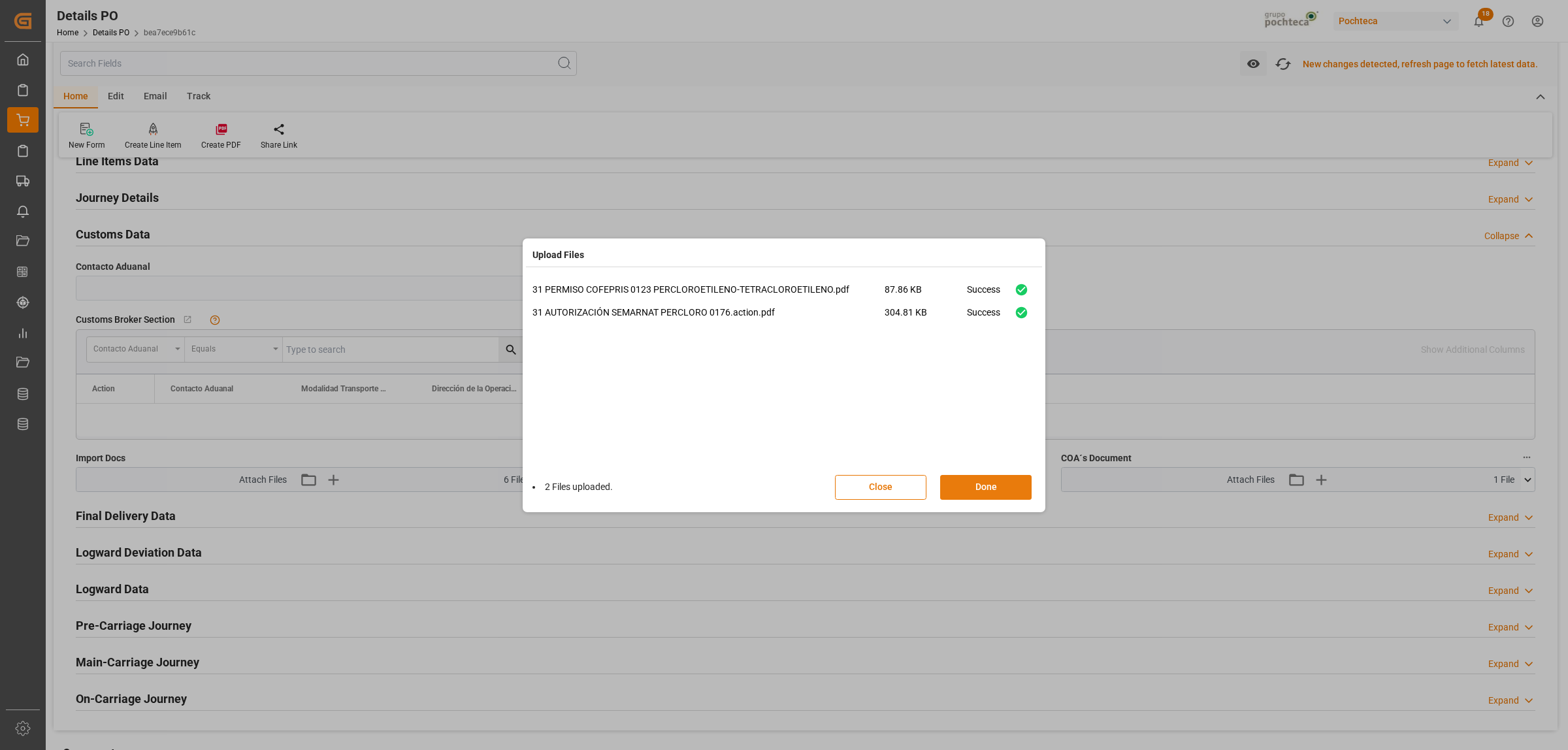
click at [987, 484] on button "Done" at bounding box center [985, 487] width 91 height 25
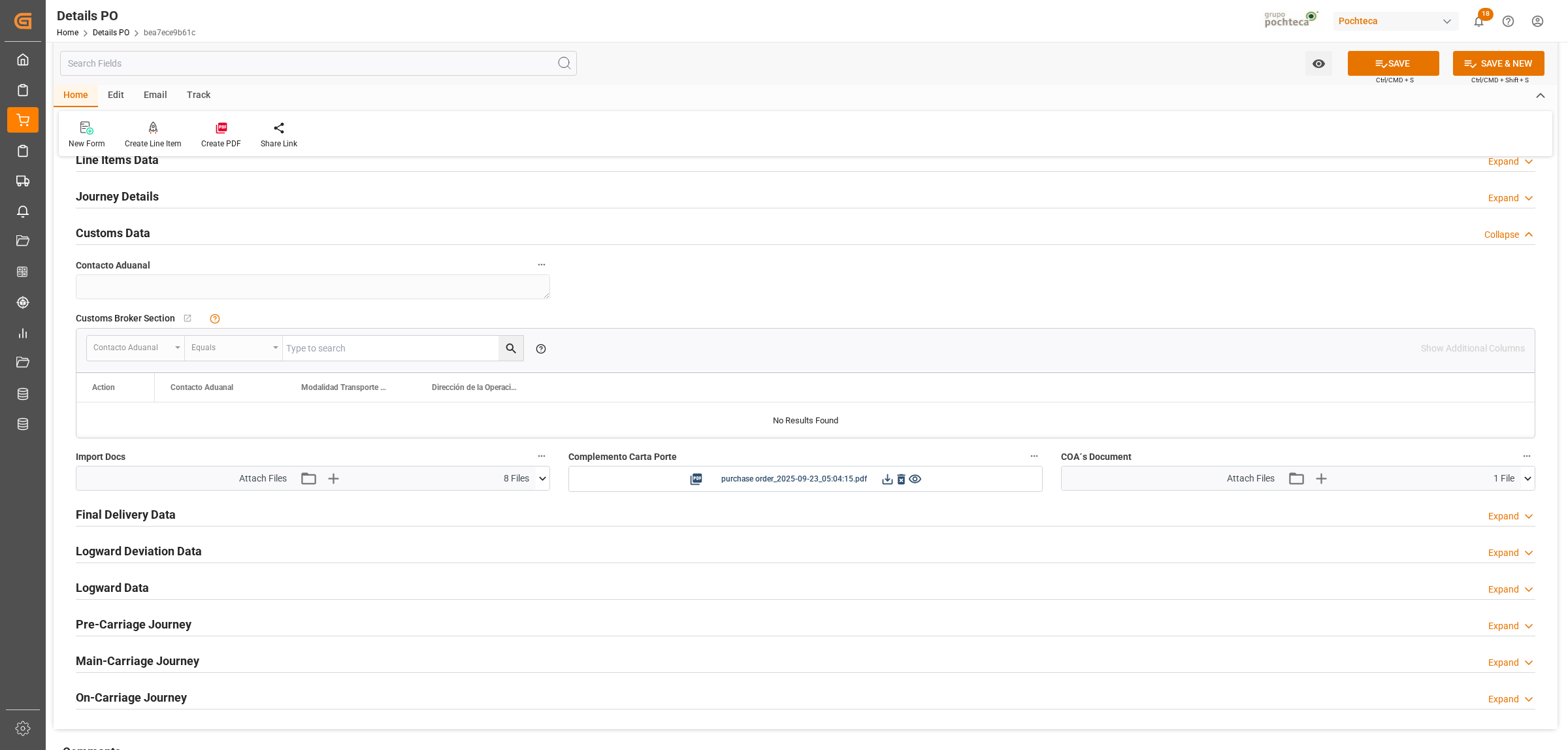
scroll to position [888, 0]
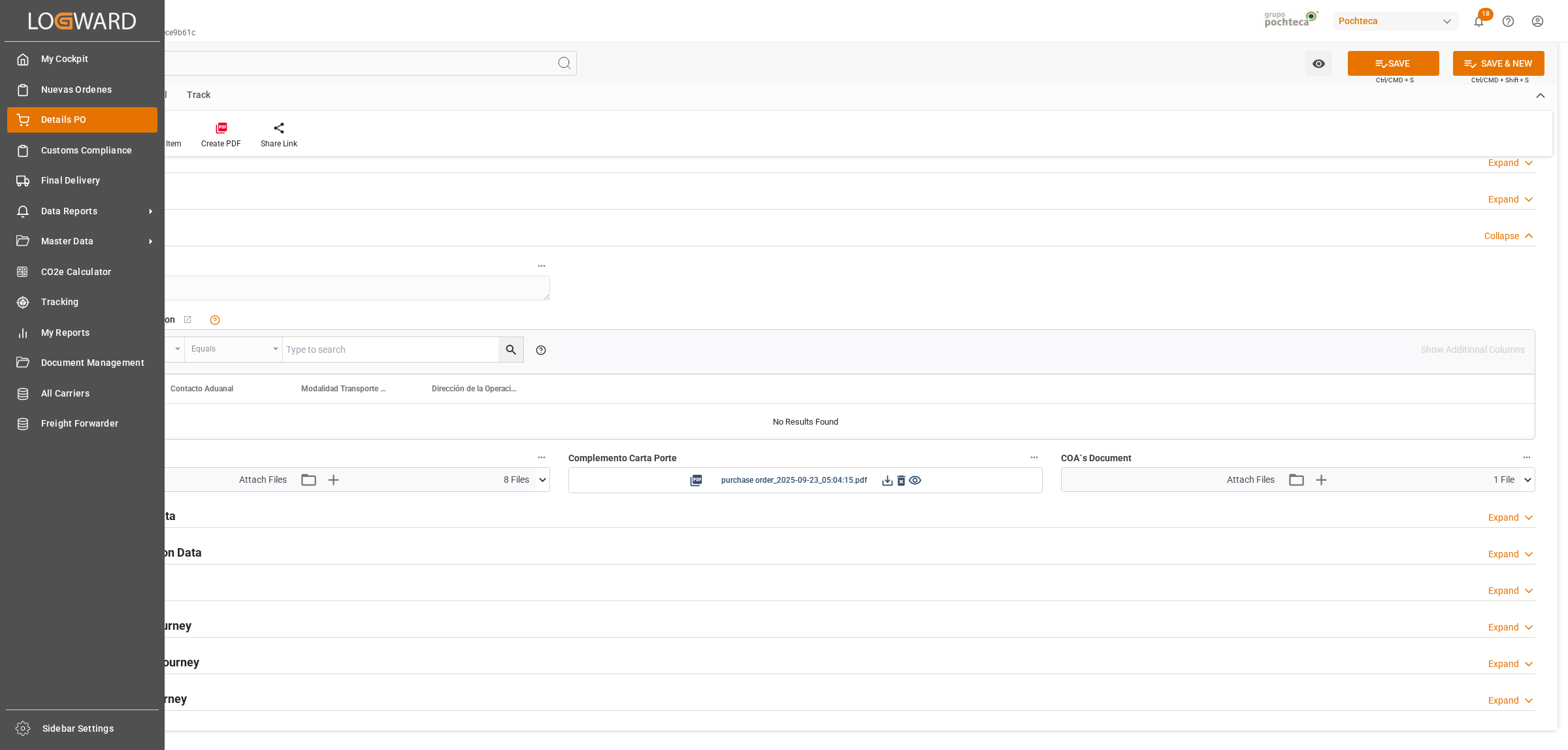
click at [63, 123] on span "Details PO" at bounding box center [100, 120] width 117 height 13
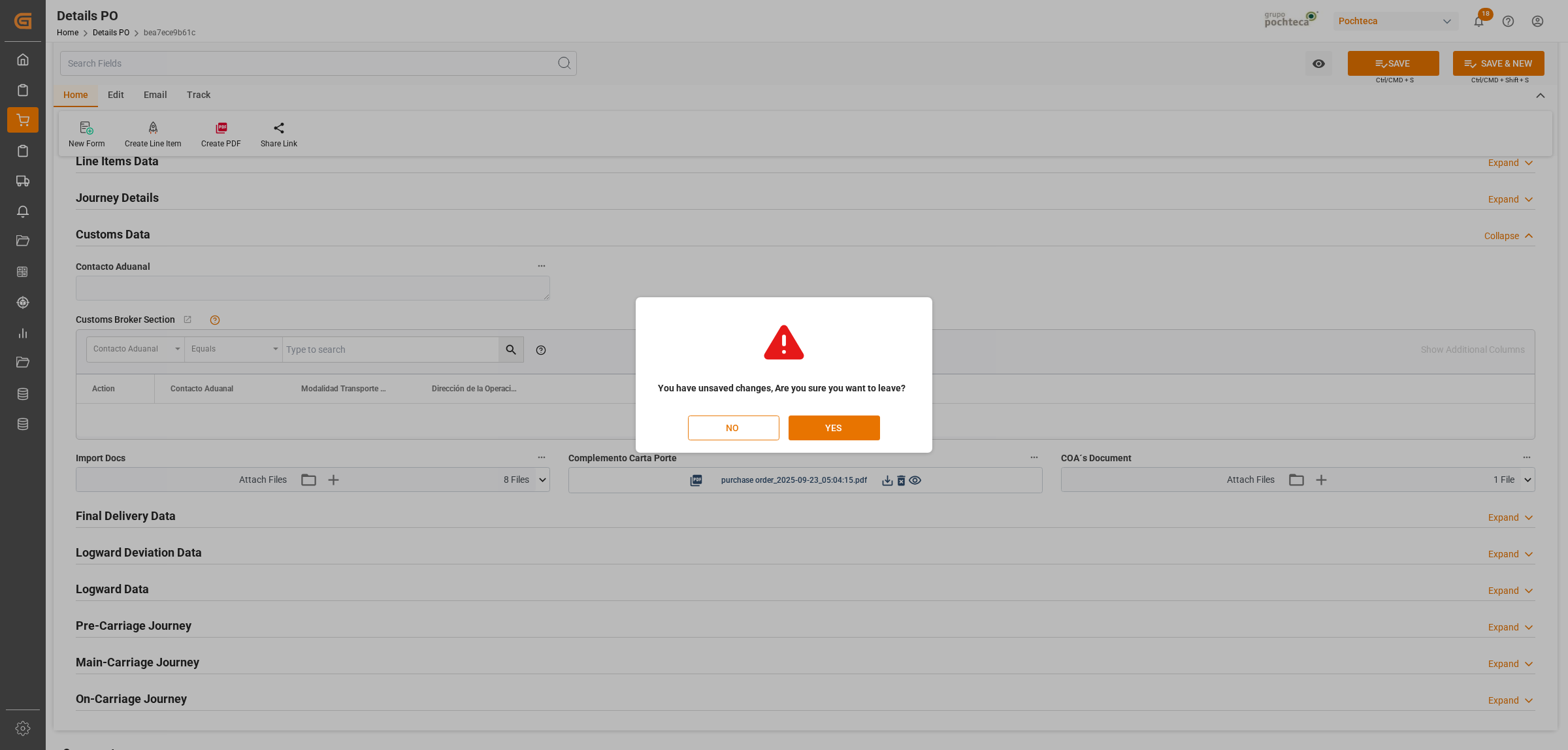
click at [758, 429] on button "NO" at bounding box center [733, 427] width 91 height 25
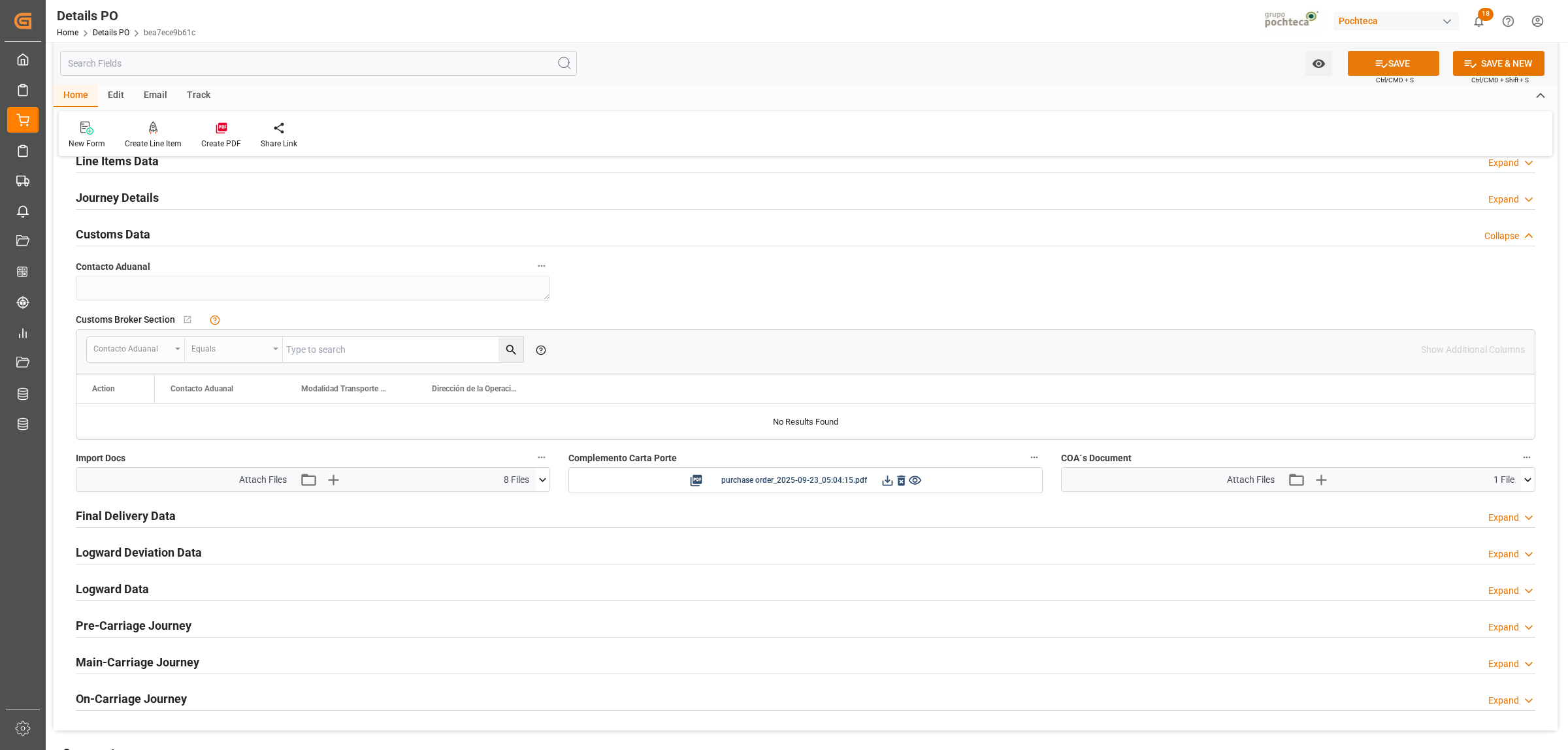
click at [1384, 70] on button "SAVE" at bounding box center [1393, 63] width 91 height 25
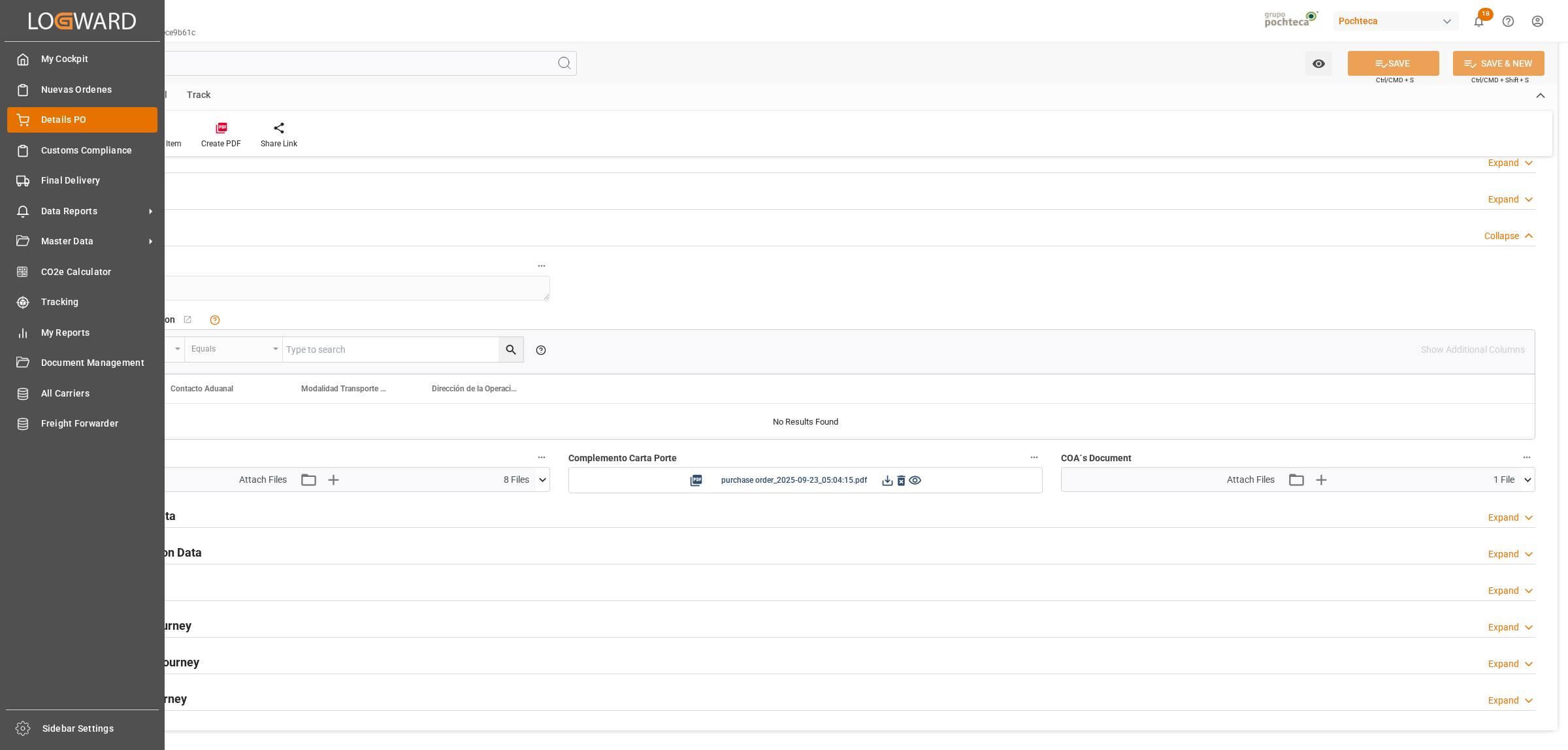
click at [50, 122] on span "Details PO" at bounding box center [100, 120] width 117 height 13
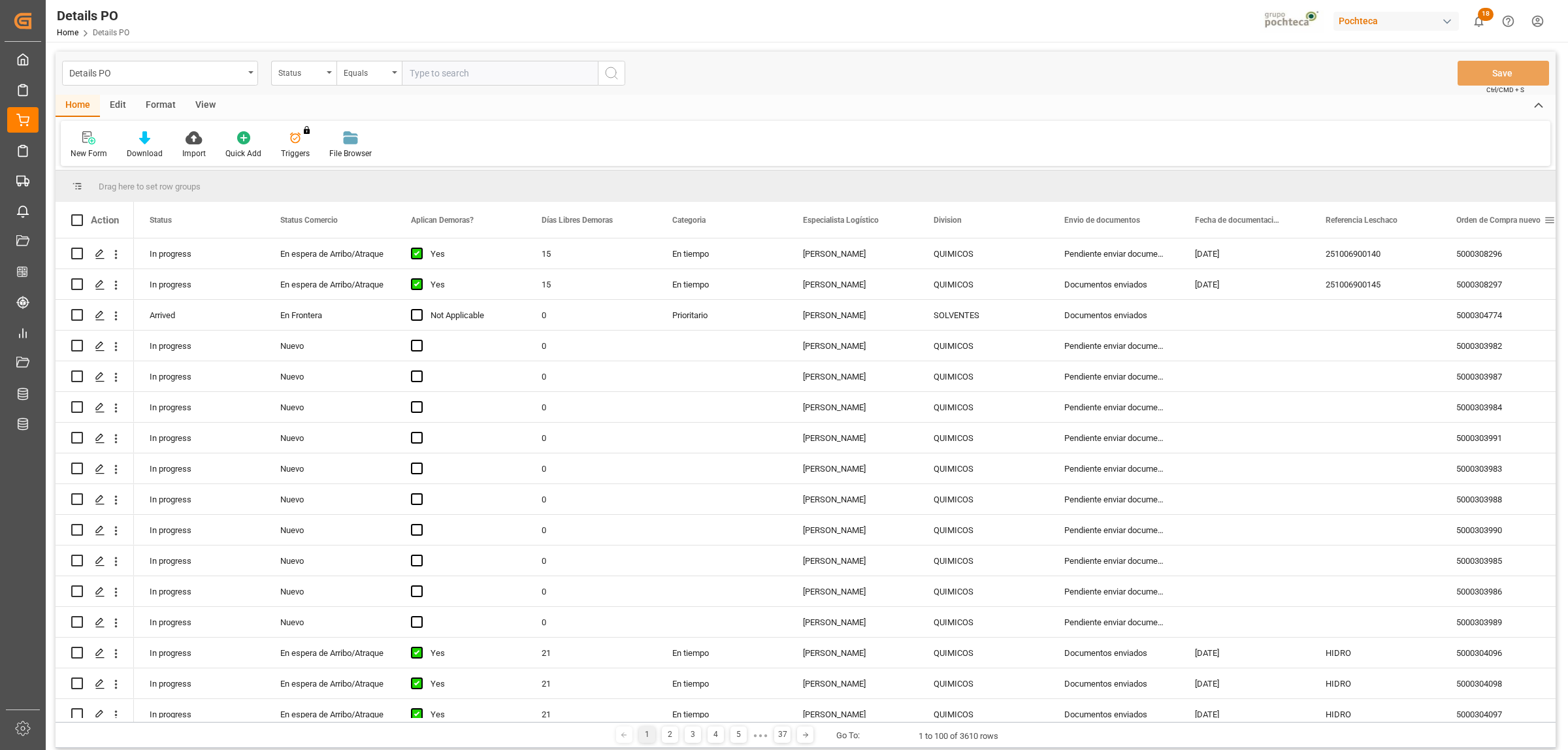
click at [1550, 220] on span at bounding box center [1550, 220] width 12 height 12
click at [1510, 223] on span "filter" at bounding box center [1506, 222] width 12 height 12
type input "5000307489"
click at [1506, 327] on button "Apply" at bounding box center [1500, 331] width 24 height 13
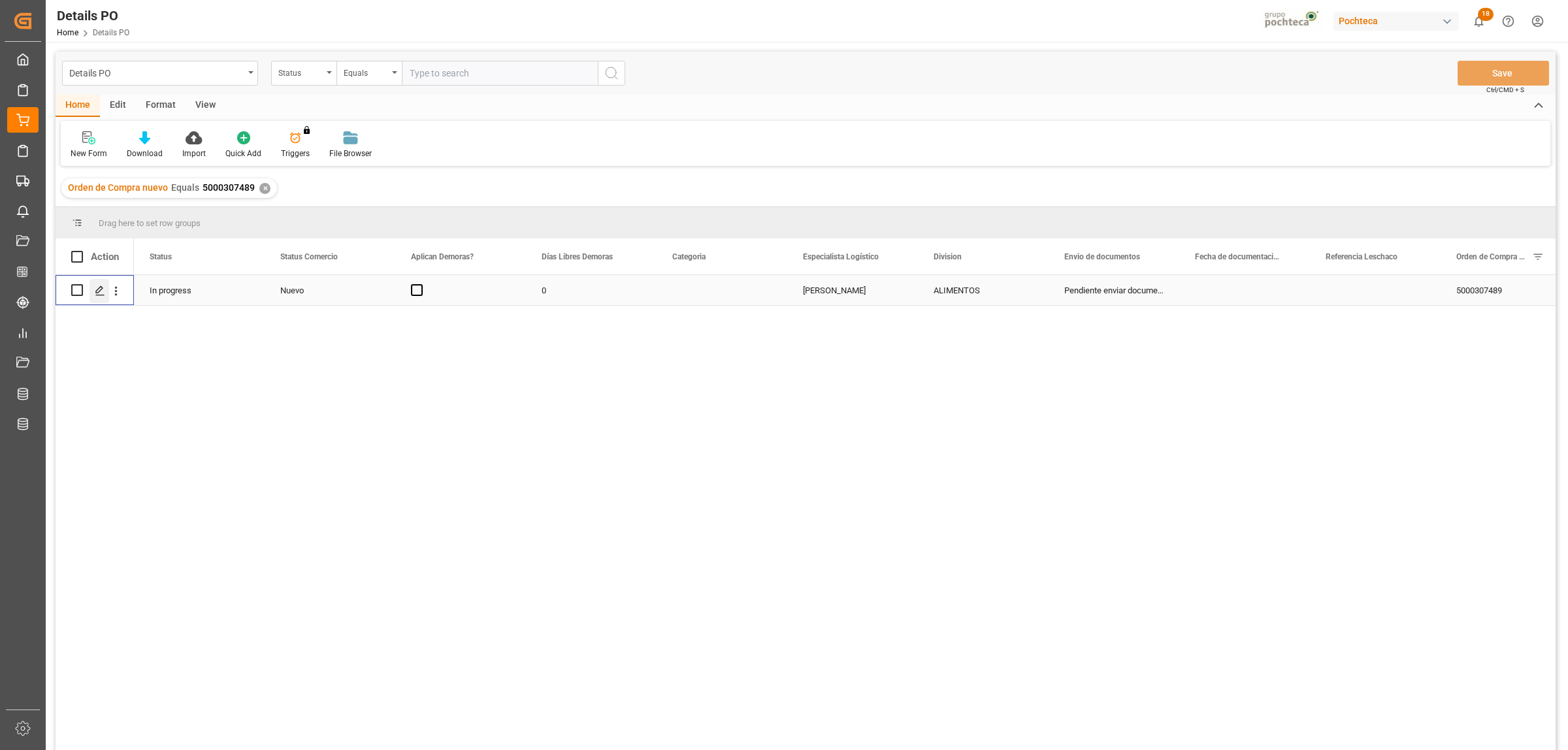
click at [99, 289] on icon "Press SPACE to select this row." at bounding box center [100, 290] width 11 height 11
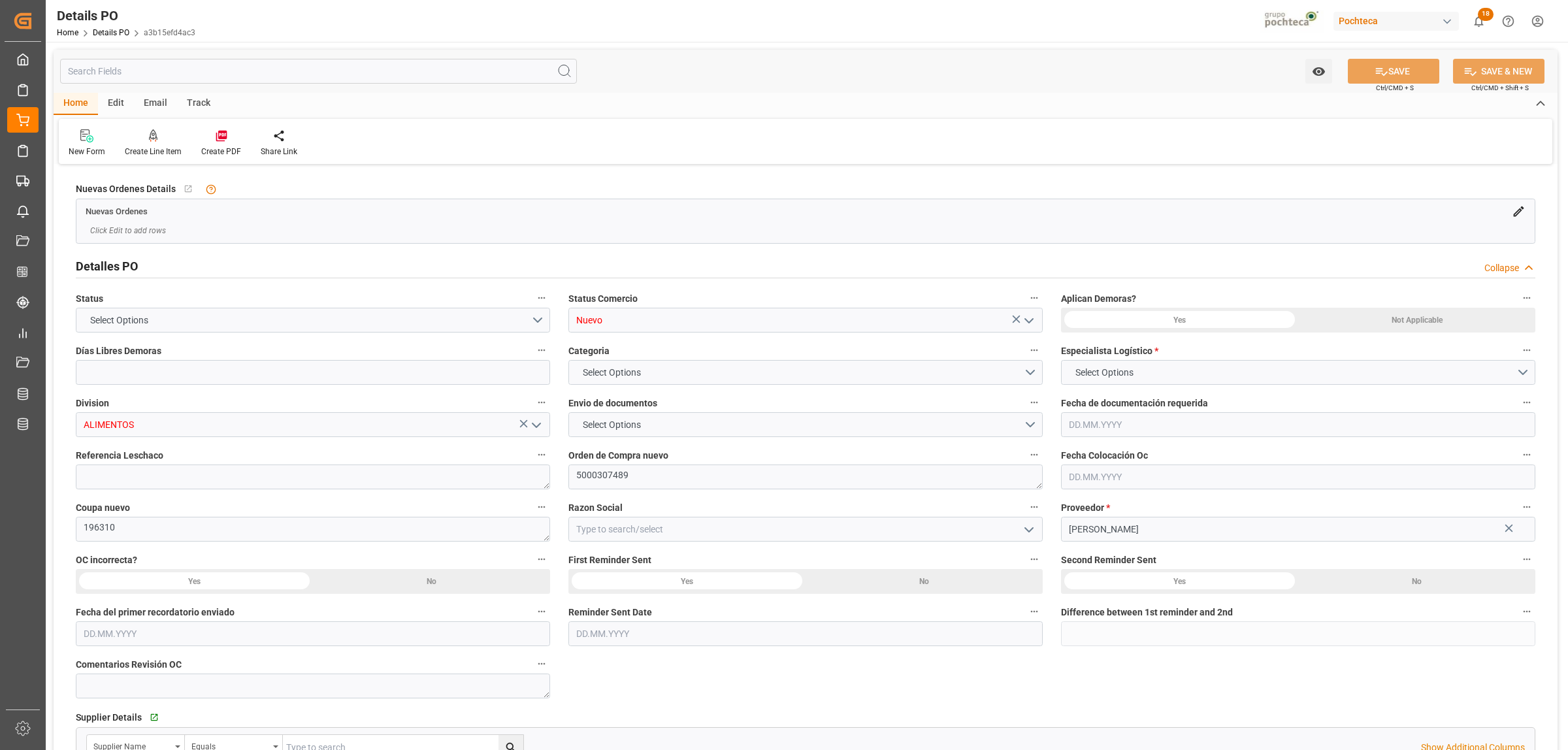
type input "0"
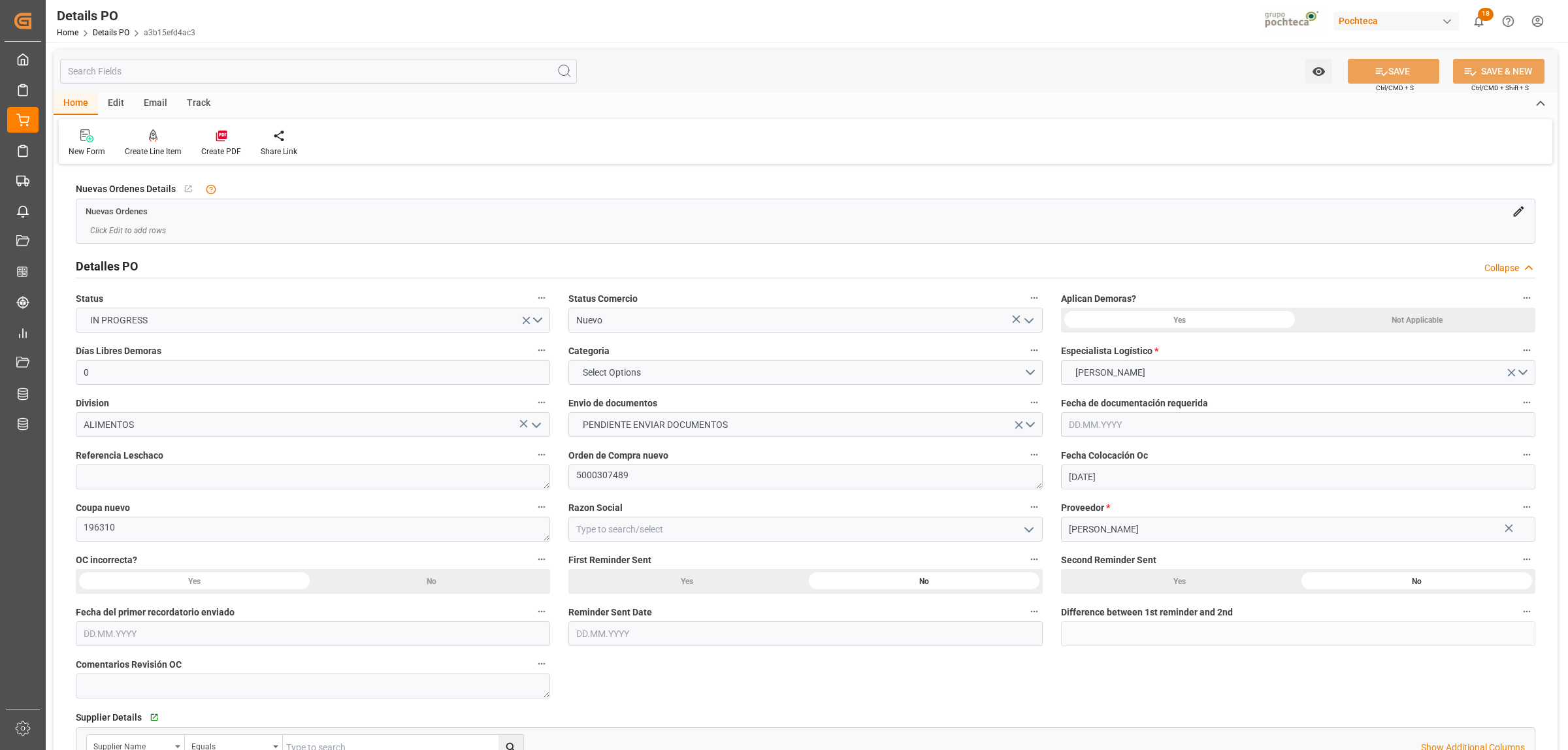
type input "[DATE]"
click at [1027, 322] on polyline "open menu" at bounding box center [1029, 321] width 8 height 4
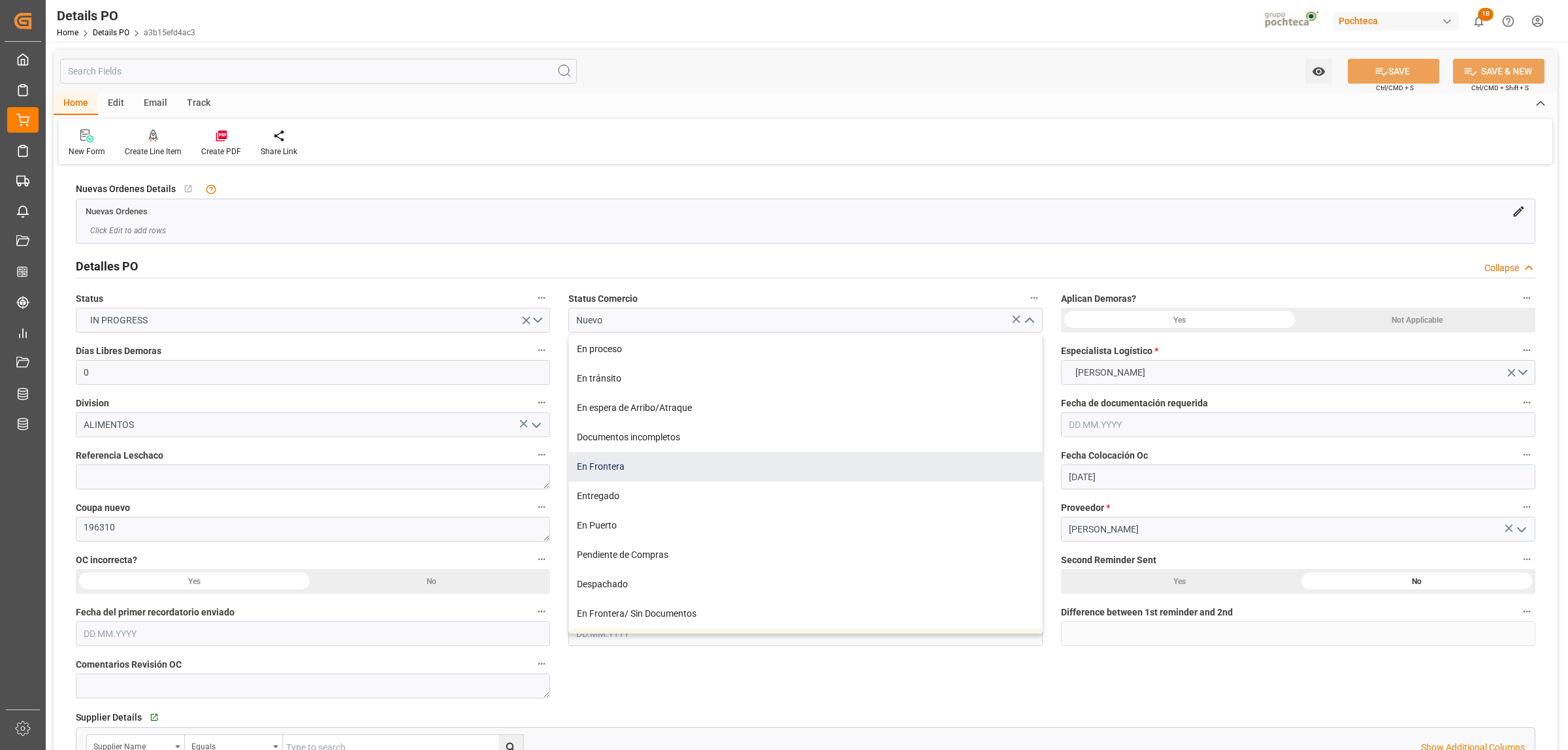
click at [611, 471] on div "En Frontera" at bounding box center [805, 466] width 473 height 30
type input "En Frontera"
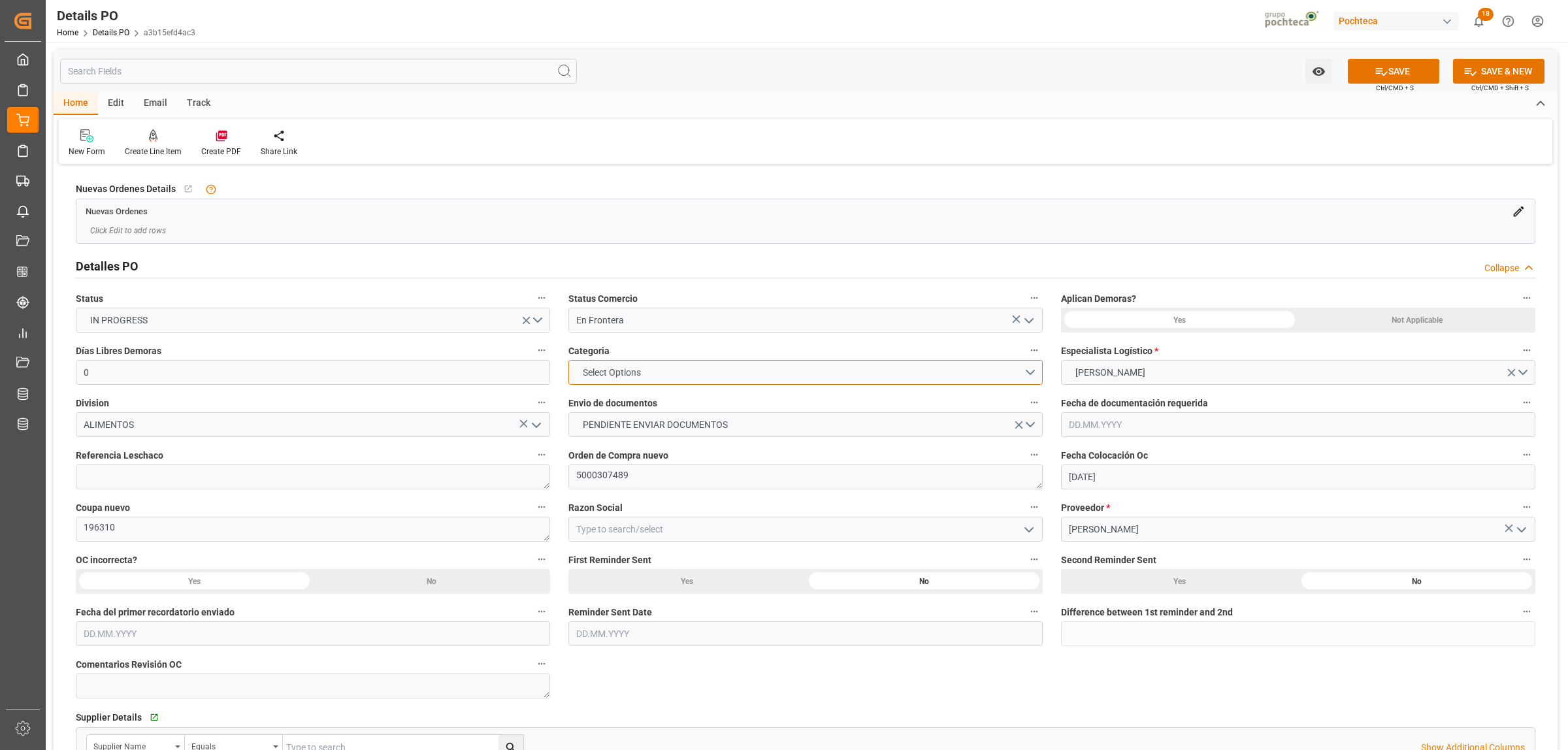
click at [1029, 373] on button "Select Options" at bounding box center [805, 373] width 475 height 25
click at [614, 405] on div "EN TIEMPO" at bounding box center [805, 402] width 473 height 28
click at [1036, 375] on button "EN TIEMPO" at bounding box center [805, 373] width 475 height 25
click at [599, 375] on div "PRIORITARIO" at bounding box center [805, 375] width 473 height 28
click at [1029, 427] on button "PENDIENTE ENVIAR DOCUMENTOS" at bounding box center [805, 424] width 475 height 25
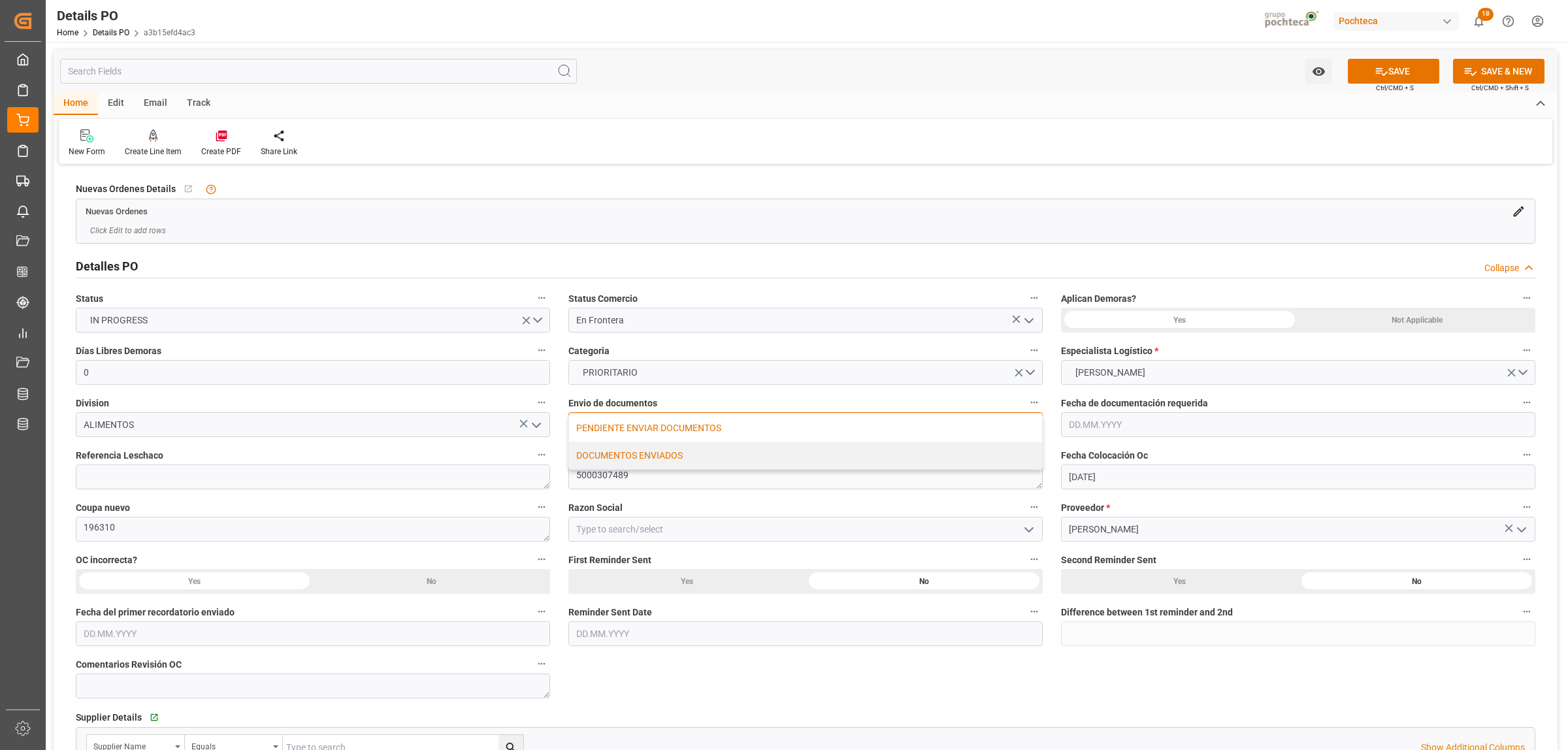
click at [670, 452] on div "DOCUMENTOS ENVIADOS" at bounding box center [805, 455] width 473 height 28
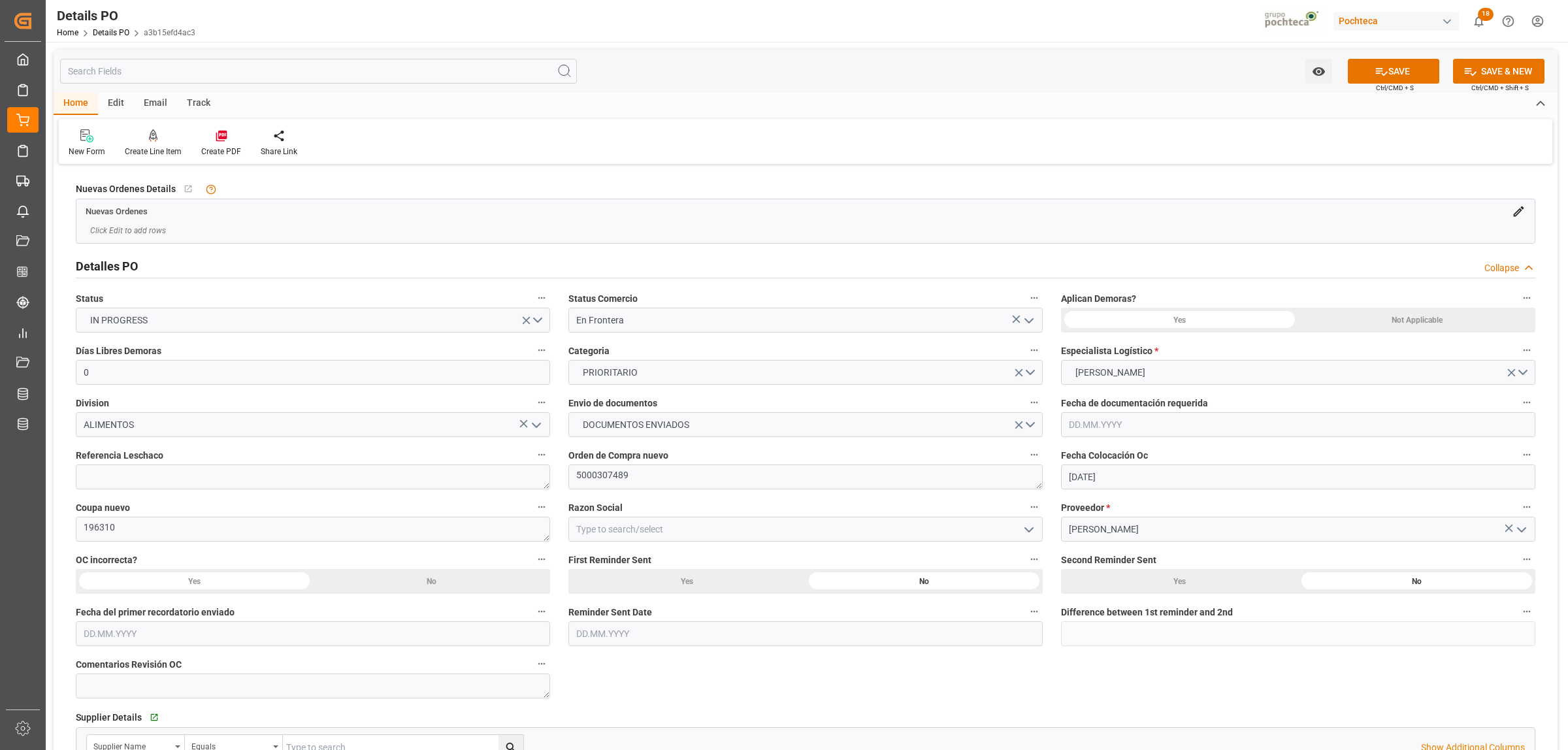
click at [1027, 529] on icon "open menu" at bounding box center [1029, 529] width 15 height 15
click at [616, 560] on div "Materias Primas" at bounding box center [805, 558] width 473 height 30
type input "Materias Primas"
click at [1384, 327] on div "Not Applicable" at bounding box center [1416, 320] width 237 height 25
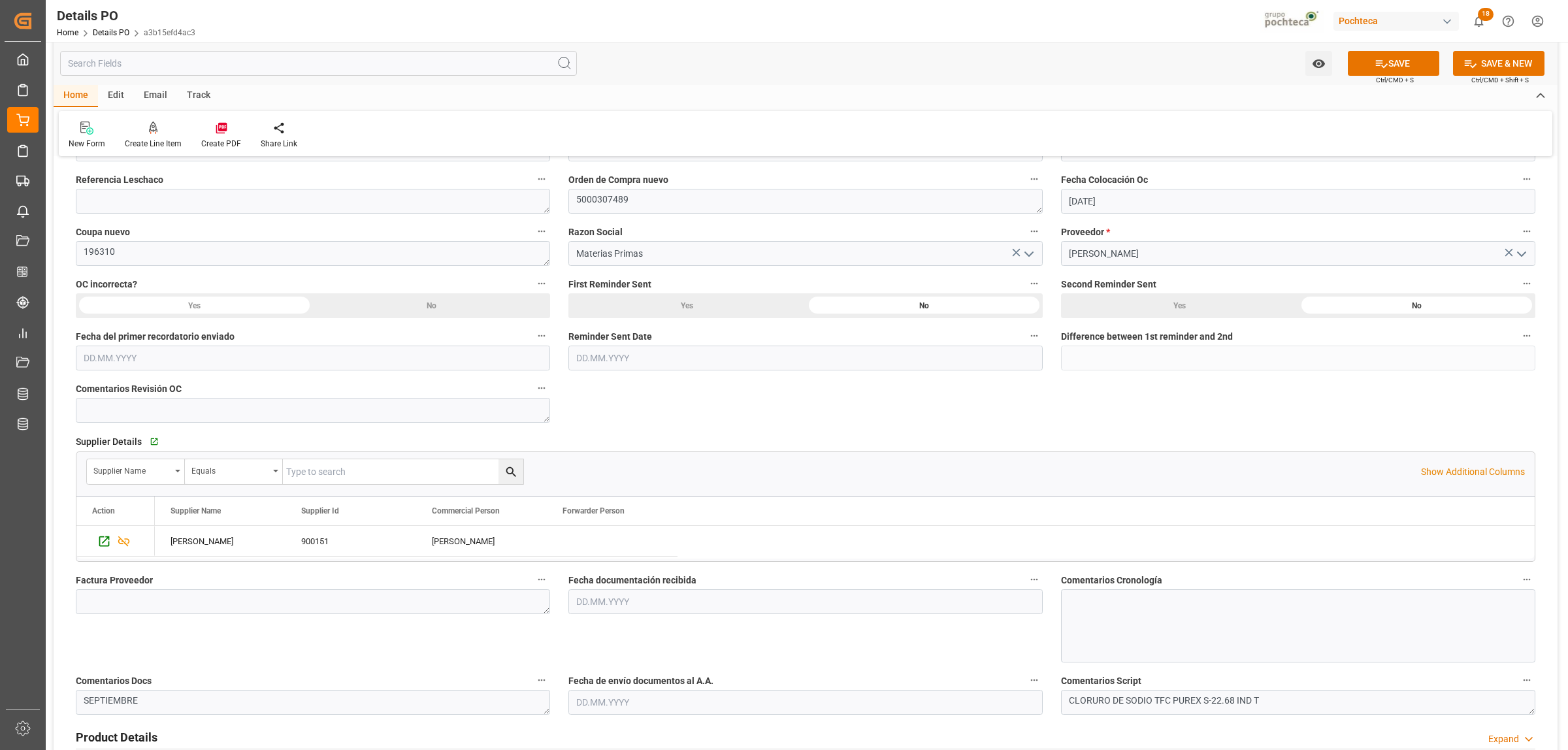
scroll to position [327, 0]
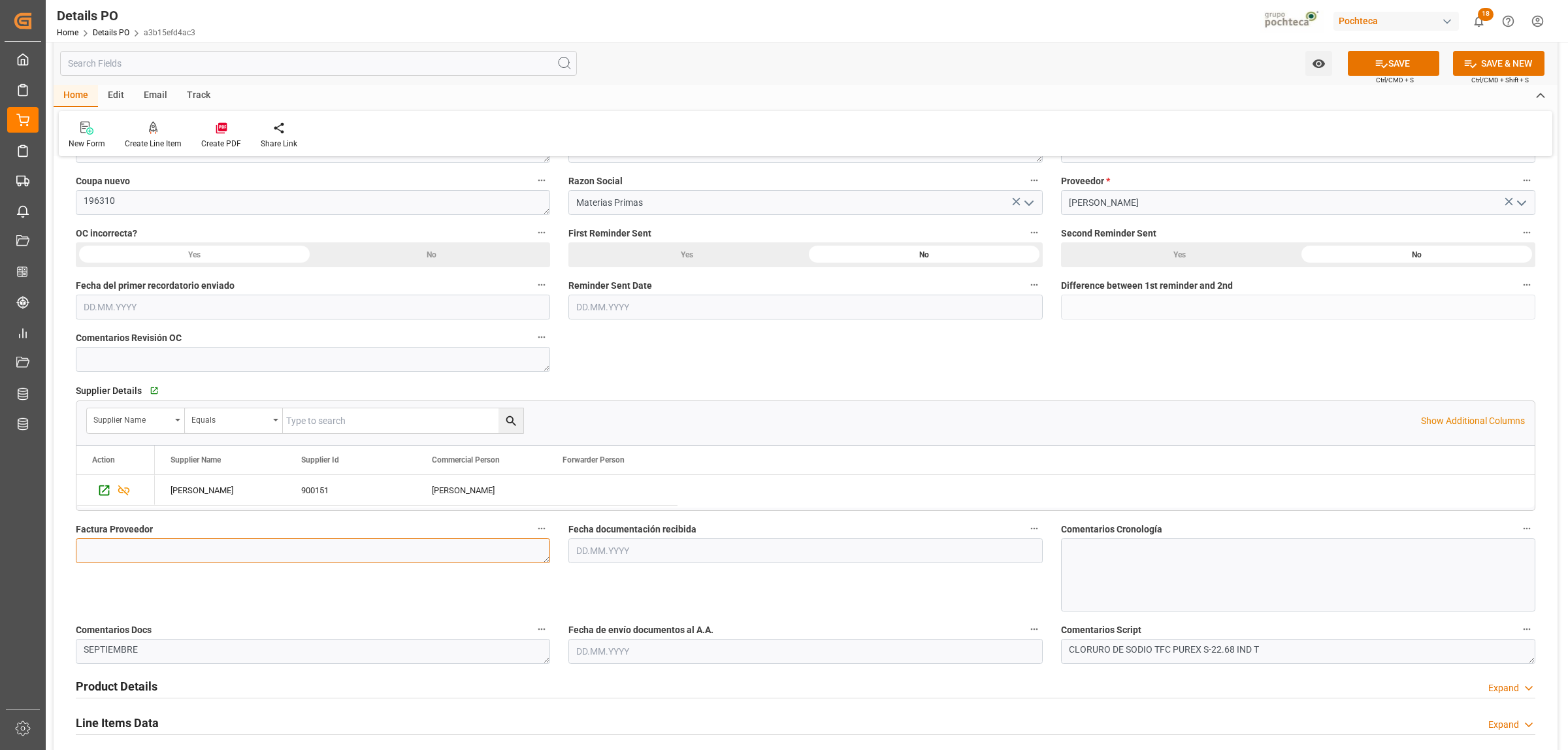
click at [232, 547] on textarea at bounding box center [313, 550] width 475 height 25
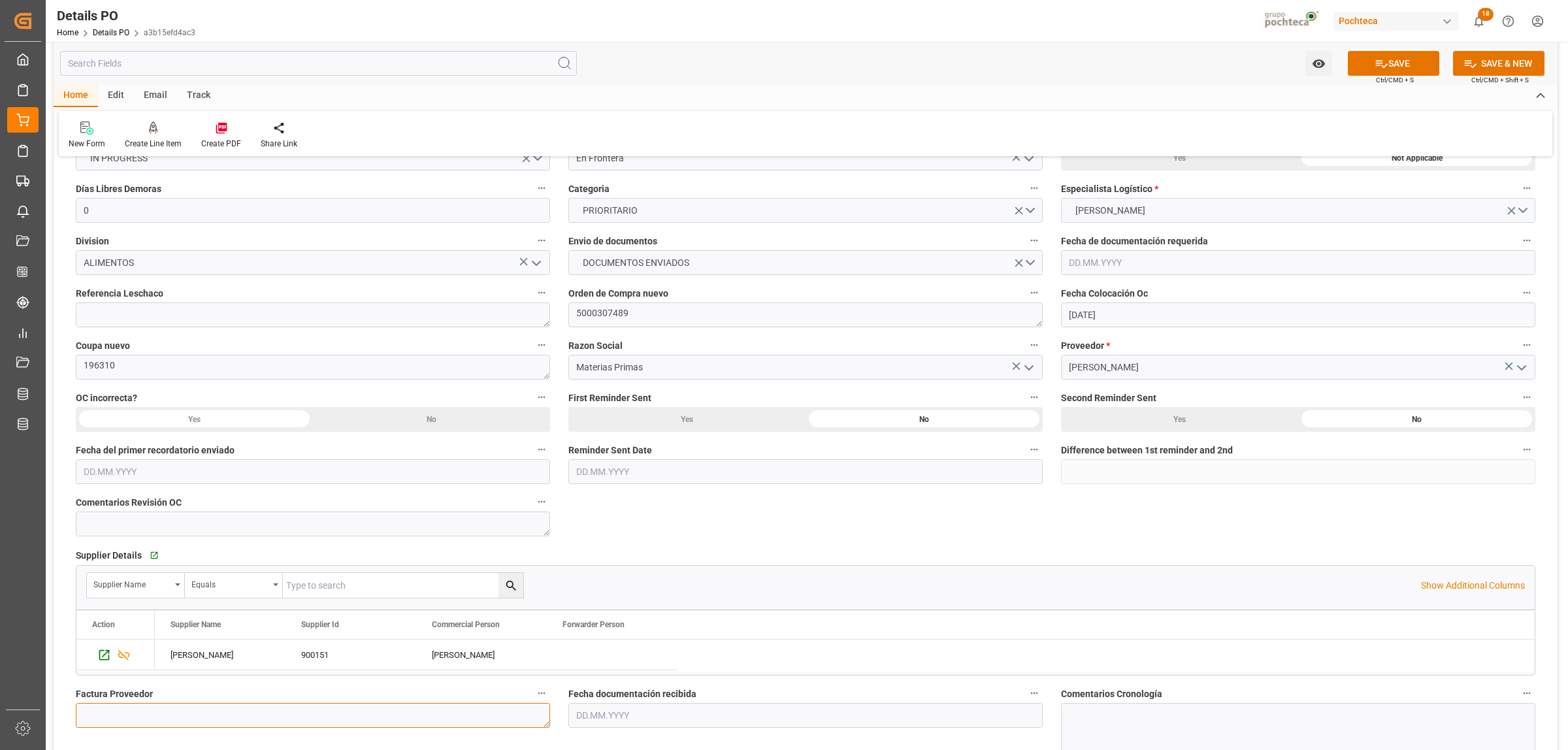
scroll to position [0, 0]
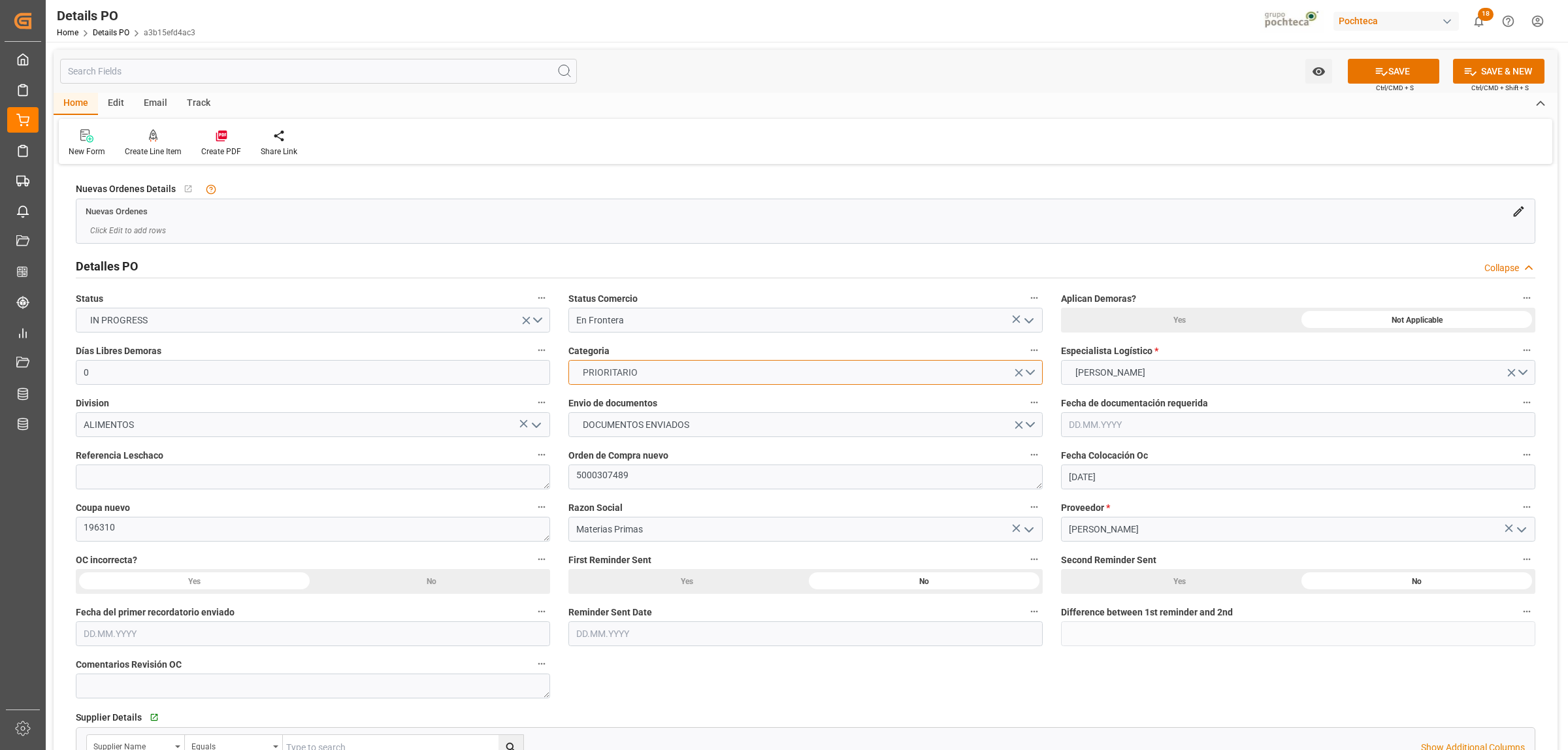
click at [1032, 371] on button "PRIORITARIO" at bounding box center [805, 373] width 475 height 25
click at [627, 399] on div "EN TIEMPO" at bounding box center [805, 402] width 473 height 28
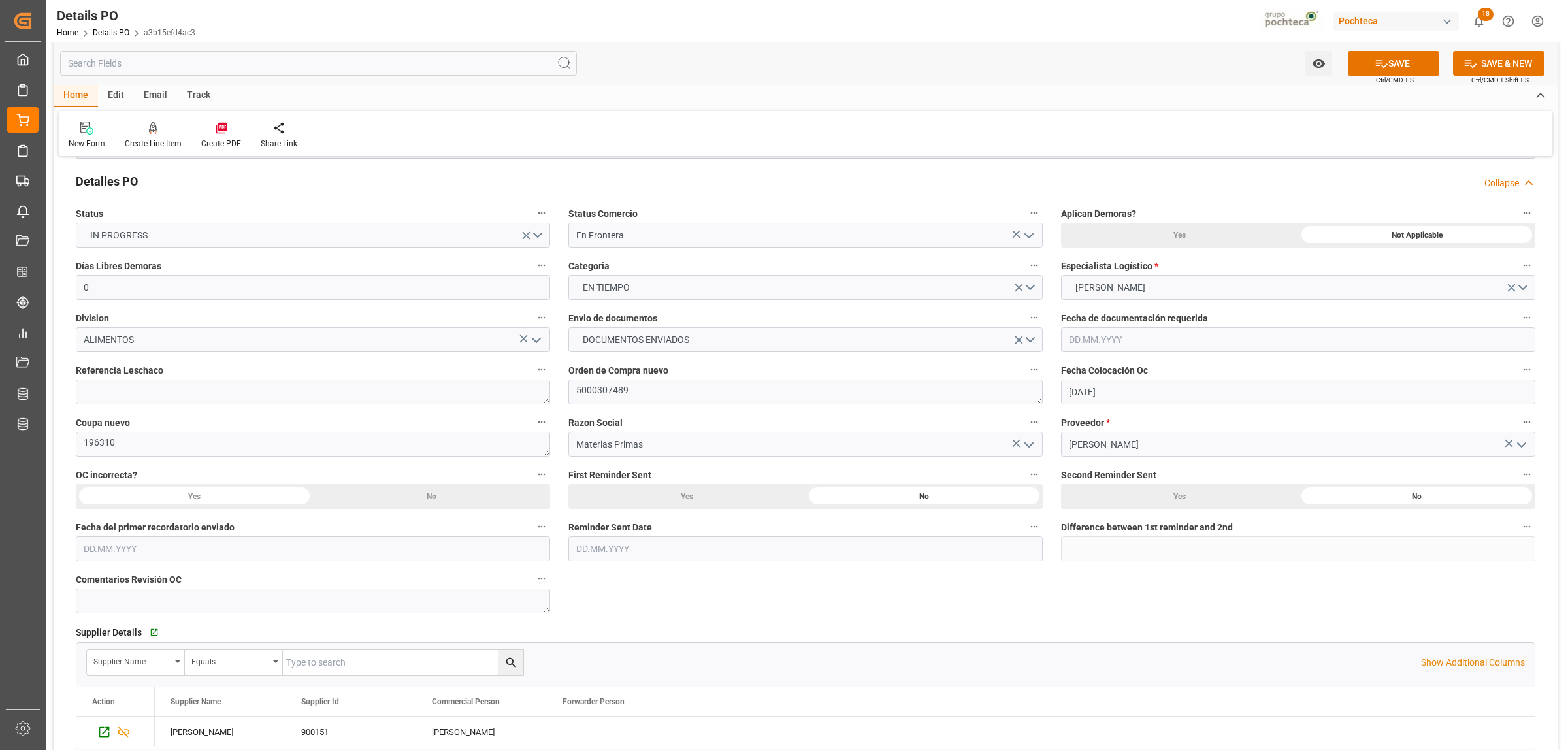
scroll to position [82, 0]
drag, startPoint x: 667, startPoint y: 393, endPoint x: 630, endPoint y: 396, distance: 37.1
click at [664, 393] on textarea "5000307489" at bounding box center [805, 395] width 475 height 25
drag, startPoint x: 629, startPoint y: 396, endPoint x: 558, endPoint y: 397, distance: 71.0
click at [559, 397] on div "Orden de Compra nuevo 5000307489" at bounding box center [805, 386] width 493 height 52
